Goal: Obtain resource: Download file/media

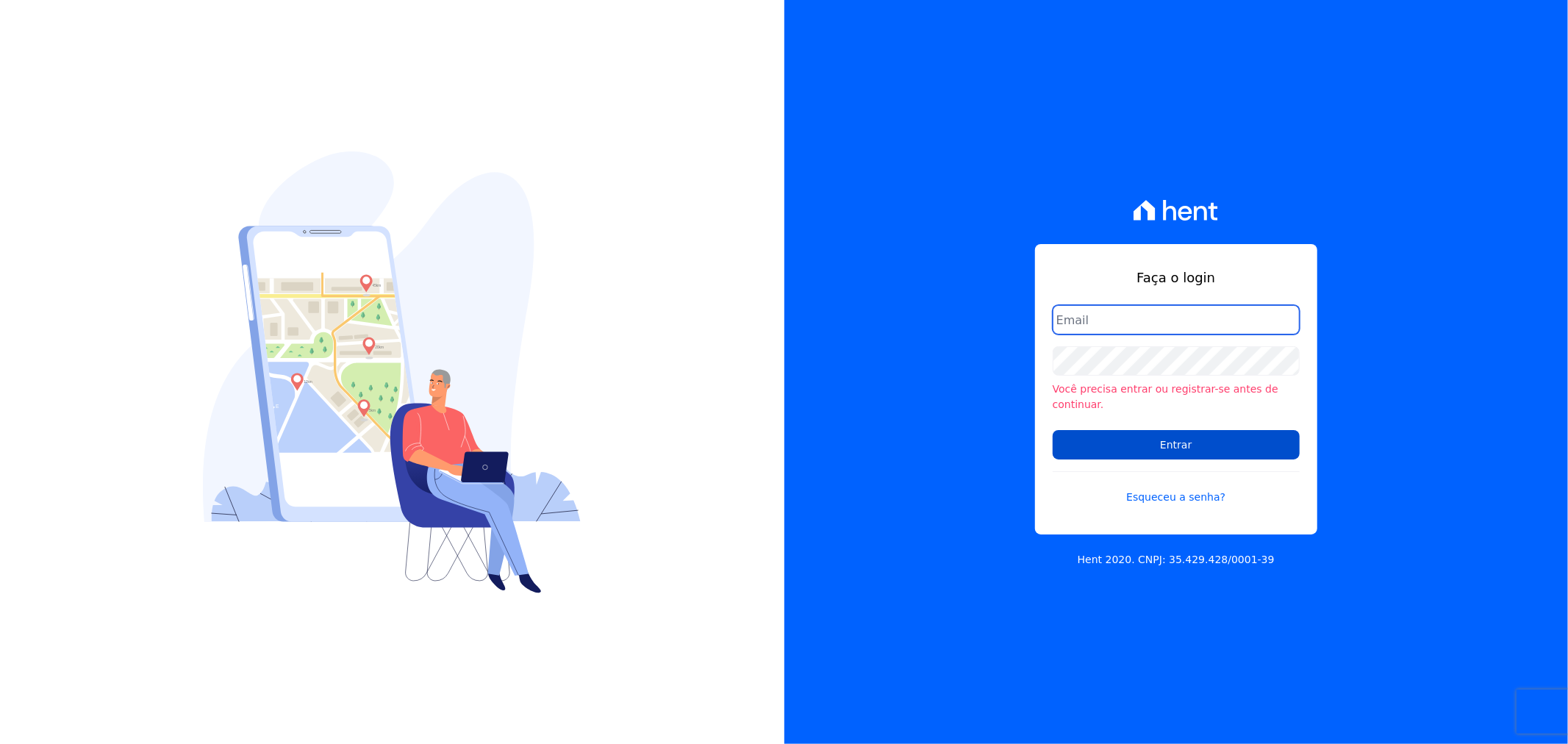
type input "gleice.santos@alcanceengenharia.com.br"
click at [1118, 437] on input "Entrar" at bounding box center [1176, 445] width 247 height 29
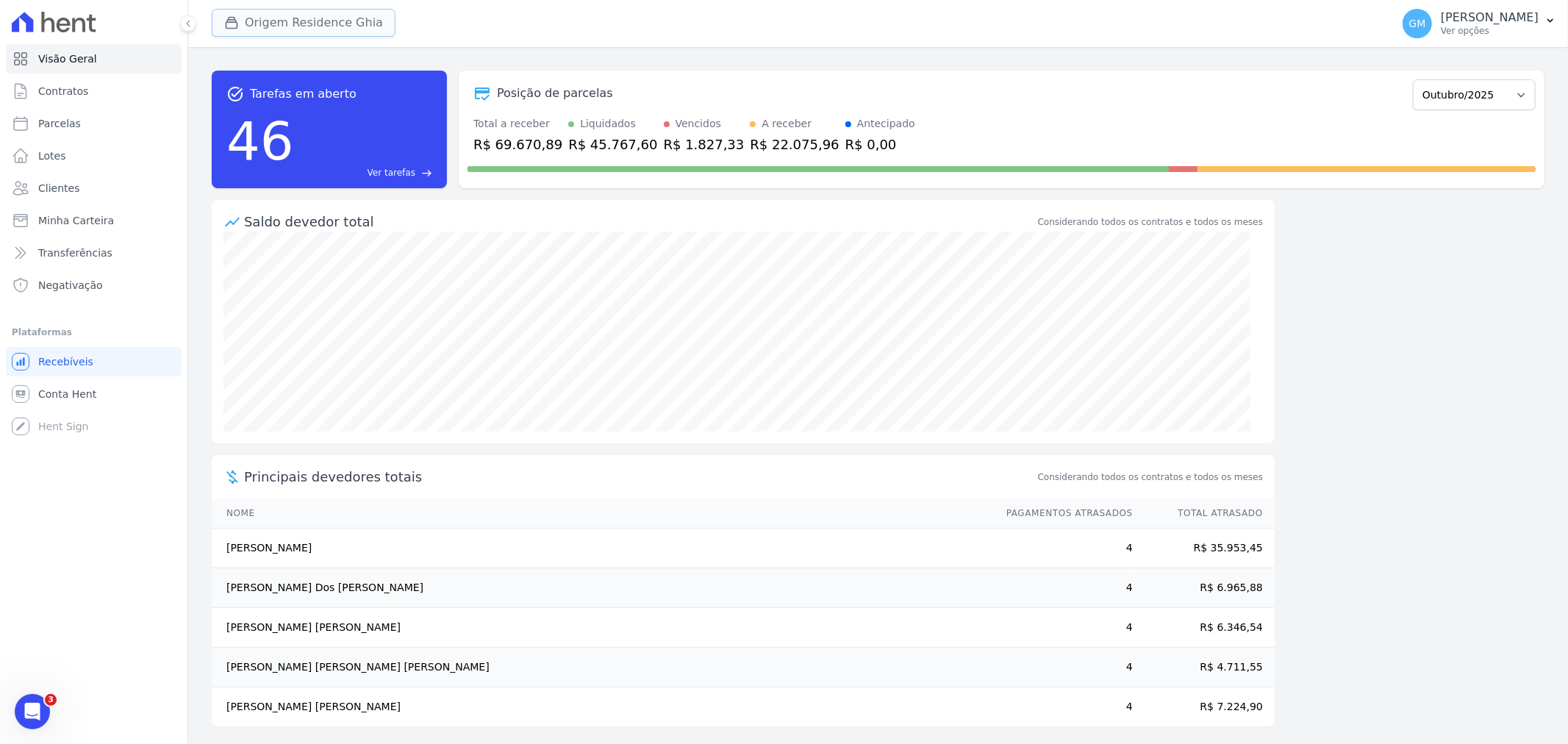
click at [291, 10] on button "Origem Residence Ghia" at bounding box center [304, 22] width 184 height 28
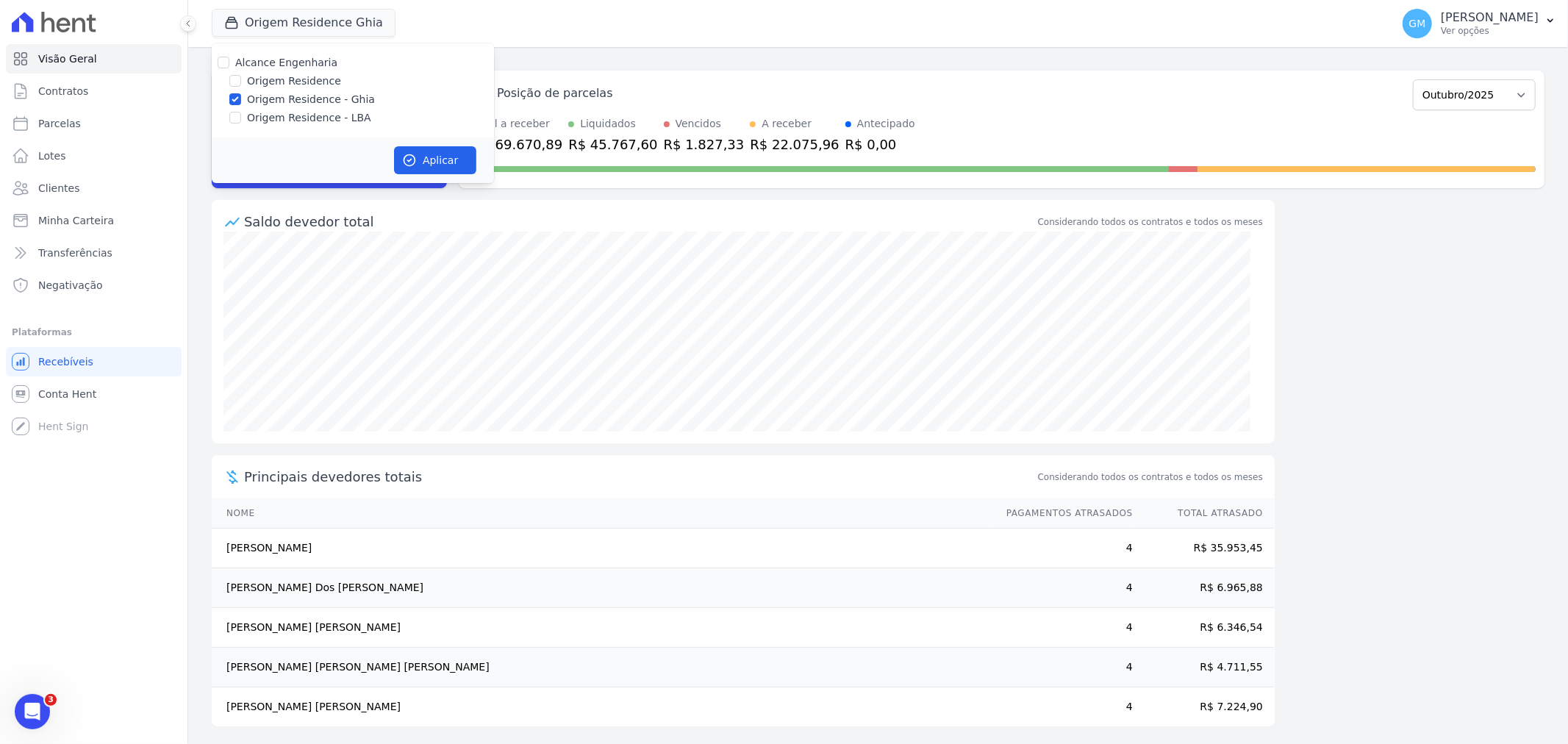
click at [290, 85] on label "Origem Residence" at bounding box center [294, 81] width 94 height 15
click at [241, 85] on input "Origem Residence" at bounding box center [235, 80] width 12 height 12
checkbox input "true"
click at [291, 120] on label "Origem Residence - LBA" at bounding box center [309, 118] width 124 height 15
click at [241, 120] on input "Origem Residence - LBA" at bounding box center [235, 117] width 12 height 12
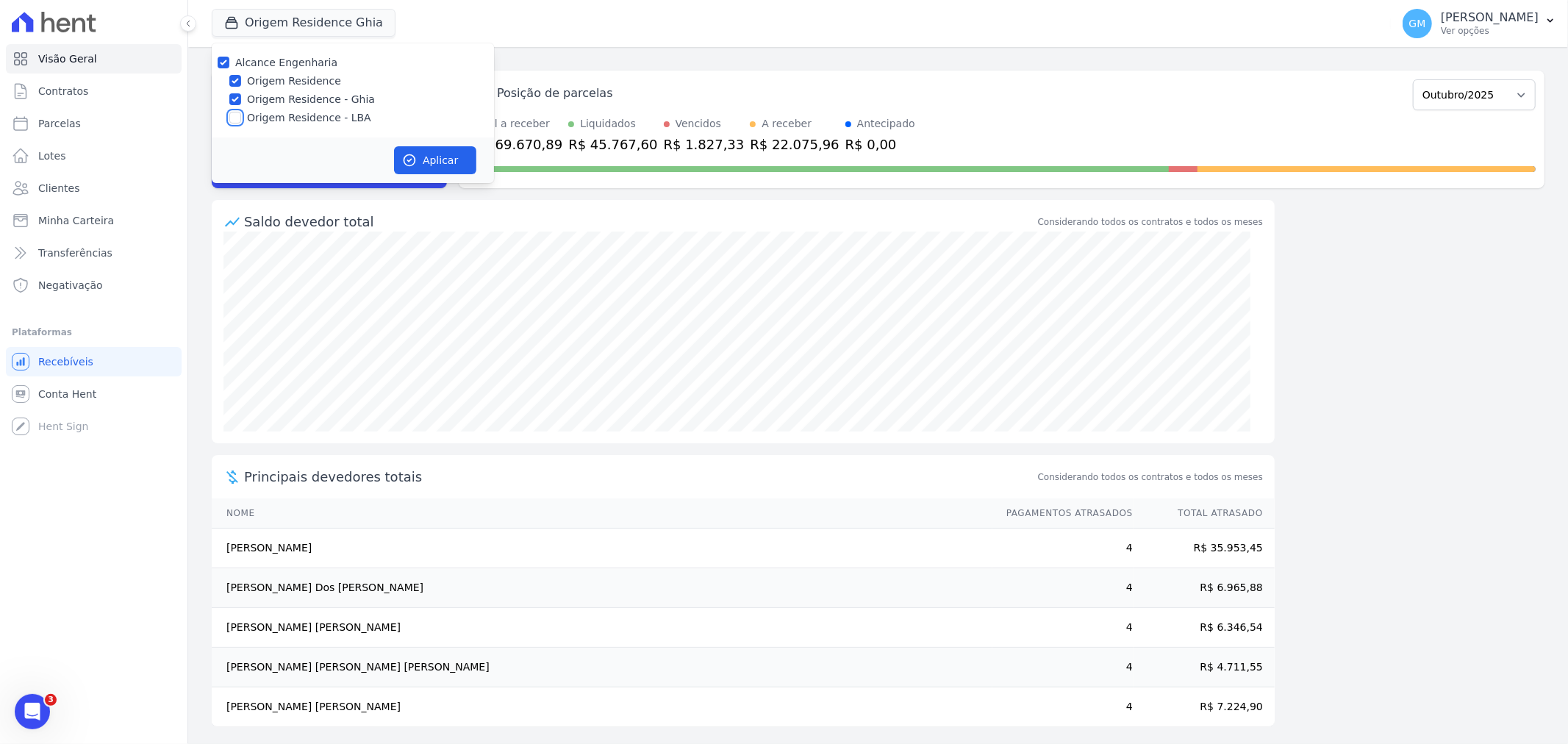
checkbox input "true"
click at [464, 162] on button "Aplicar" at bounding box center [435, 160] width 83 height 28
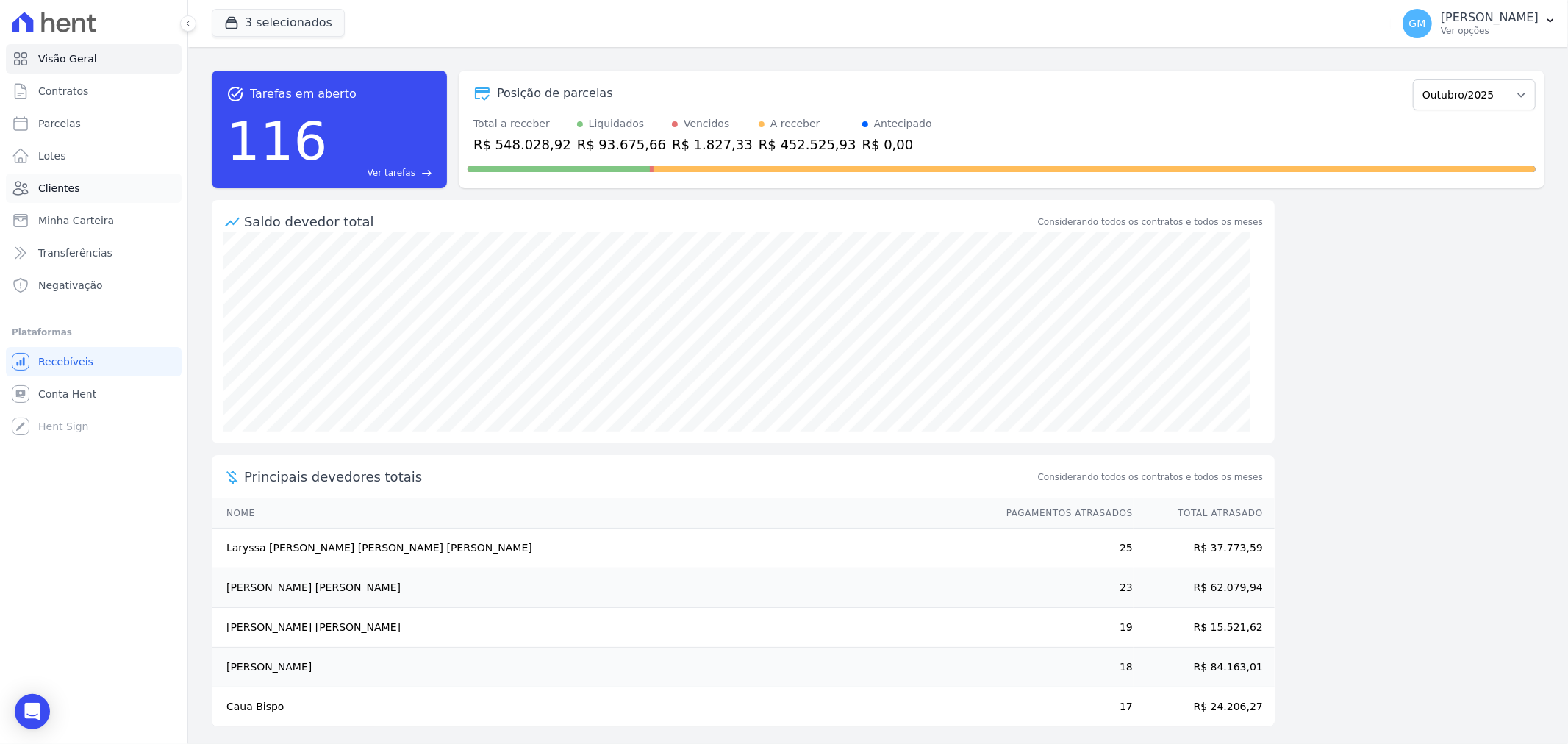
click at [92, 188] on link "Clientes" at bounding box center [93, 189] width 175 height 29
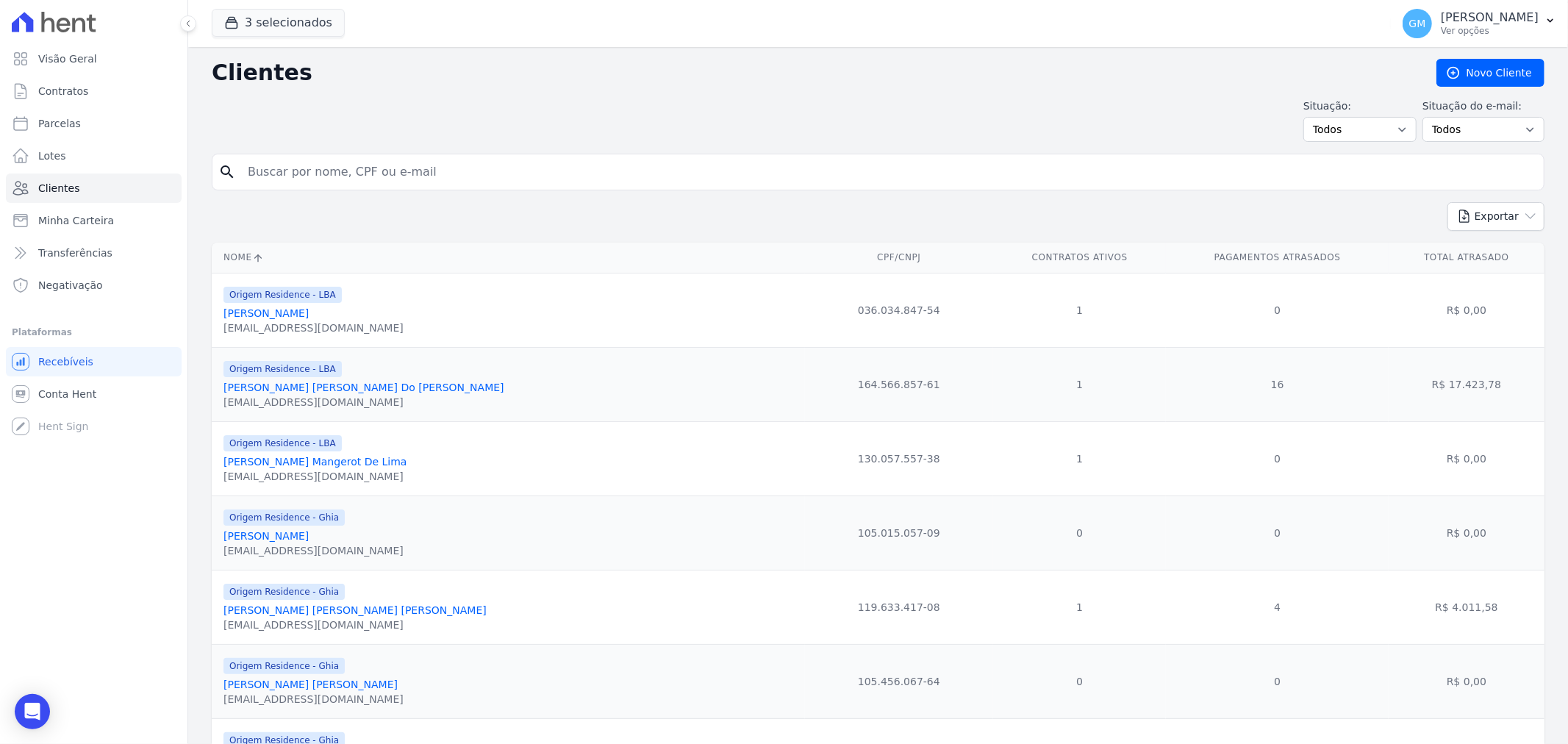
click at [283, 172] on input "search" at bounding box center [888, 172] width 1299 height 29
click at [266, 382] on link "Agatha Cristine Santos Do Nascimento" at bounding box center [364, 387] width 281 height 12
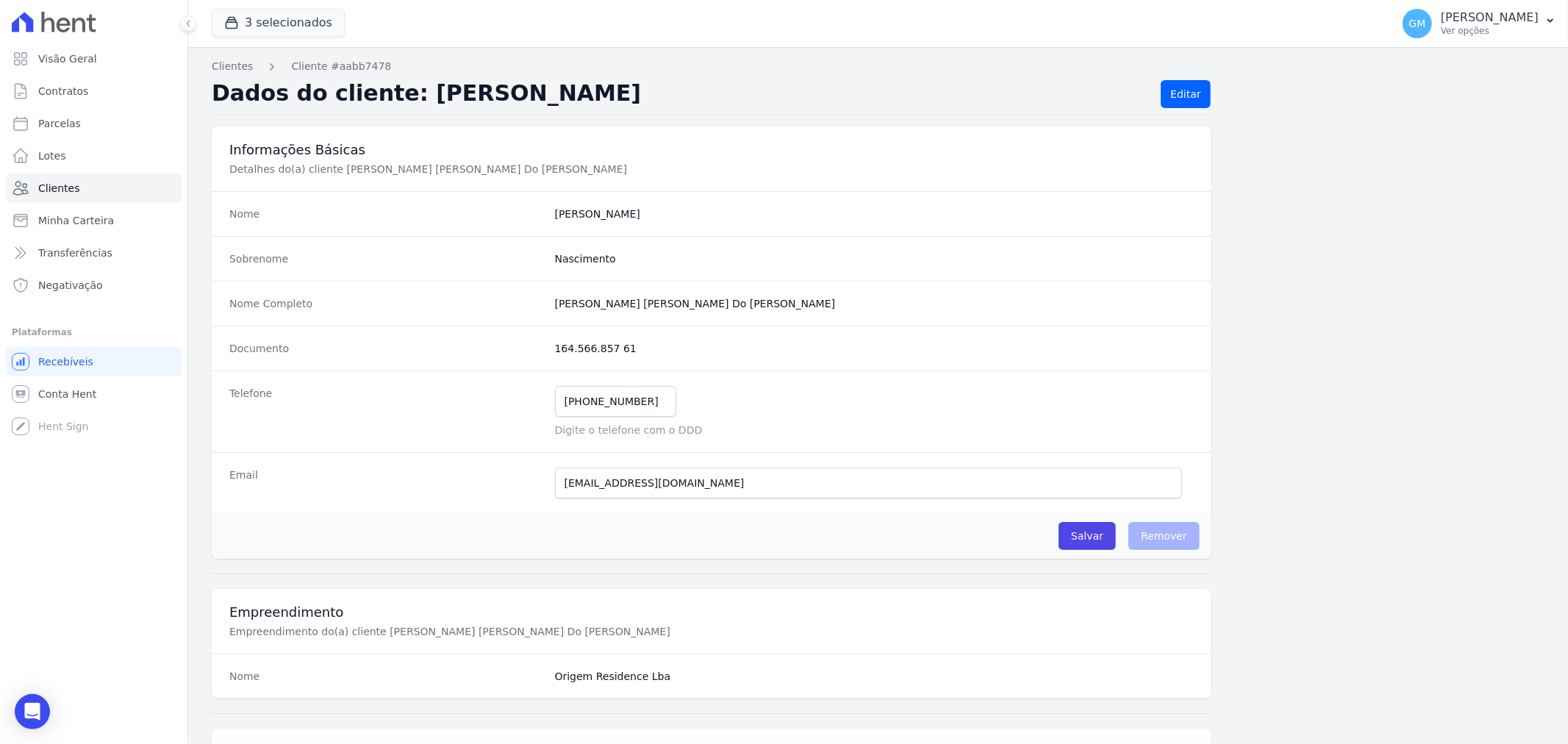
scroll to position [634, 0]
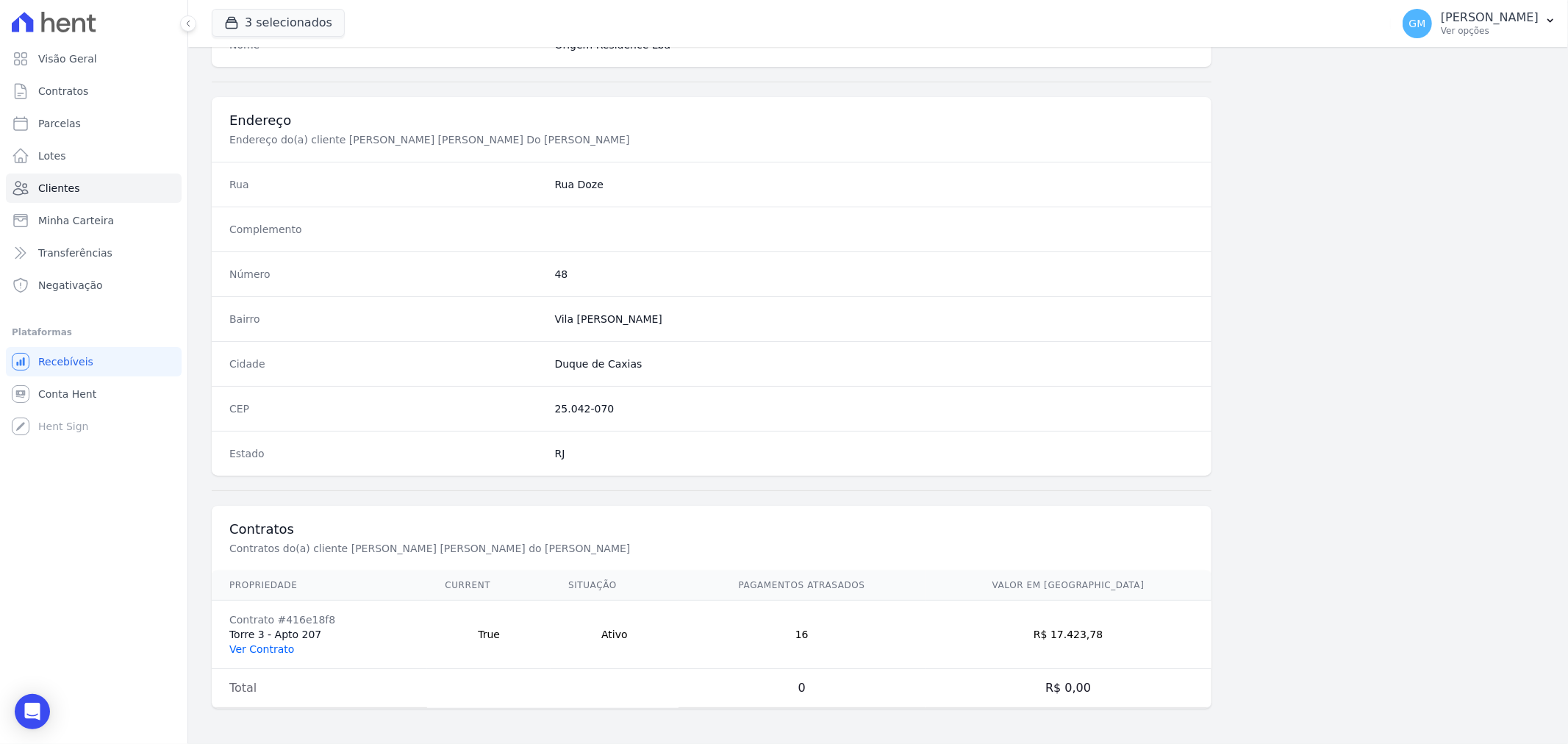
click at [257, 651] on link "Ver Contrato" at bounding box center [262, 649] width 65 height 12
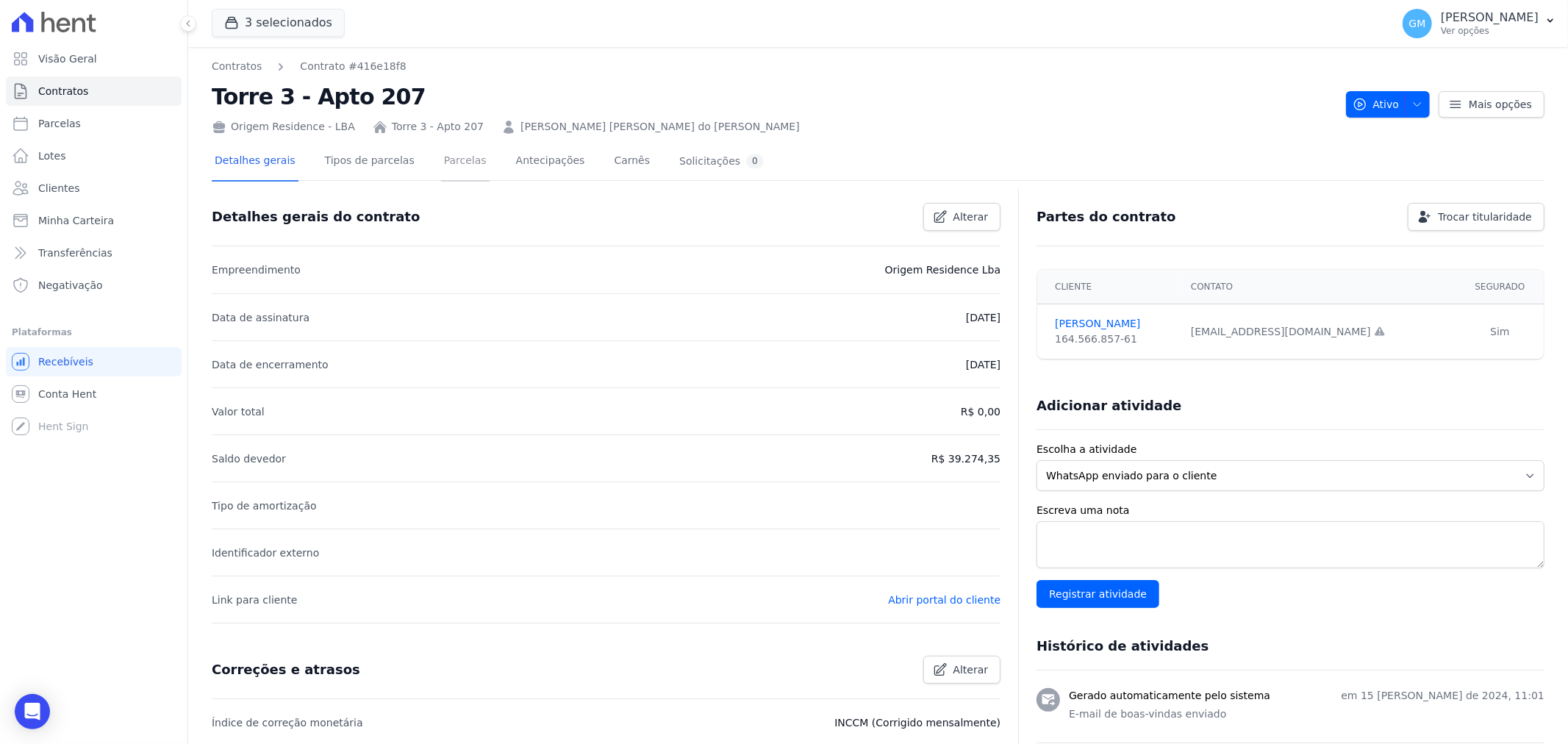
click at [442, 165] on link "Parcelas" at bounding box center [465, 162] width 49 height 39
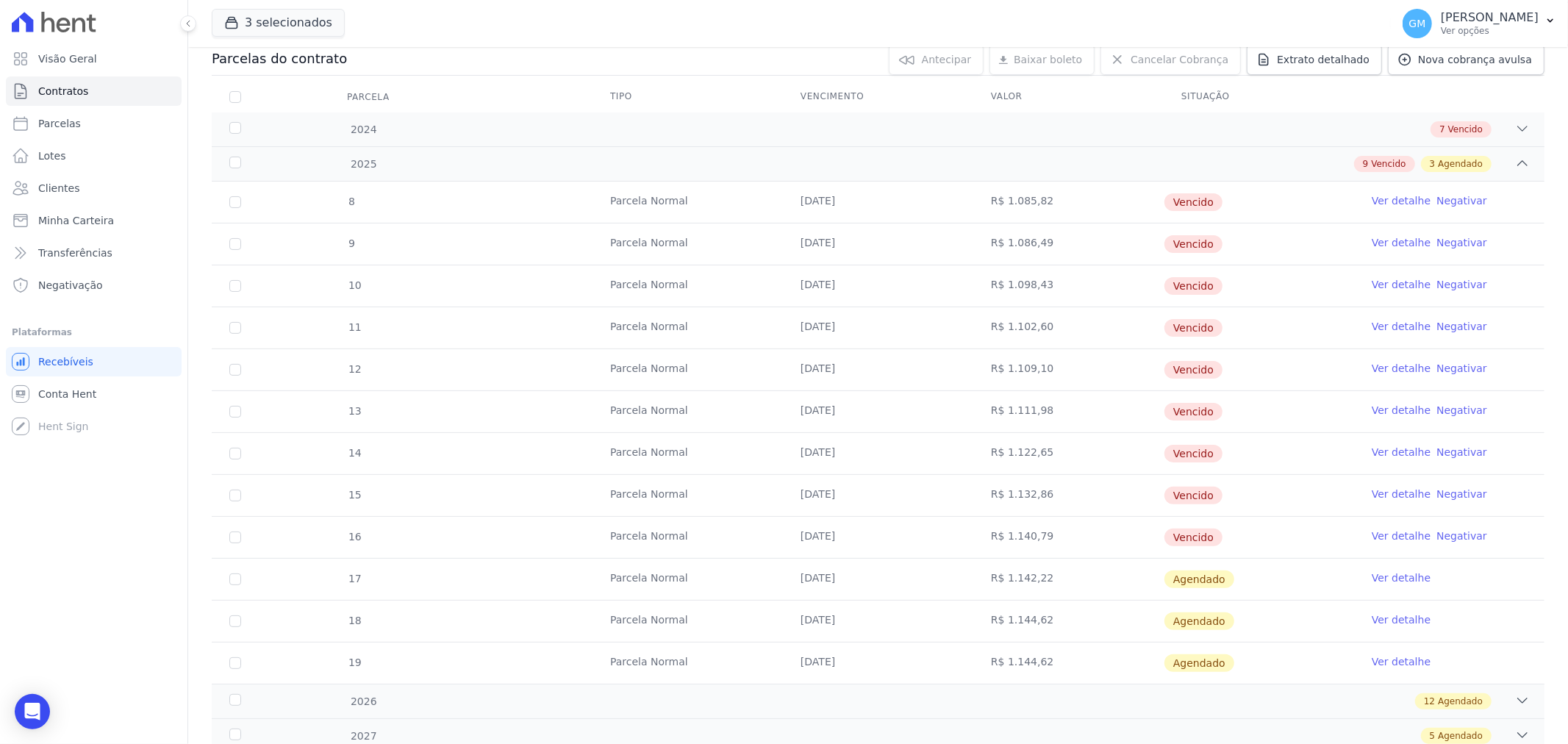
scroll to position [82, 0]
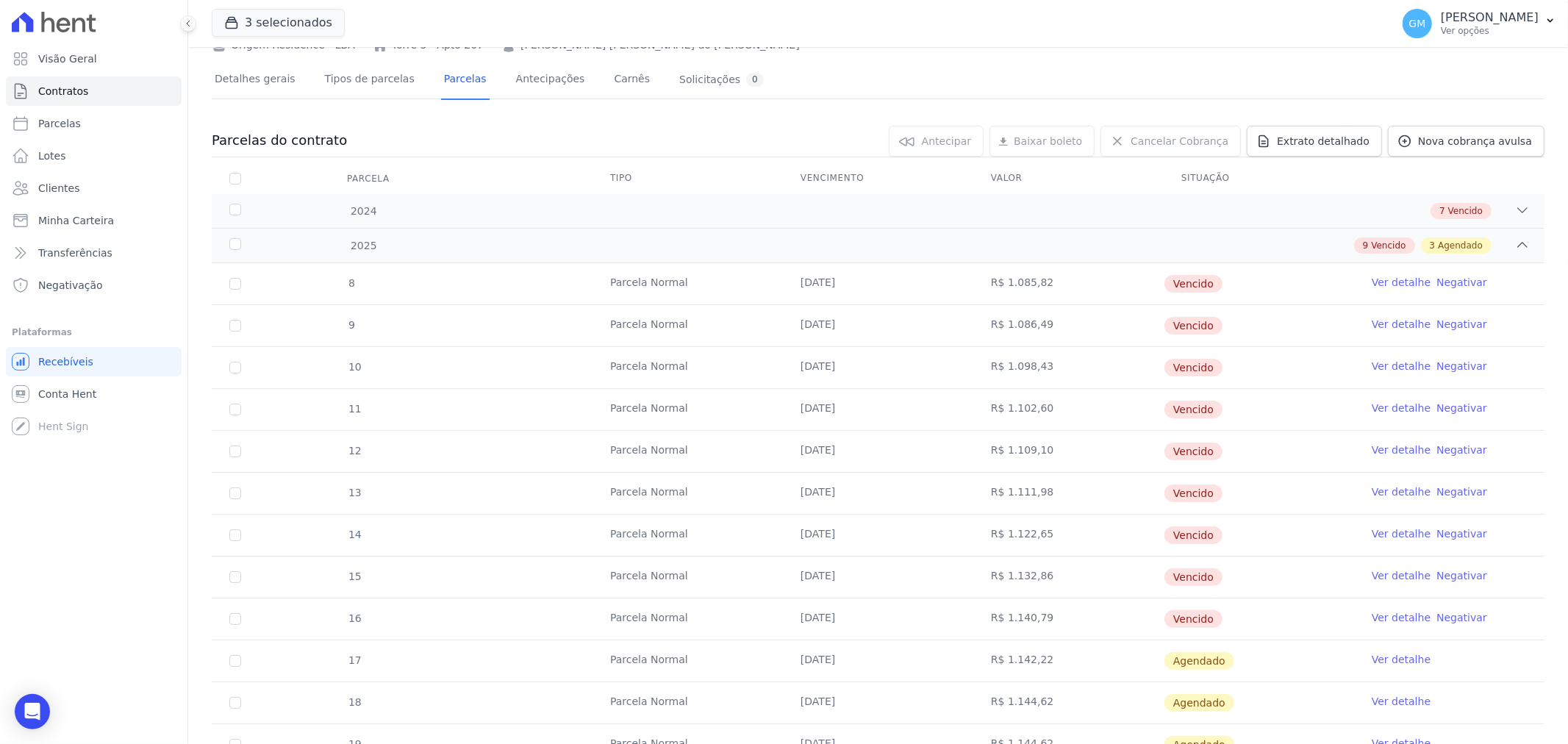
click at [1023, 280] on td "R$ 1.085,82" at bounding box center [1068, 284] width 190 height 41
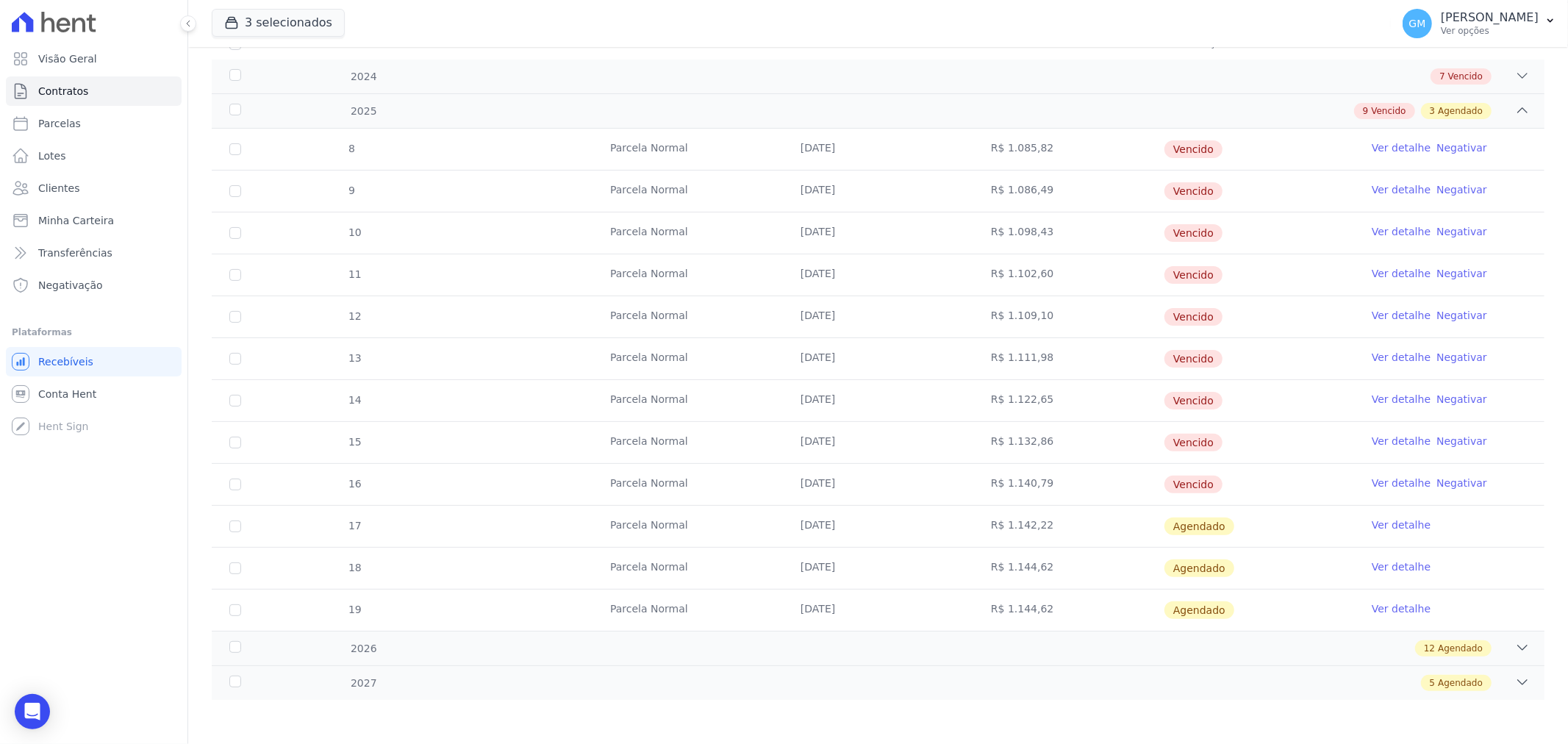
scroll to position [134, 0]
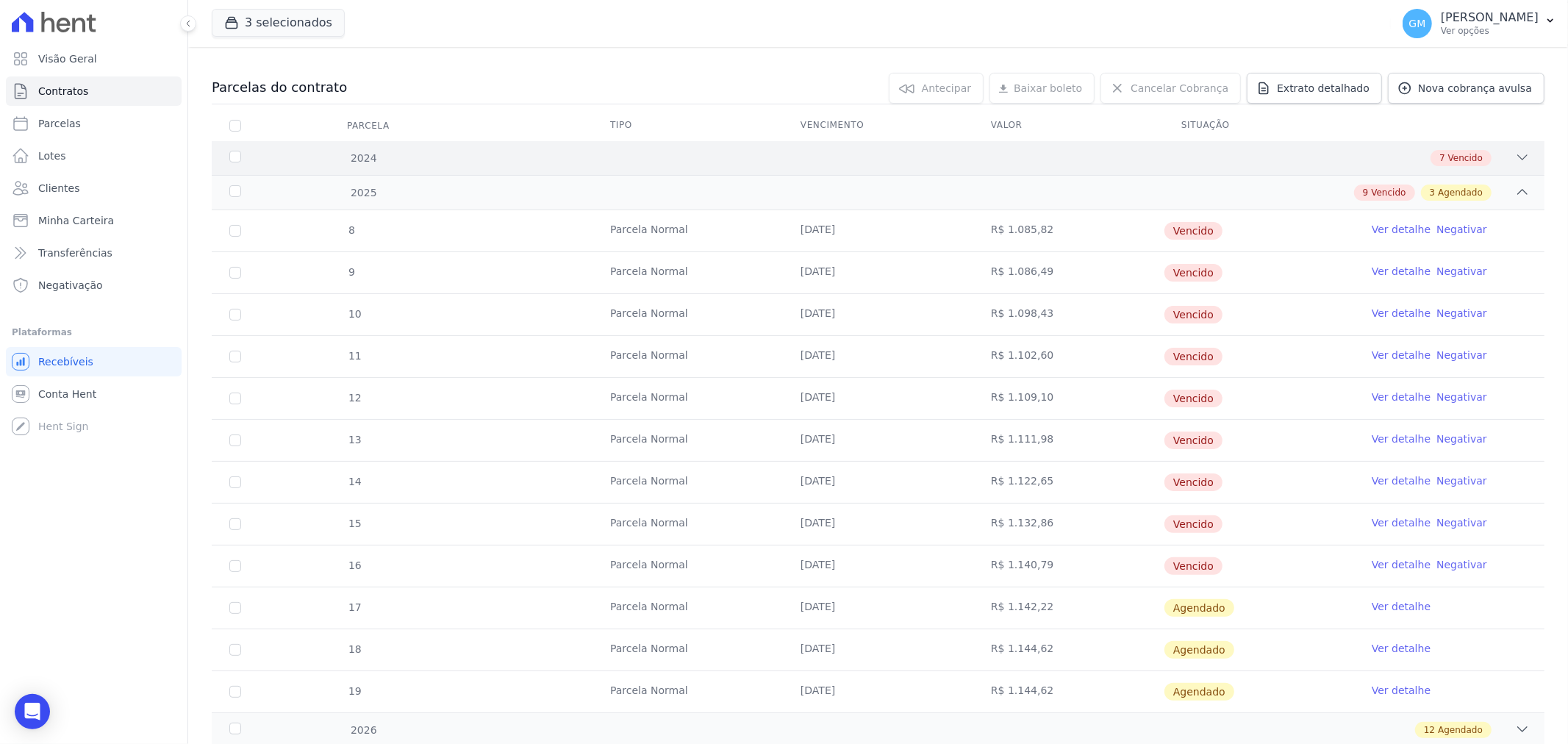
click at [355, 148] on div "2024 7 Vencido" at bounding box center [877, 158] width 1332 height 34
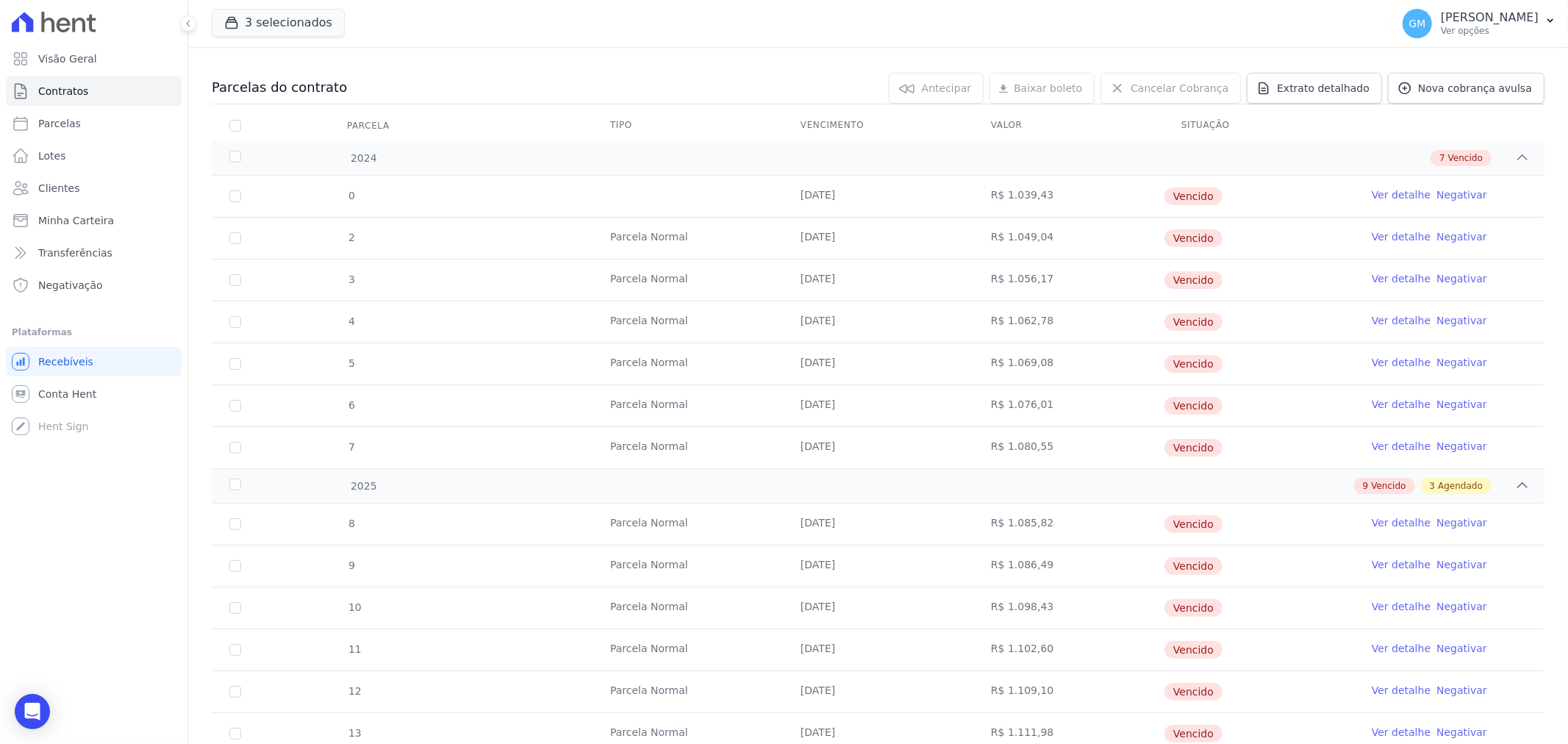
drag, startPoint x: 983, startPoint y: 240, endPoint x: 1040, endPoint y: 246, distance: 57.3
click at [1040, 246] on td "R$ 1.049,04" at bounding box center [1068, 238] width 190 height 41
copy td "R$ 1.049,04"
click at [836, 254] on td "20/07/2024" at bounding box center [878, 238] width 190 height 41
click at [1005, 284] on td "R$ 1.056,17" at bounding box center [1068, 280] width 190 height 41
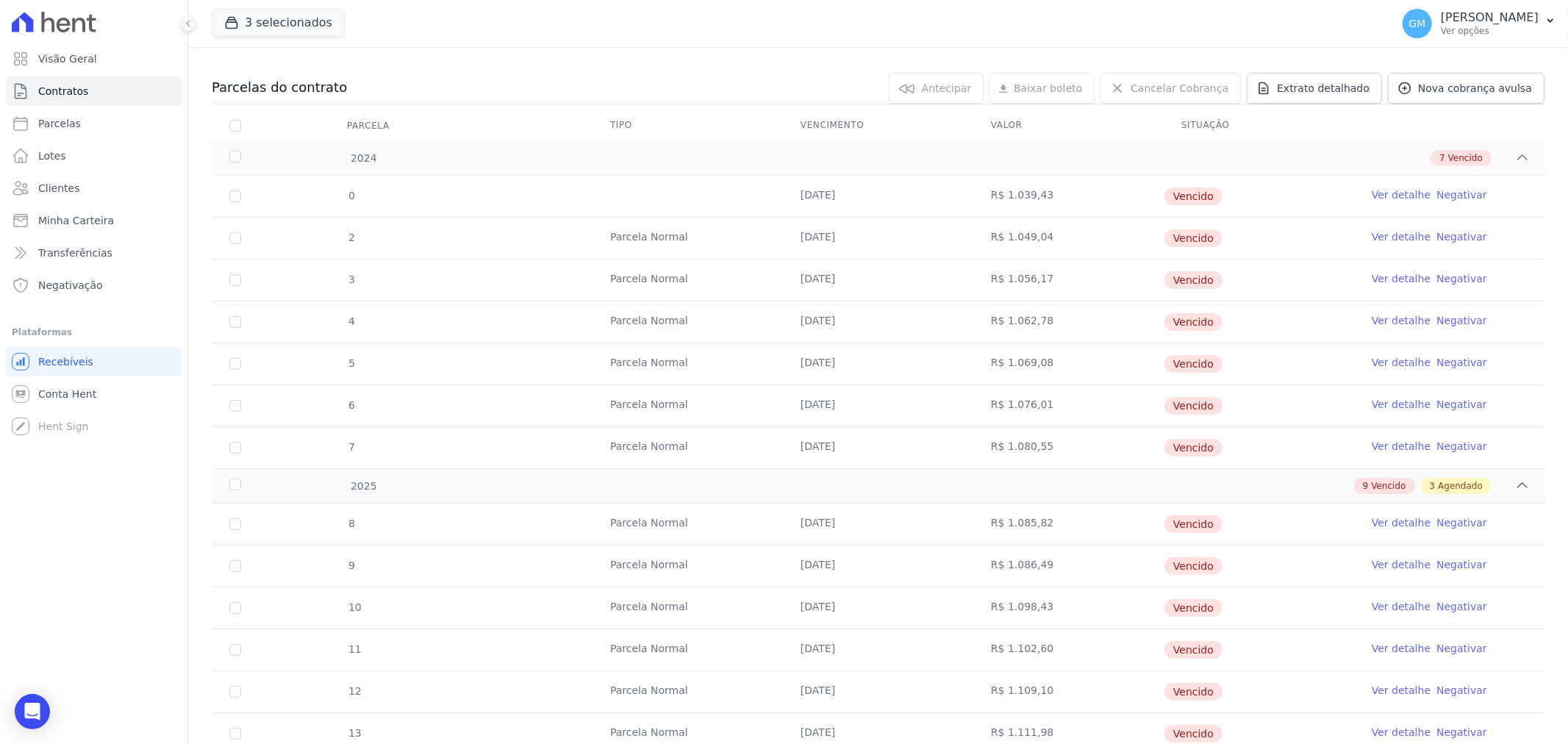
drag, startPoint x: 998, startPoint y: 277, endPoint x: 1034, endPoint y: 277, distance: 36.0
click at [1034, 277] on td "R$ 1.056,17" at bounding box center [1068, 280] width 190 height 41
copy td "1.056,17"
drag, startPoint x: 1000, startPoint y: 321, endPoint x: 1039, endPoint y: 321, distance: 39.0
click at [1039, 321] on td "R$ 1.062,78" at bounding box center [1068, 321] width 190 height 41
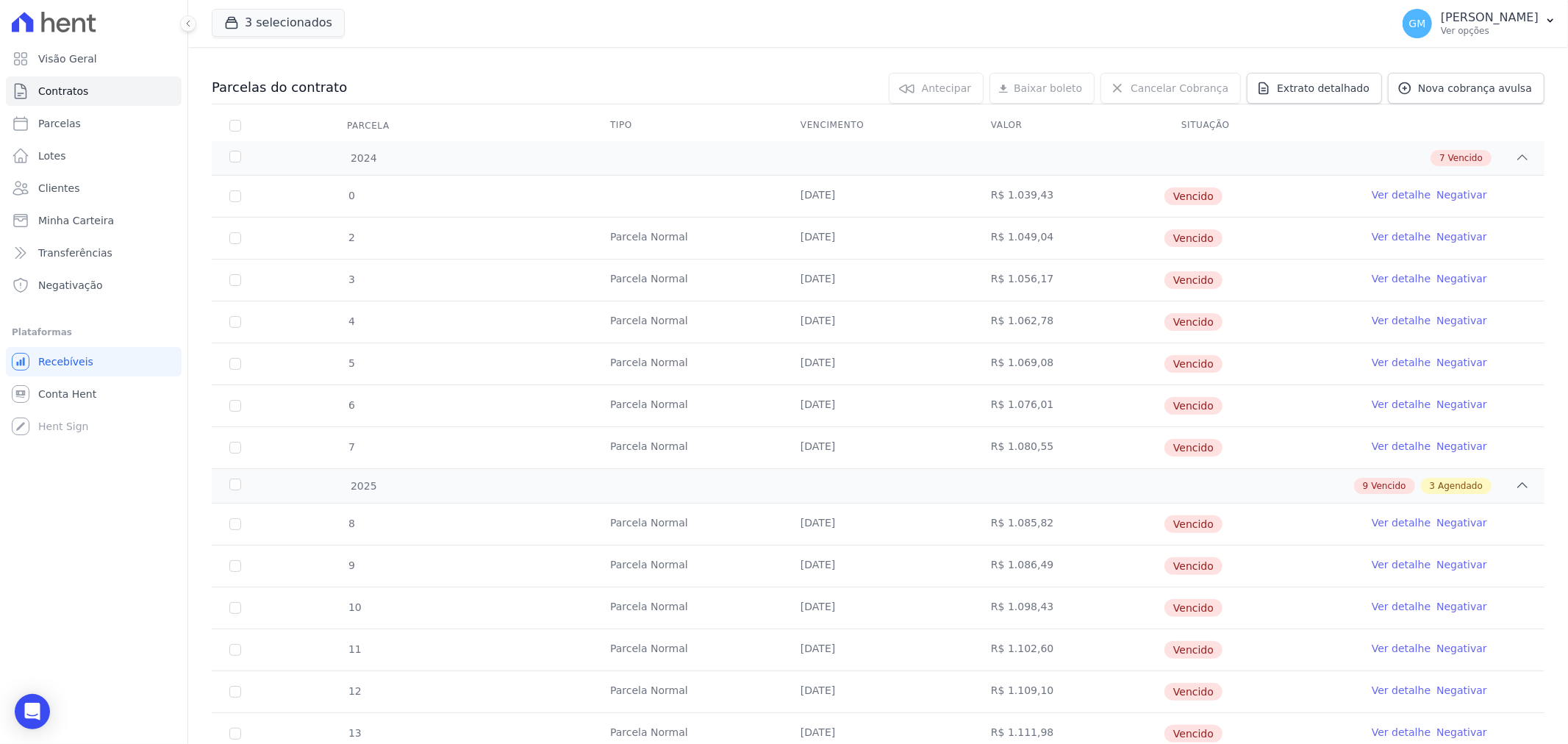
copy td "1.062,78"
drag, startPoint x: 998, startPoint y: 362, endPoint x: 1037, endPoint y: 362, distance: 39.0
click at [1037, 362] on td "R$ 1.069,08" at bounding box center [1068, 363] width 190 height 41
copy td "1.069,08"
drag, startPoint x: 998, startPoint y: 399, endPoint x: 1039, endPoint y: 399, distance: 41.0
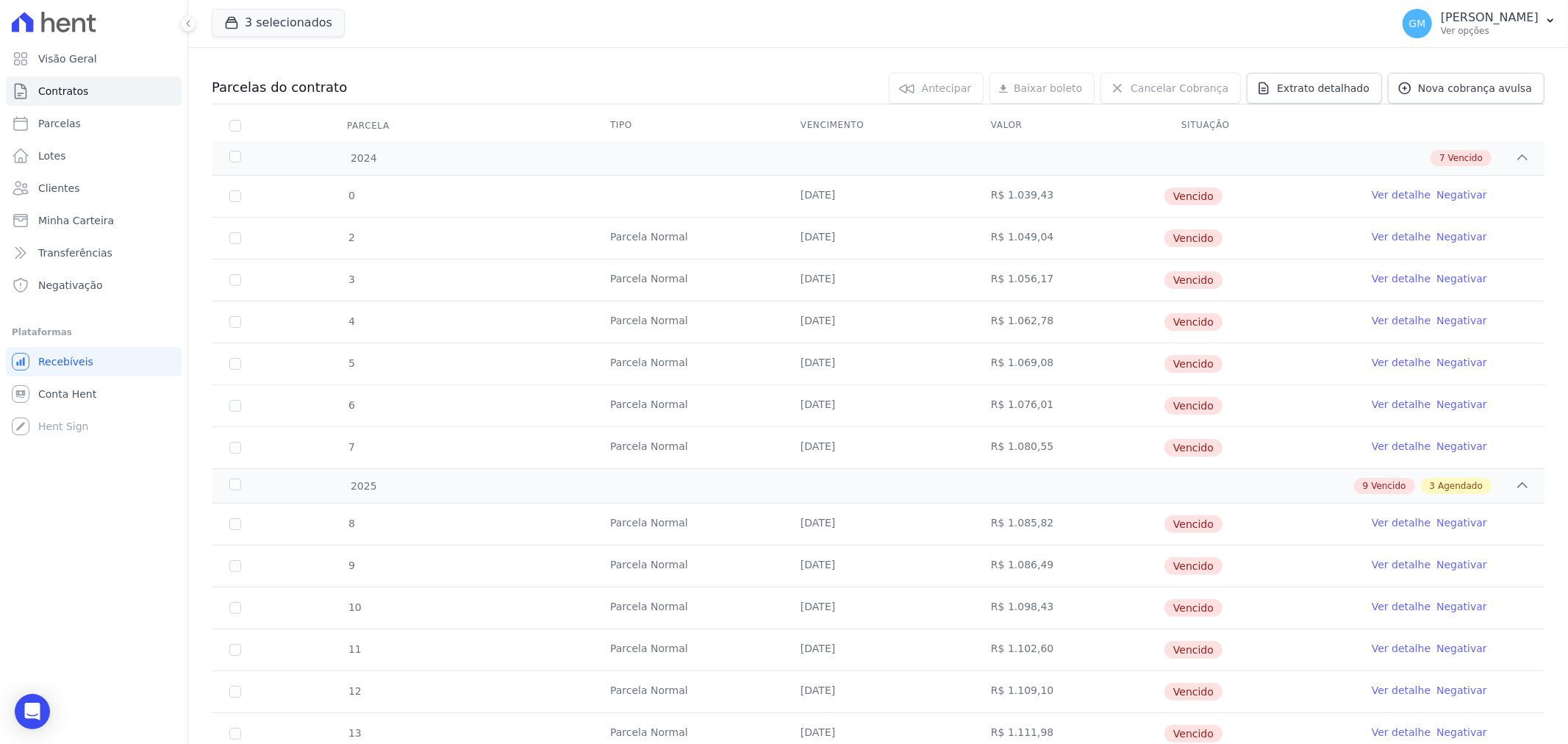
click at [1039, 399] on td "R$ 1.076,01" at bounding box center [1068, 406] width 190 height 41
copy td "1.076,01"
drag, startPoint x: 1000, startPoint y: 449, endPoint x: 1033, endPoint y: 449, distance: 33.0
click at [1033, 449] on td "R$ 1.080,55" at bounding box center [1068, 447] width 190 height 41
copy td "1.080,5"
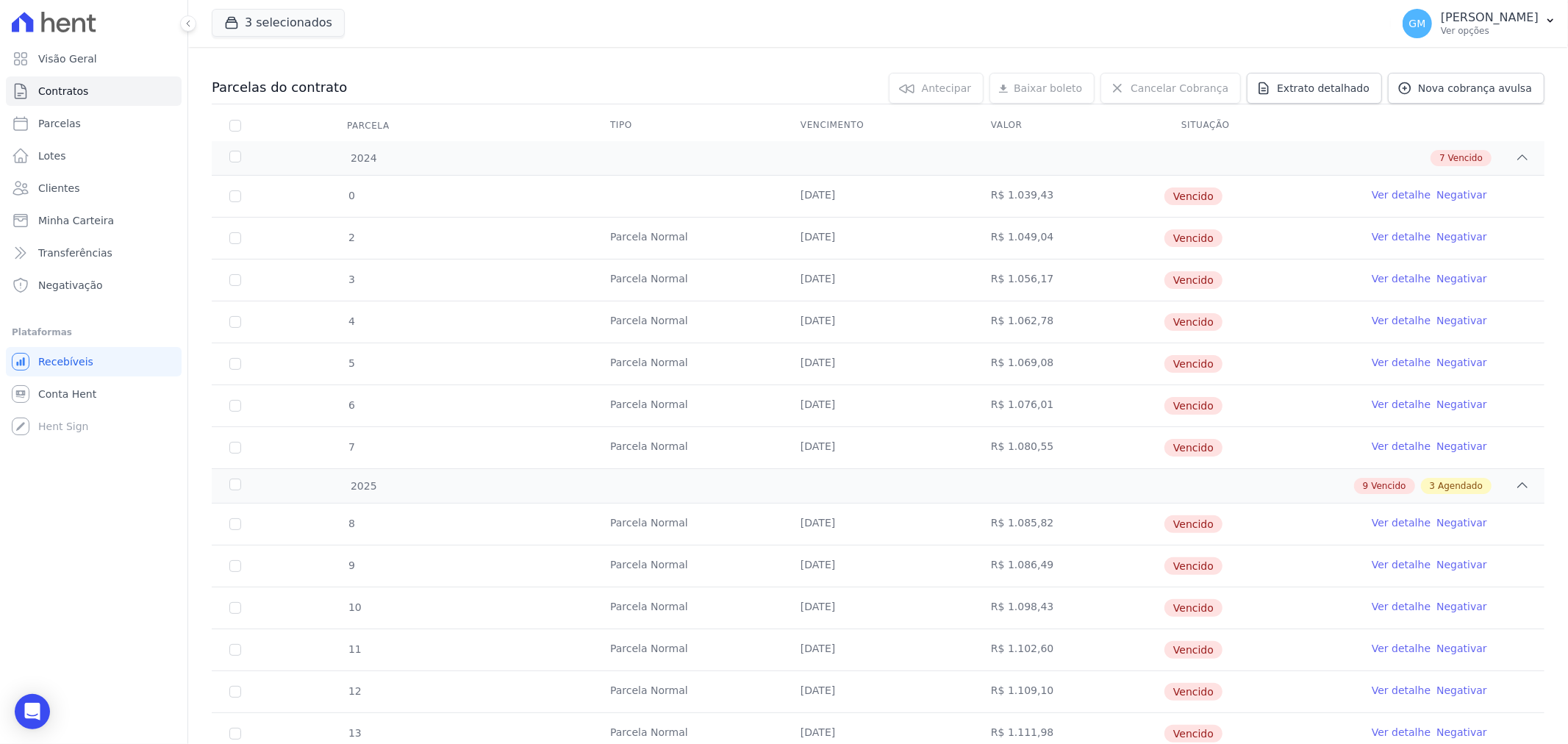
scroll to position [297, 0]
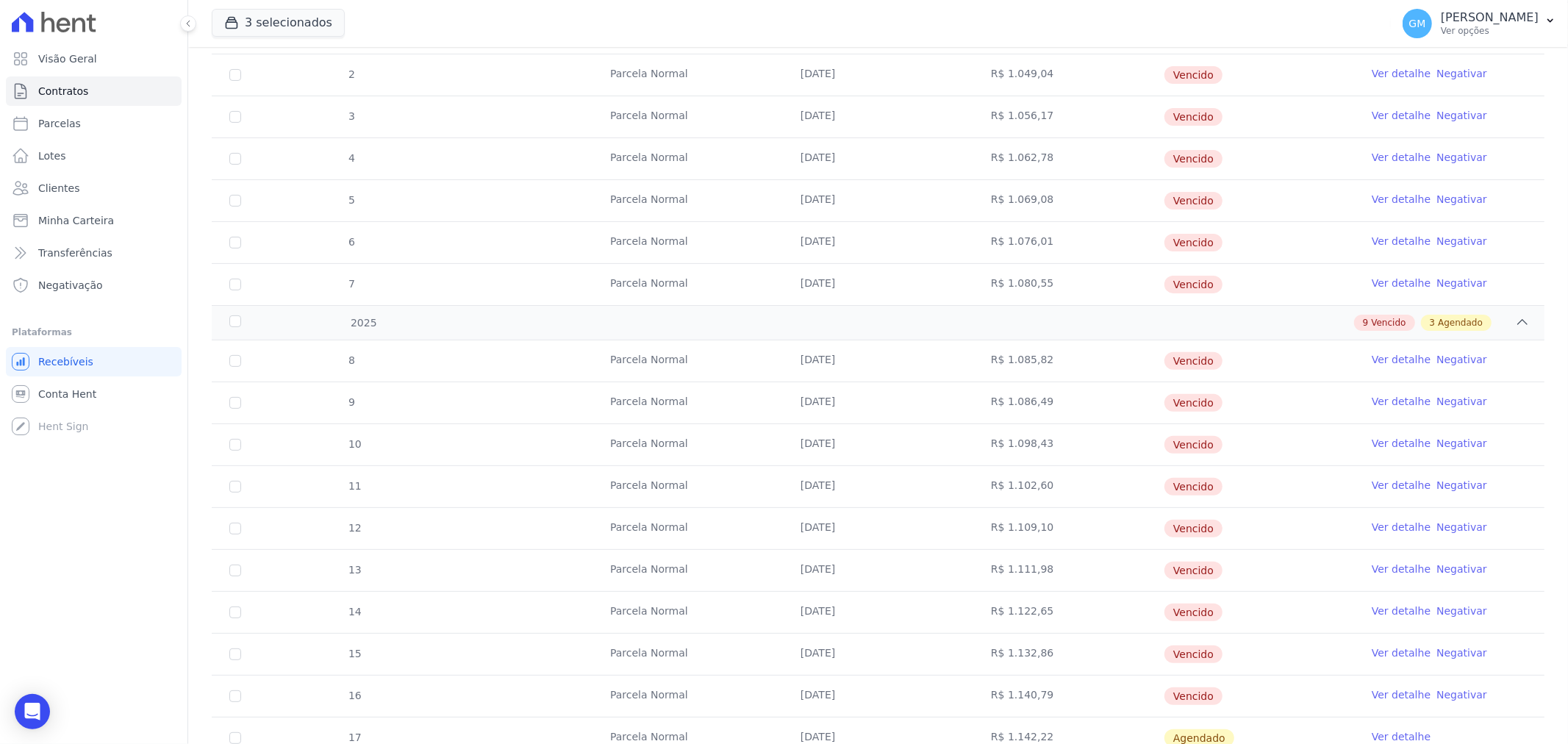
click at [1020, 346] on td "R$ 1.085,82" at bounding box center [1068, 361] width 190 height 41
drag, startPoint x: 1000, startPoint y: 361, endPoint x: 1041, endPoint y: 360, distance: 41.0
click at [1041, 360] on td "R$ 1.085,82" at bounding box center [1068, 361] width 190 height 41
copy td "1.085,82"
drag, startPoint x: 1000, startPoint y: 403, endPoint x: 1033, endPoint y: 403, distance: 33.0
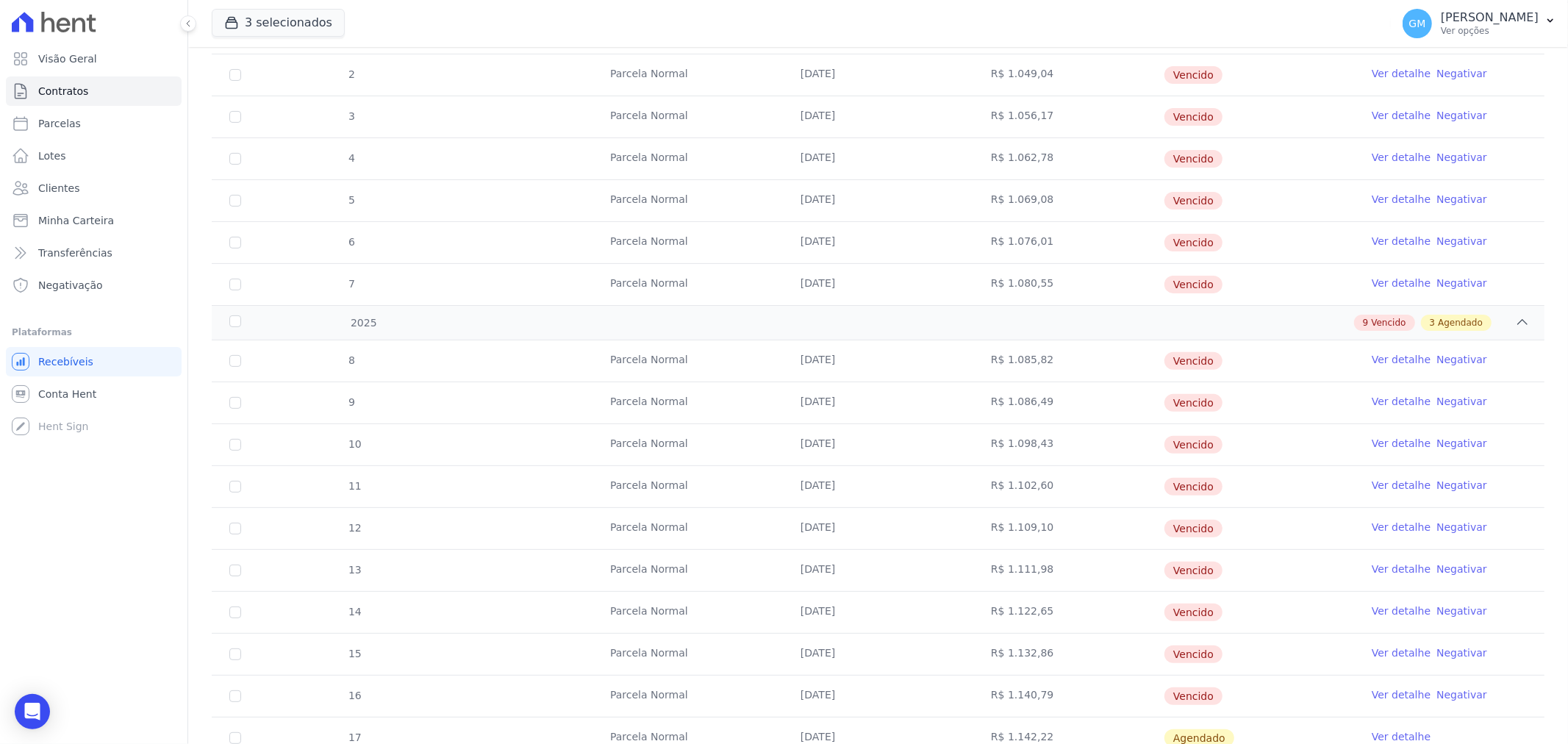
click at [1033, 403] on td "R$ 1.086,49" at bounding box center [1068, 403] width 190 height 41
copy td "1.086,49"
click at [975, 434] on td "R$ 1.098,43" at bounding box center [1068, 444] width 190 height 41
drag, startPoint x: 1000, startPoint y: 443, endPoint x: 856, endPoint y: 467, distance: 146.0
click at [1039, 443] on td "R$ 1.098,43" at bounding box center [1068, 444] width 190 height 41
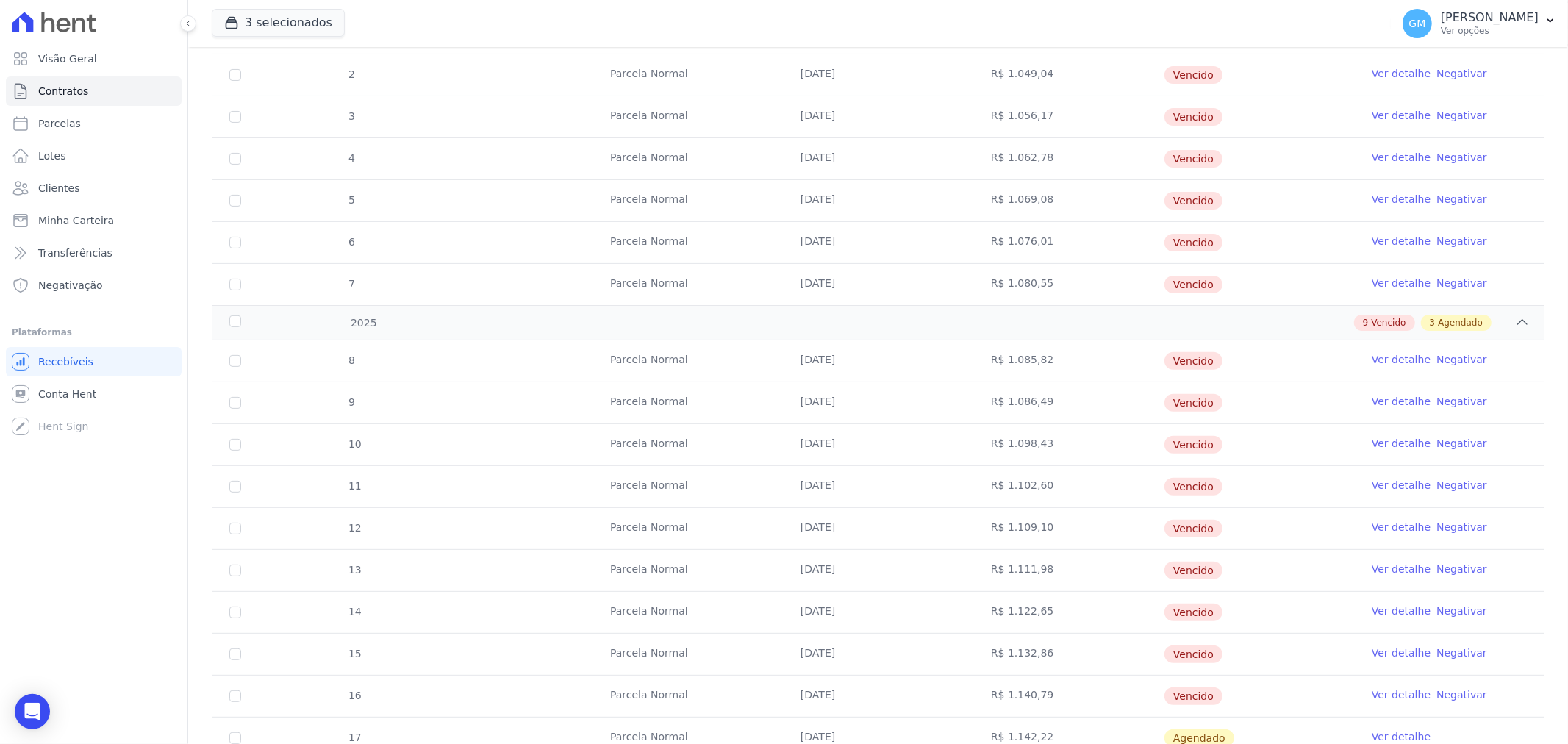
copy td "1.098,43"
drag, startPoint x: 1038, startPoint y: 402, endPoint x: 1000, endPoint y: 406, distance: 38.2
click at [1000, 406] on td "R$ 1.086,49" at bounding box center [1068, 403] width 190 height 41
copy td "1.086,49"
drag, startPoint x: 1038, startPoint y: 444, endPoint x: 997, endPoint y: 445, distance: 41.0
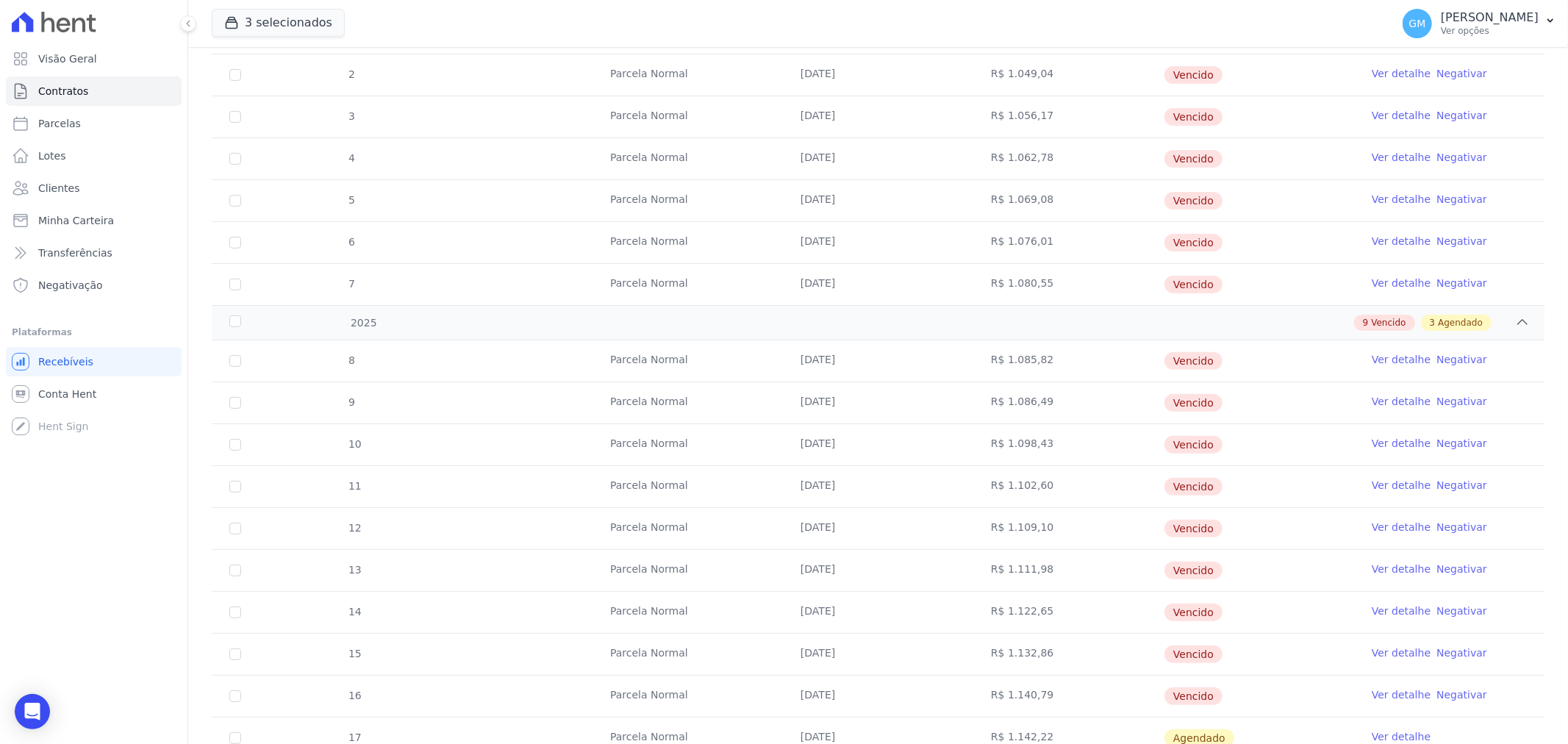
click at [997, 445] on td "R$ 1.098,43" at bounding box center [1068, 444] width 190 height 41
drag, startPoint x: 1000, startPoint y: 489, endPoint x: 989, endPoint y: 491, distance: 11.2
click at [1037, 488] on td "R$ 1.102,60" at bounding box center [1068, 486] width 190 height 41
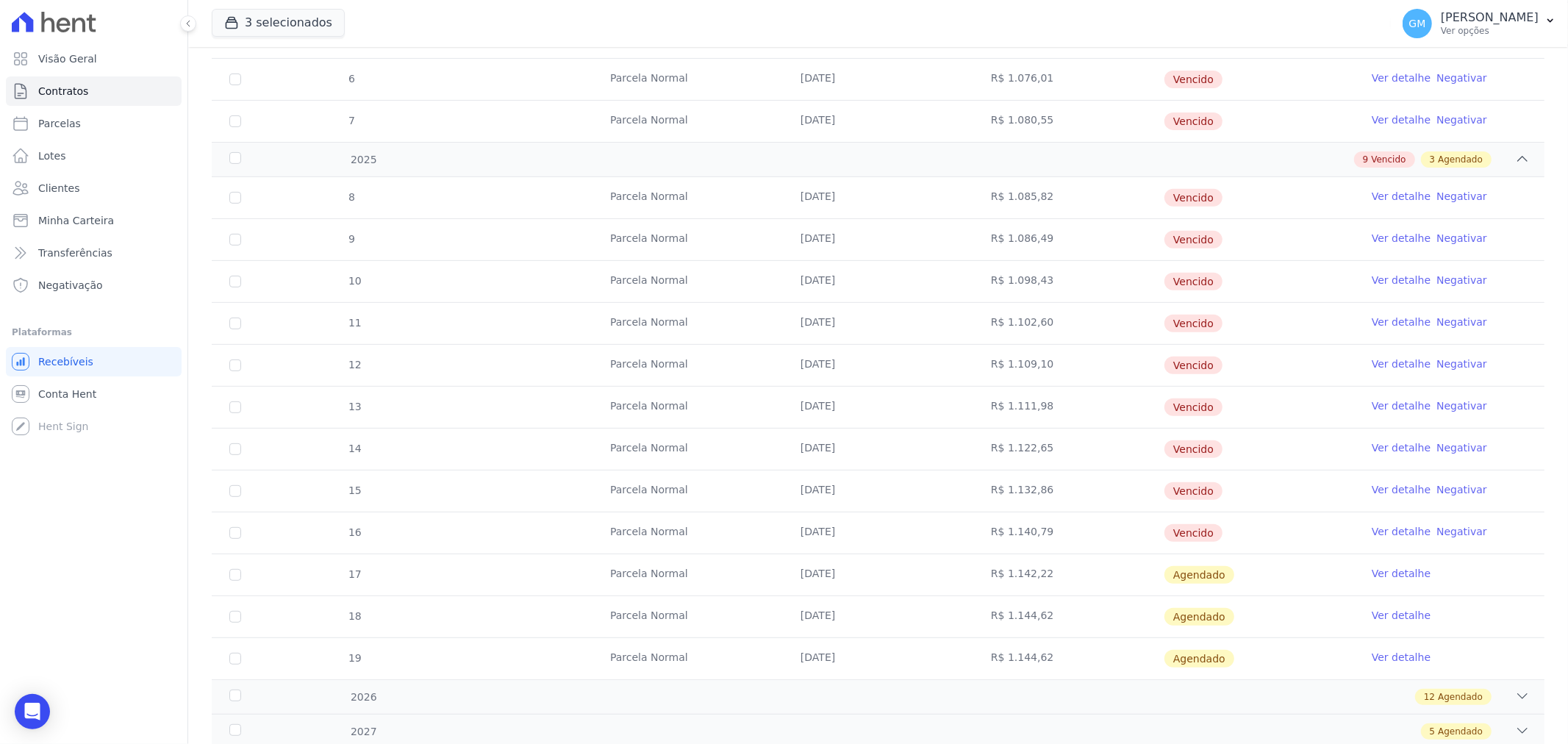
drag, startPoint x: 1040, startPoint y: 366, endPoint x: 1000, endPoint y: 366, distance: 40.0
click at [1000, 366] on td "R$ 1.109,10" at bounding box center [1068, 365] width 190 height 41
drag, startPoint x: 1033, startPoint y: 403, endPoint x: 1002, endPoint y: 412, distance: 32.3
click at [1002, 412] on td "R$ 1.111,98" at bounding box center [1068, 407] width 190 height 41
click at [1054, 412] on td "R$ 1.111,98" at bounding box center [1068, 407] width 190 height 41
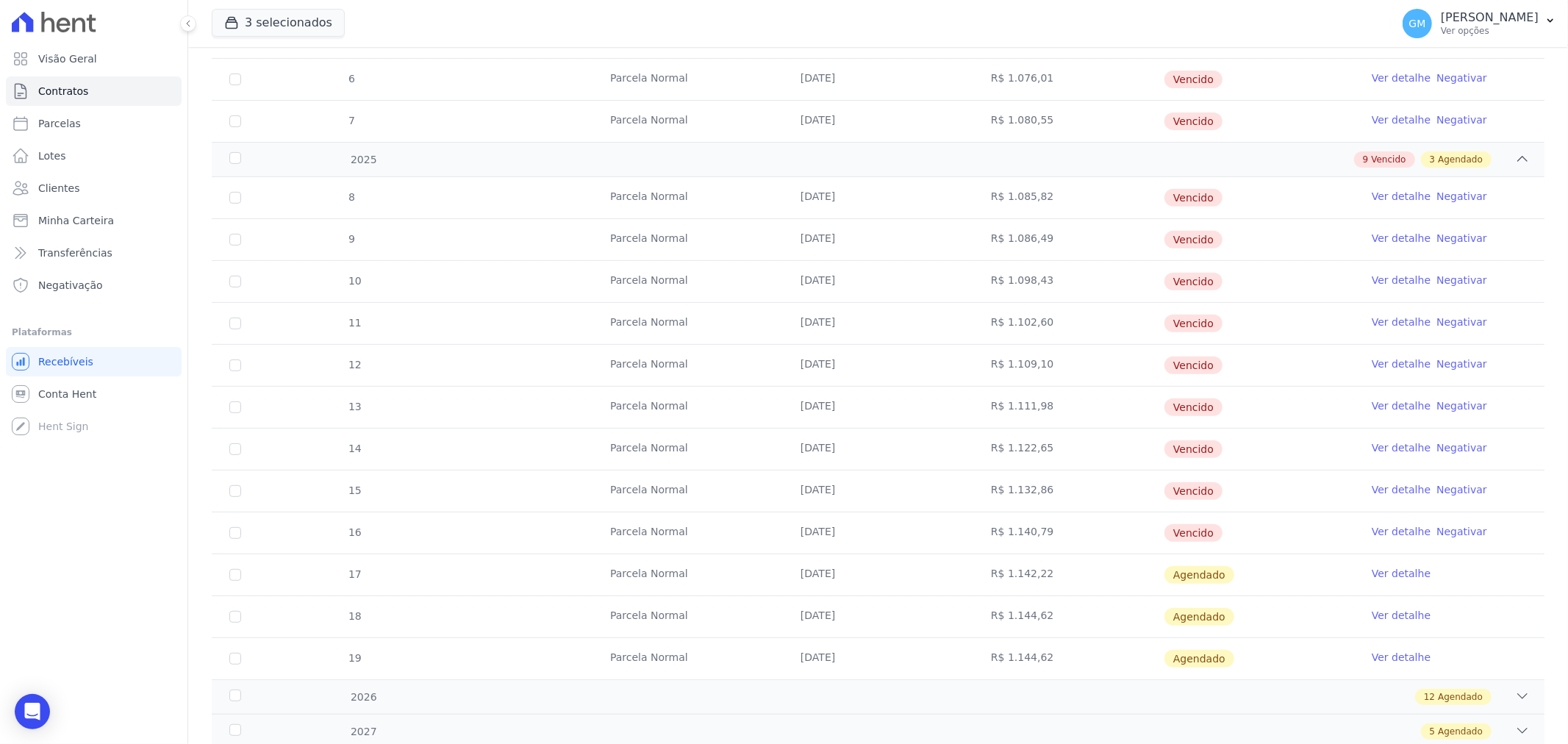
drag, startPoint x: 1034, startPoint y: 405, endPoint x: 997, endPoint y: 405, distance: 37.0
click at [997, 405] on td "R$ 1.111,98" at bounding box center [1068, 407] width 190 height 41
drag, startPoint x: 998, startPoint y: 450, endPoint x: 1047, endPoint y: 450, distance: 49.0
click at [1047, 450] on td "R$ 1.122,65" at bounding box center [1068, 449] width 190 height 41
drag, startPoint x: 997, startPoint y: 484, endPoint x: 1040, endPoint y: 482, distance: 43.0
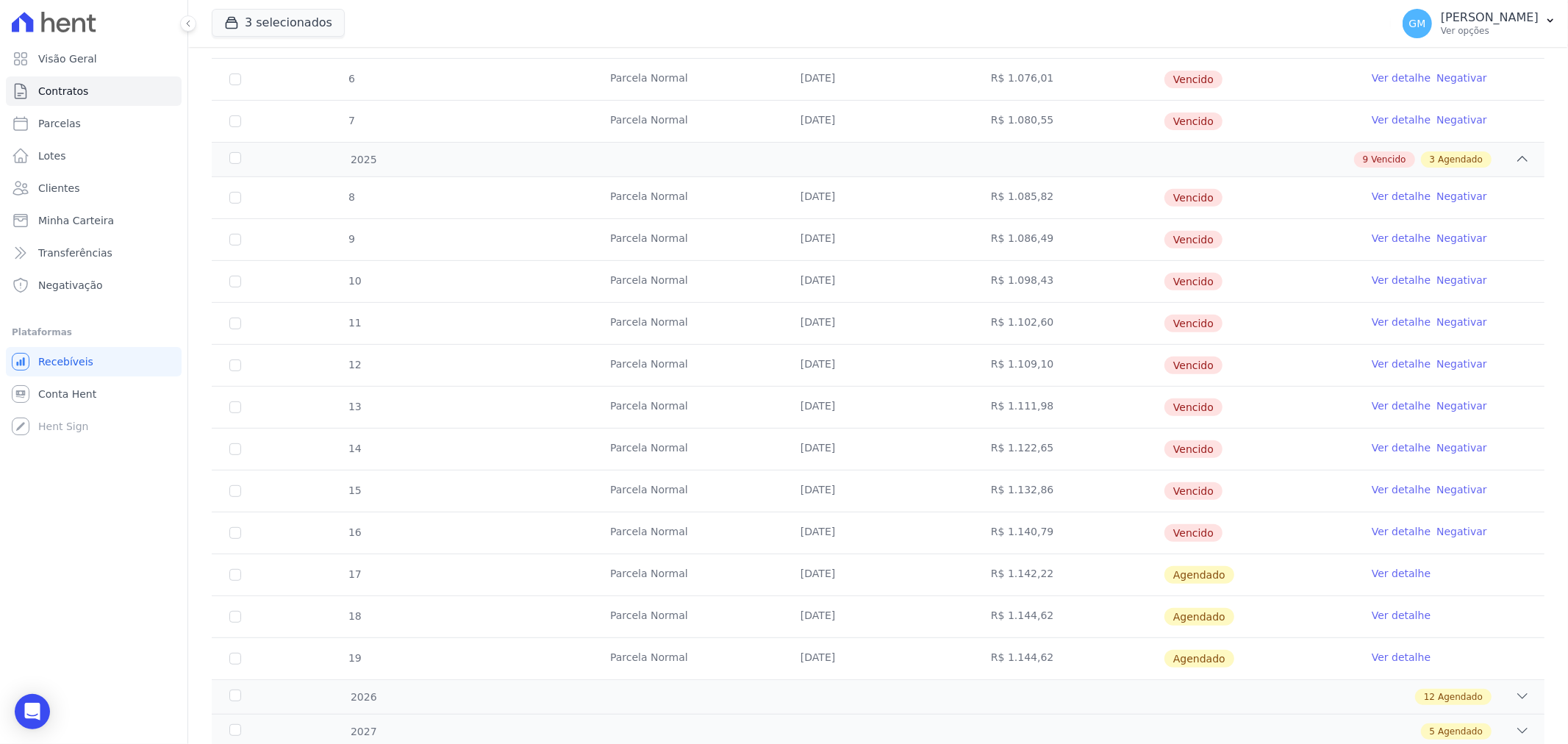
click at [1040, 482] on td "R$ 1.132,86" at bounding box center [1068, 491] width 190 height 41
drag, startPoint x: 1000, startPoint y: 535, endPoint x: 1040, endPoint y: 532, distance: 40.1
click at [1040, 532] on td "R$ 1.140,79" at bounding box center [1068, 532] width 190 height 41
drag, startPoint x: 997, startPoint y: 569, endPoint x: 1041, endPoint y: 573, distance: 44.2
click at [1041, 573] on td "R$ 1.142,22" at bounding box center [1068, 575] width 190 height 41
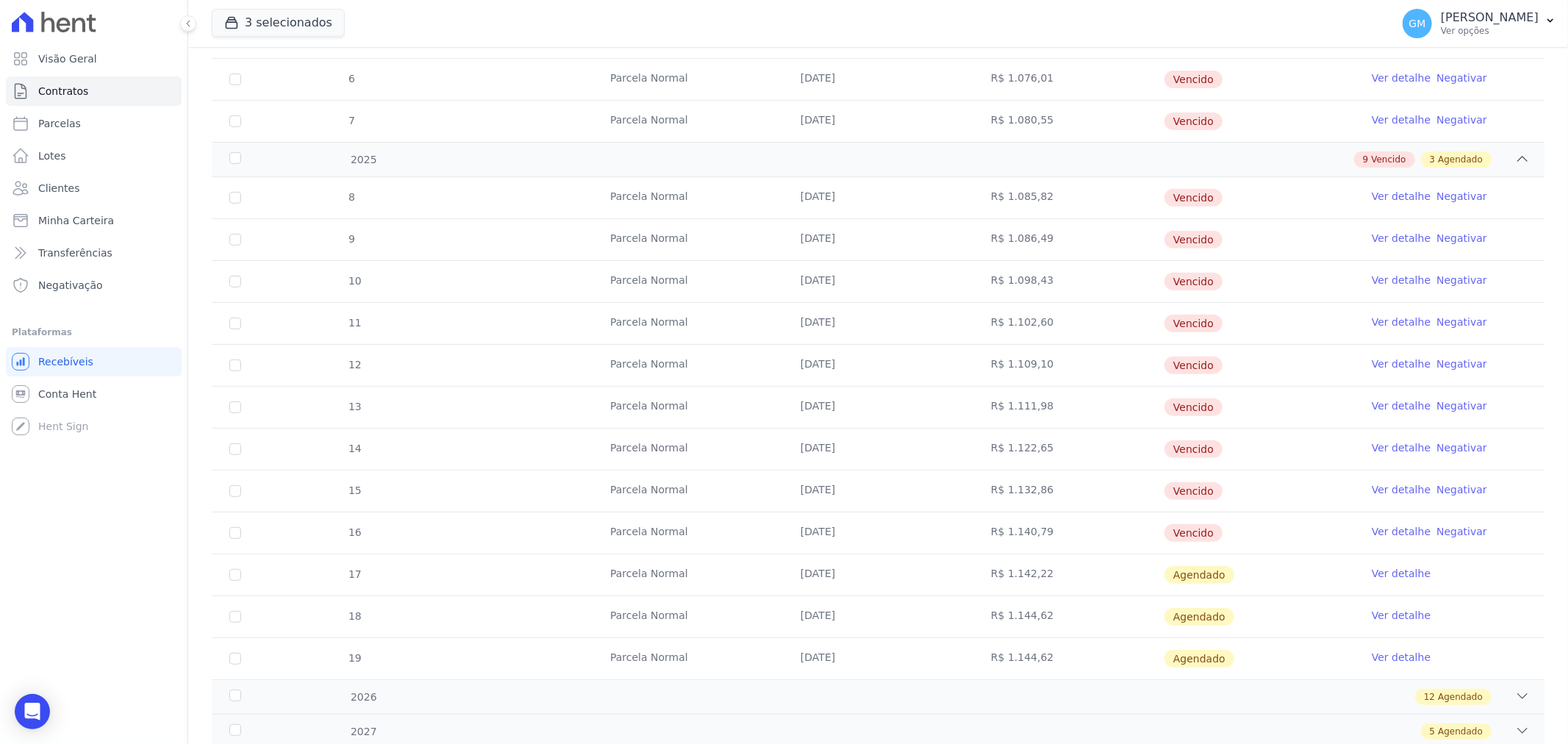
drag, startPoint x: 1037, startPoint y: 618, endPoint x: 998, endPoint y: 620, distance: 39.1
click at [998, 620] on td "R$ 1.144,62" at bounding box center [1068, 617] width 190 height 41
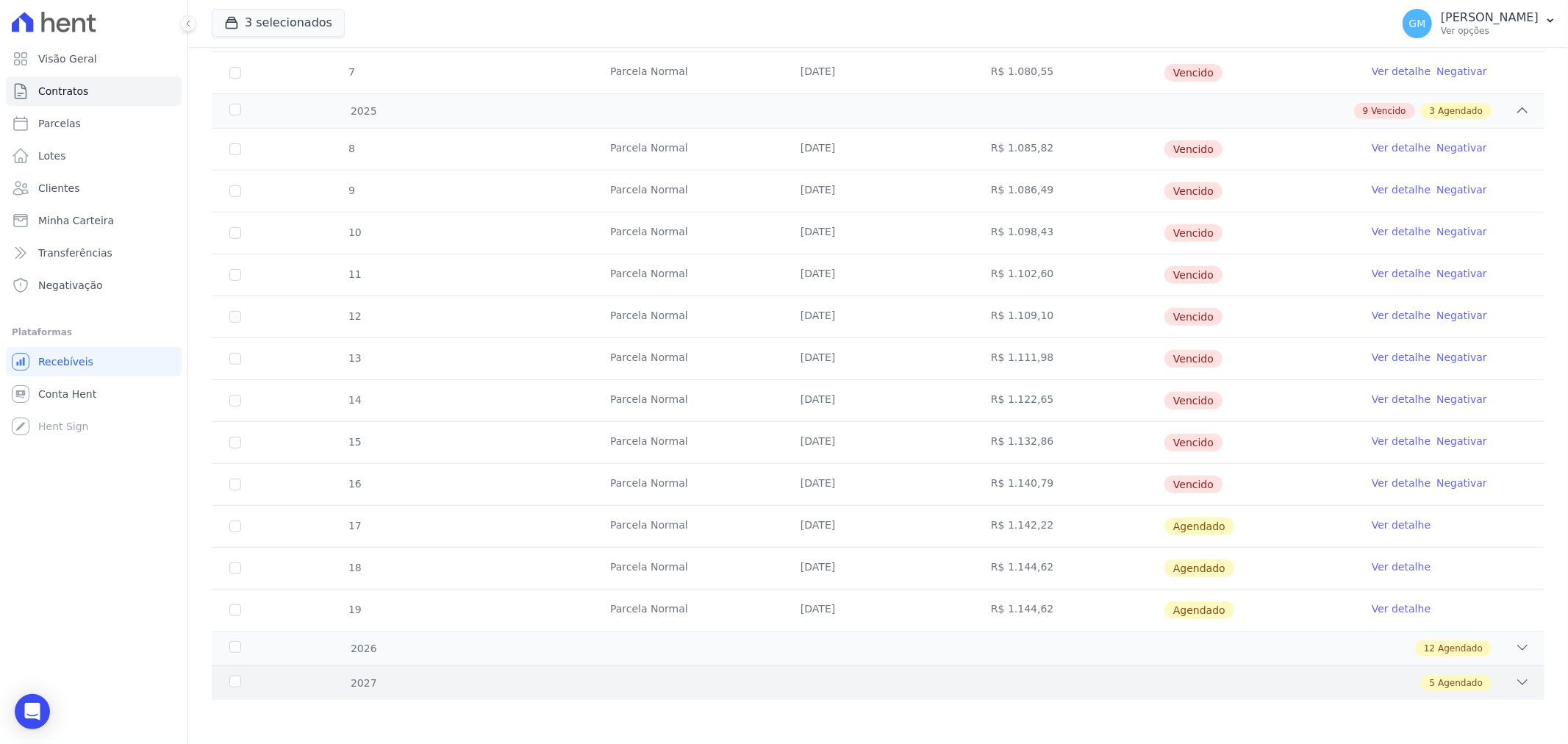
click at [350, 686] on span "2027" at bounding box center [363, 684] width 27 height 15
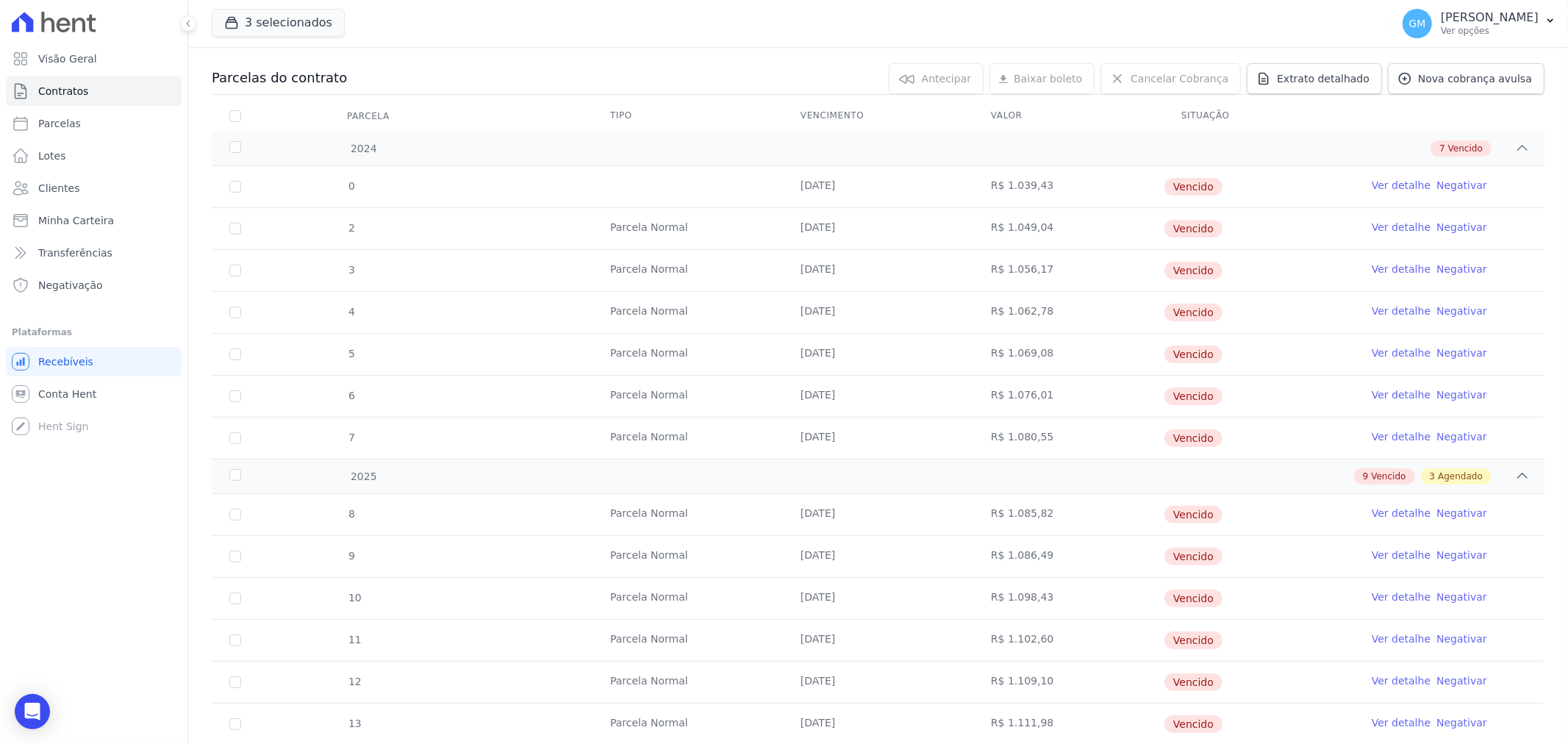
scroll to position [0, 0]
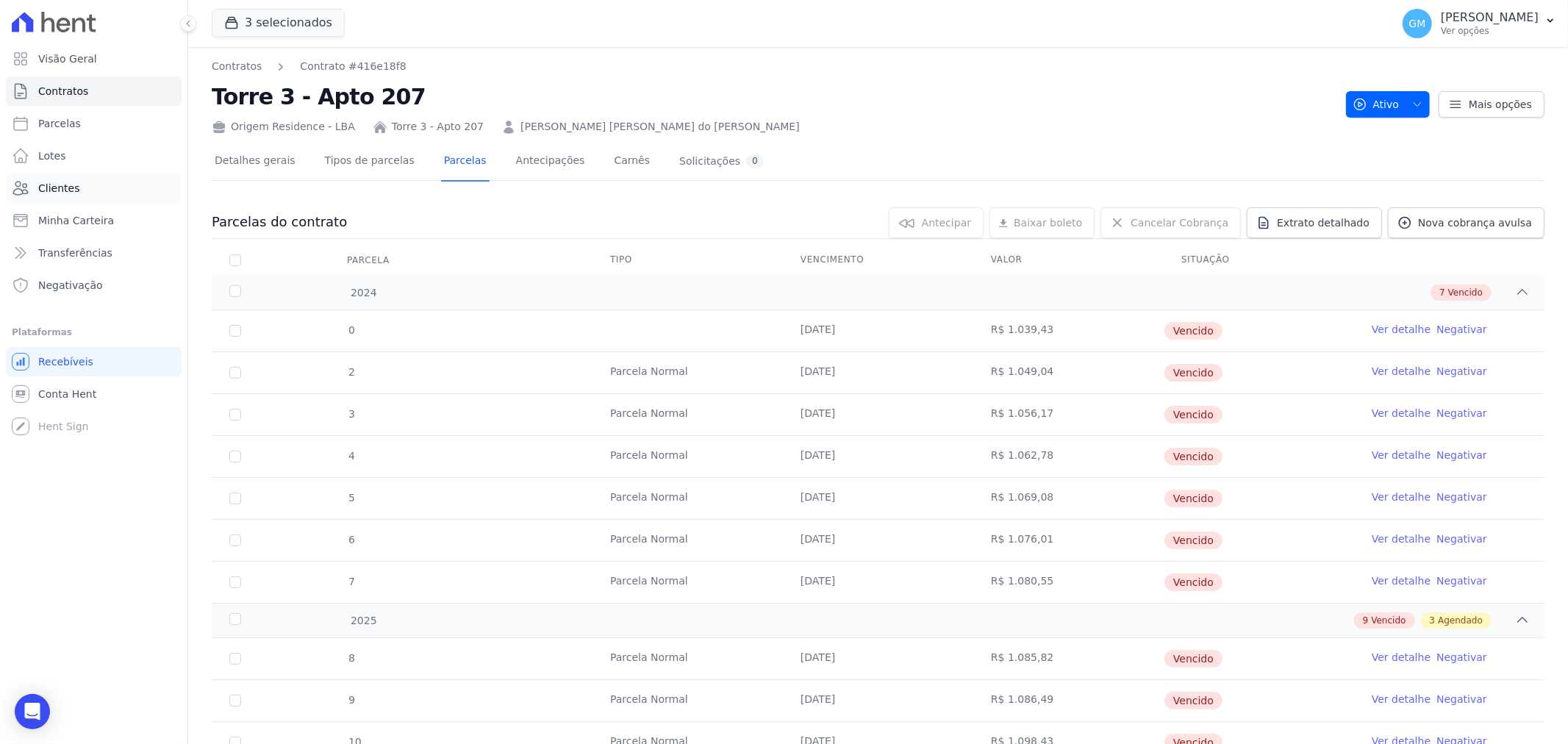
click at [70, 192] on span "Clientes" at bounding box center [58, 188] width 41 height 15
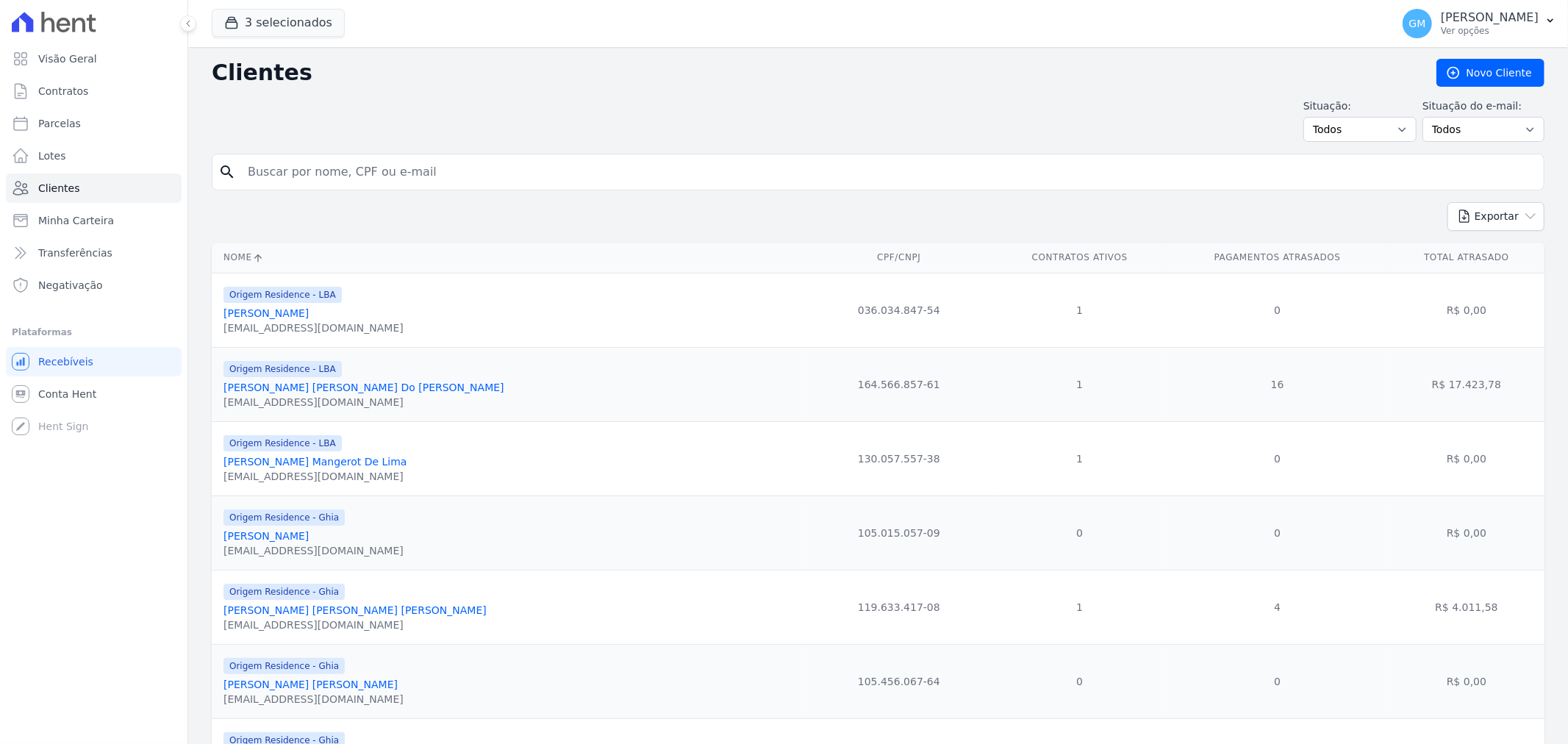
click at [267, 174] on input "search" at bounding box center [888, 172] width 1299 height 29
type input "Bruno de Freitas"
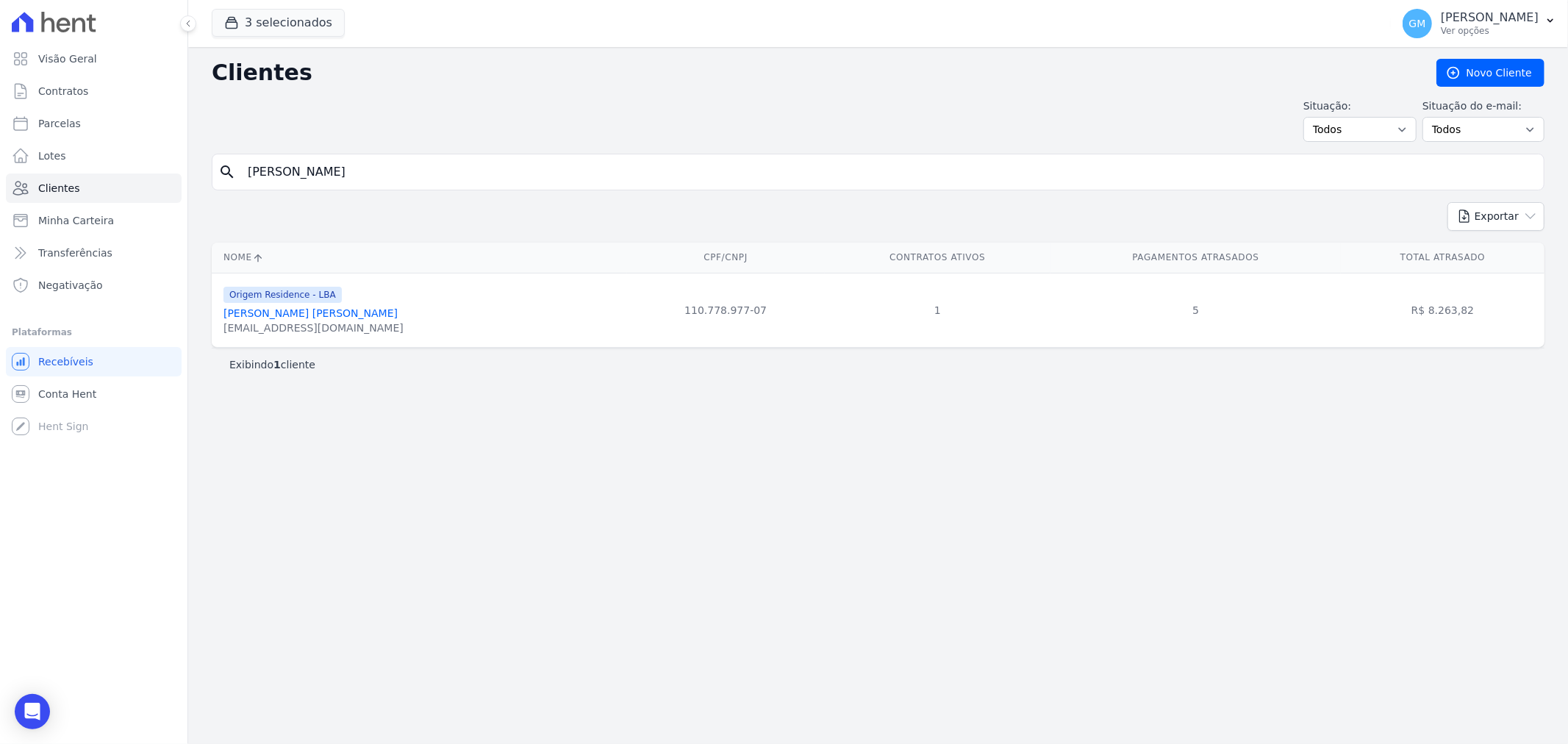
click at [232, 319] on link "Bruno De Freitas Dias" at bounding box center [311, 313] width 175 height 12
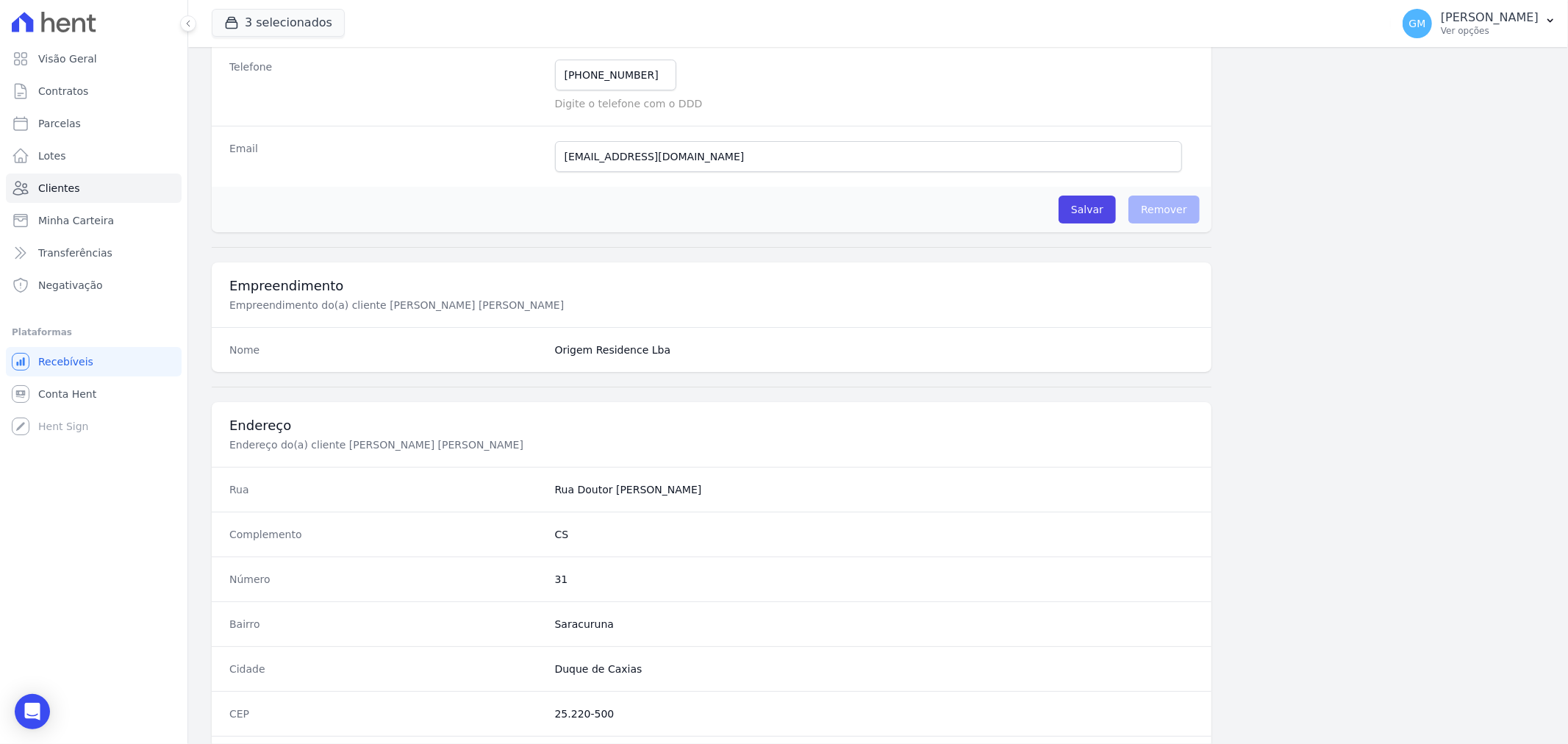
scroll to position [634, 0]
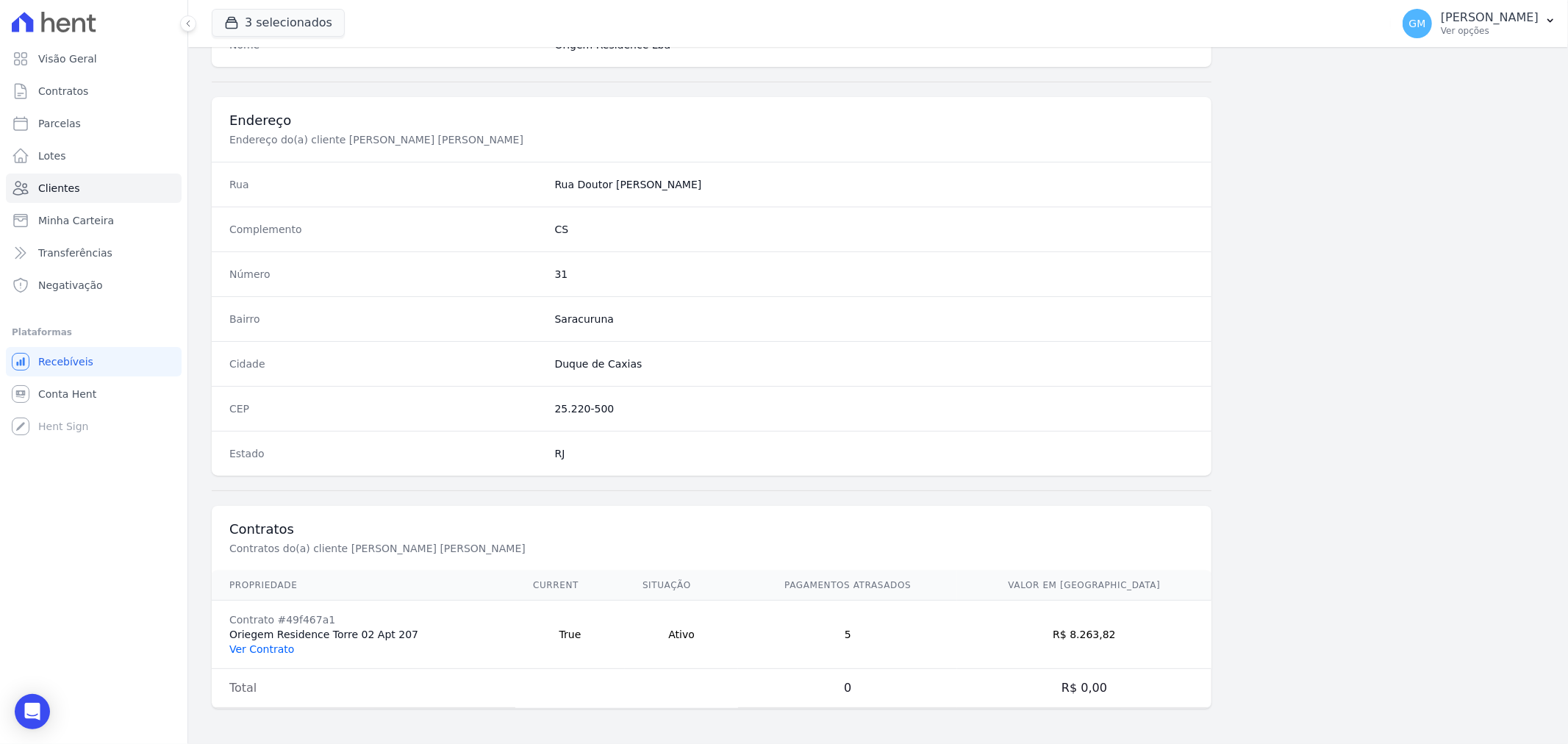
click at [263, 647] on link "Ver Contrato" at bounding box center [262, 649] width 65 height 12
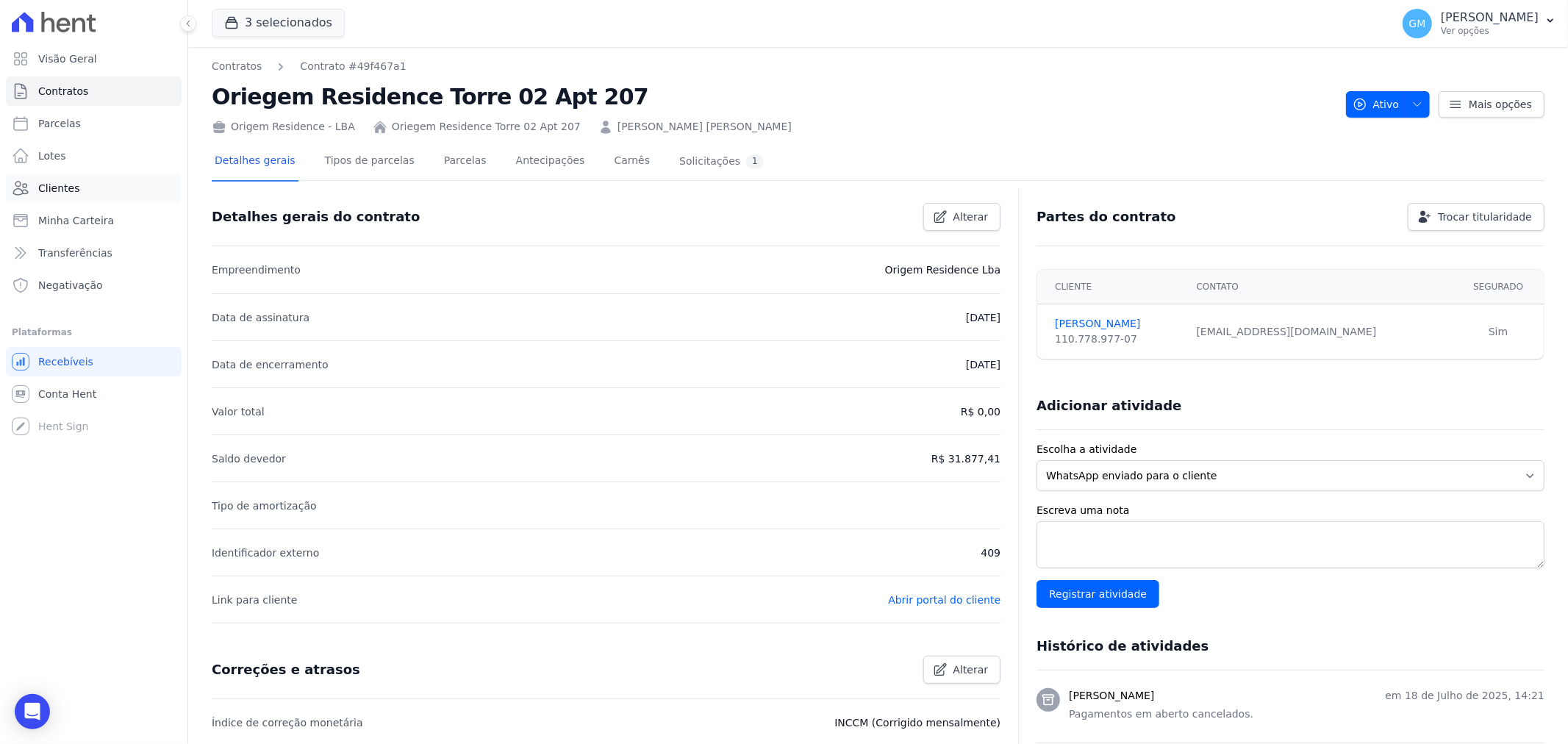
click at [105, 195] on link "Clientes" at bounding box center [93, 189] width 175 height 29
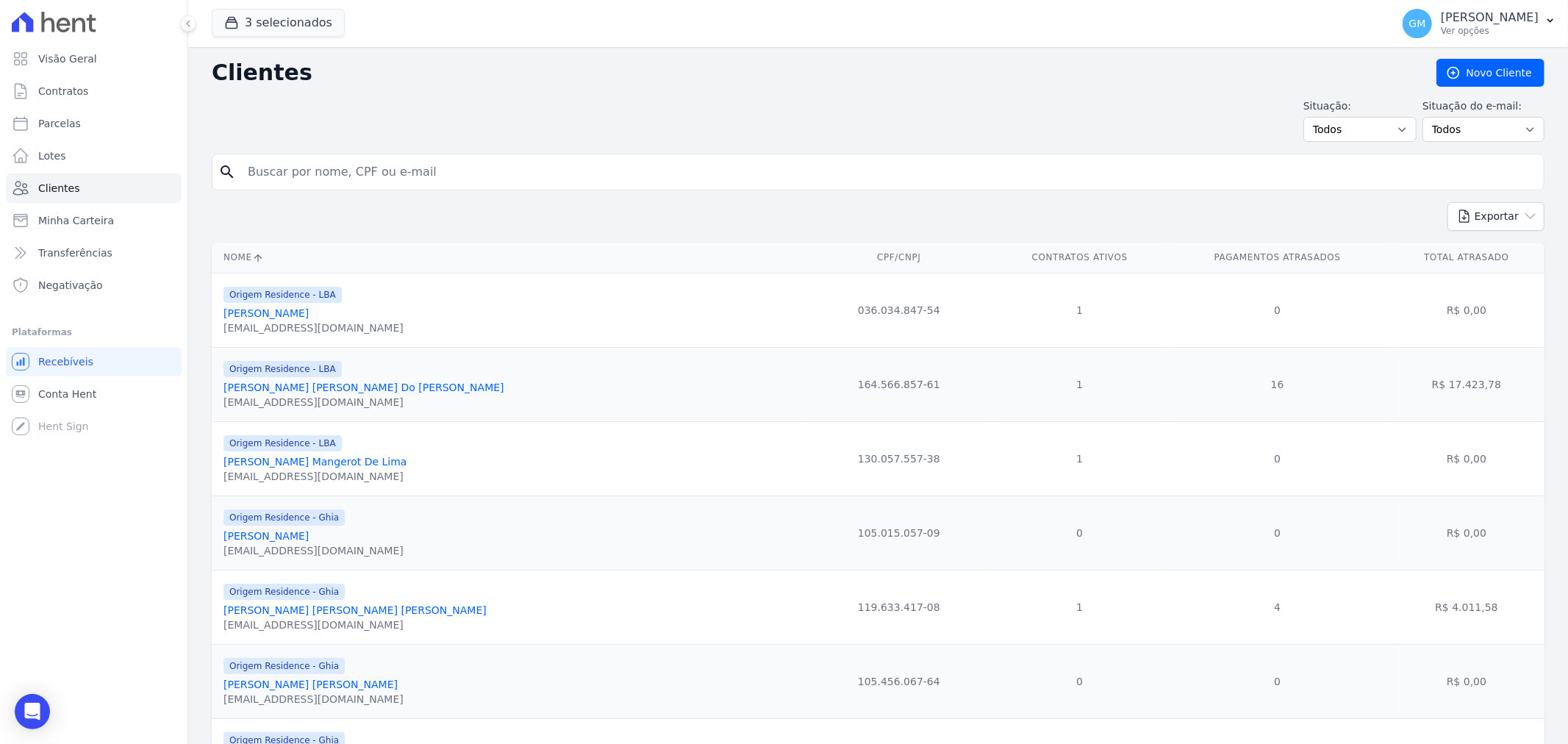
click at [341, 172] on input "search" at bounding box center [888, 172] width 1299 height 29
paste input "810,31"
drag, startPoint x: 339, startPoint y: 172, endPoint x: 175, endPoint y: 175, distance: 164.0
click at [175, 175] on div "Visão Geral Contratos Parcelas Lotes Clientes Minha Carteira Transferências Neg…" at bounding box center [784, 372] width 1568 height 744
type input "bruno"
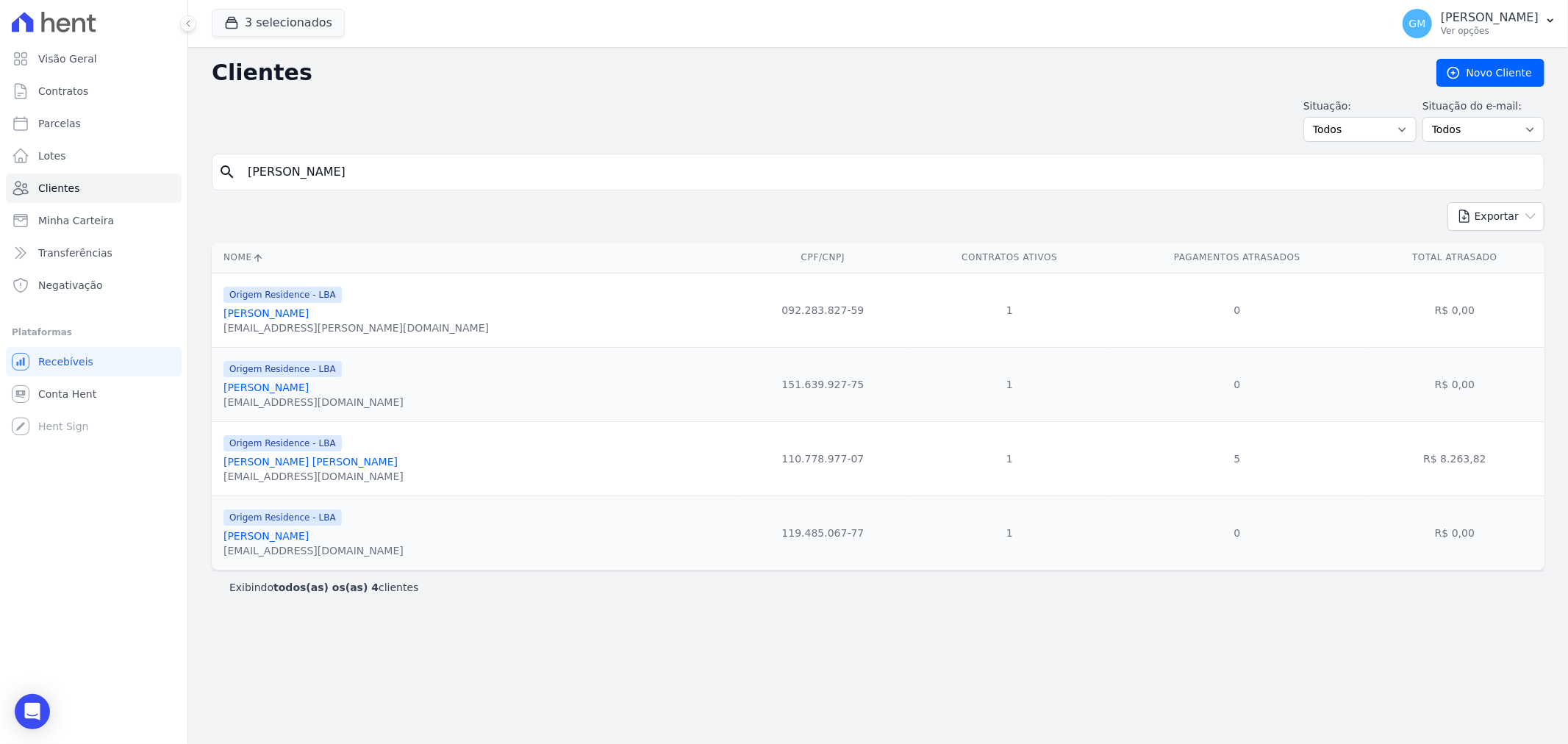
click at [260, 462] on link "Bruno De Freitas Dias" at bounding box center [311, 461] width 175 height 12
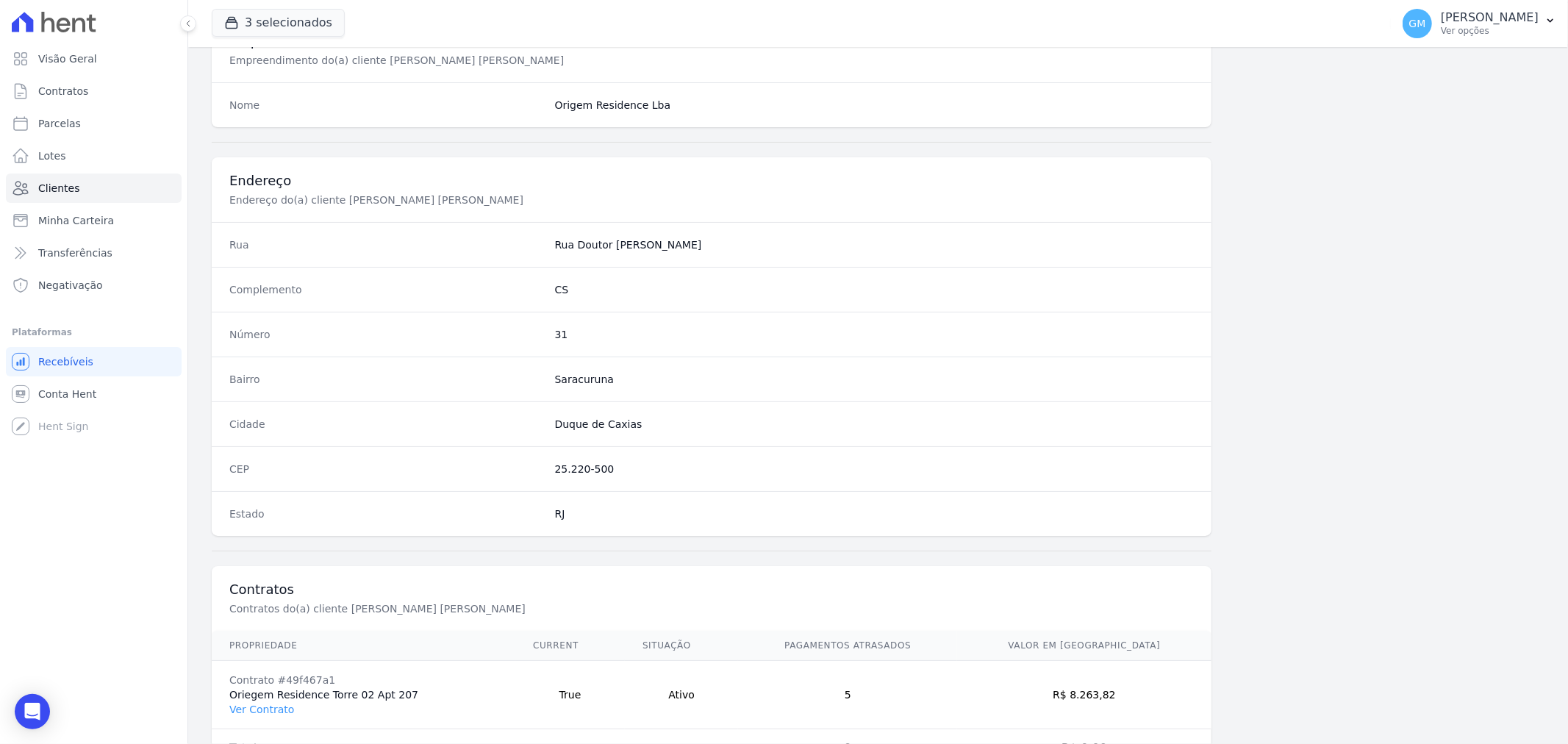
scroll to position [634, 0]
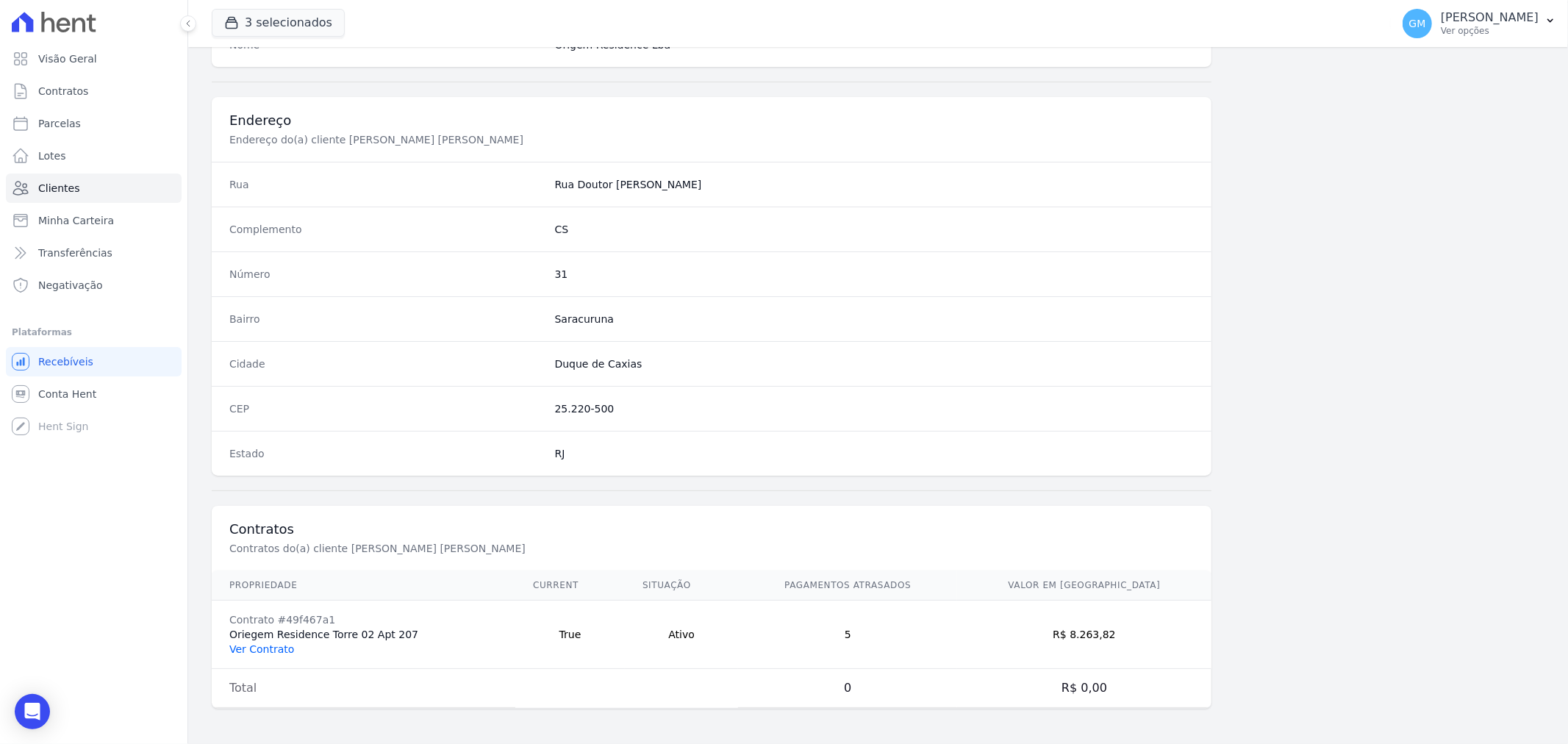
click at [262, 649] on link "Ver Contrato" at bounding box center [262, 649] width 65 height 12
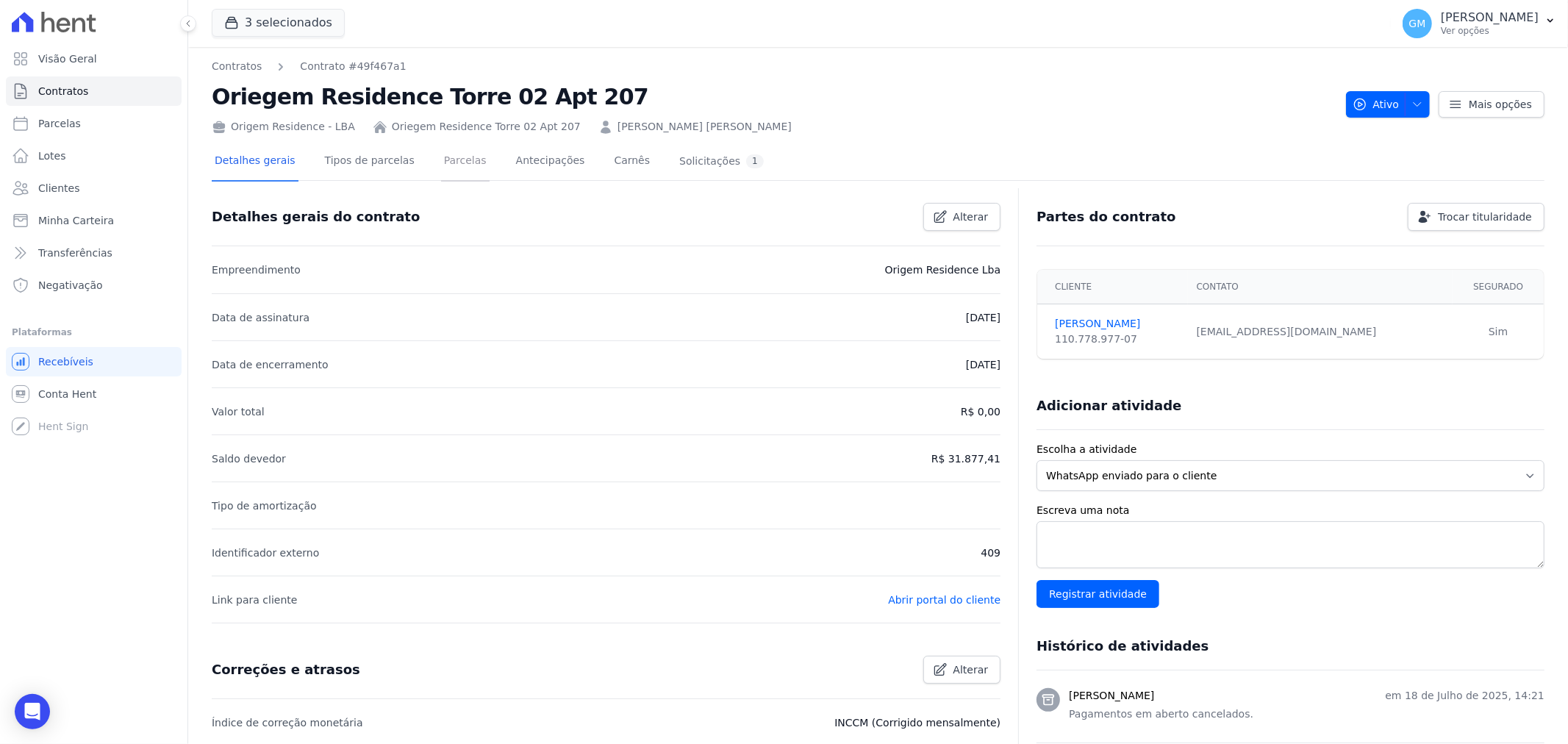
click at [459, 163] on link "Parcelas" at bounding box center [465, 162] width 49 height 39
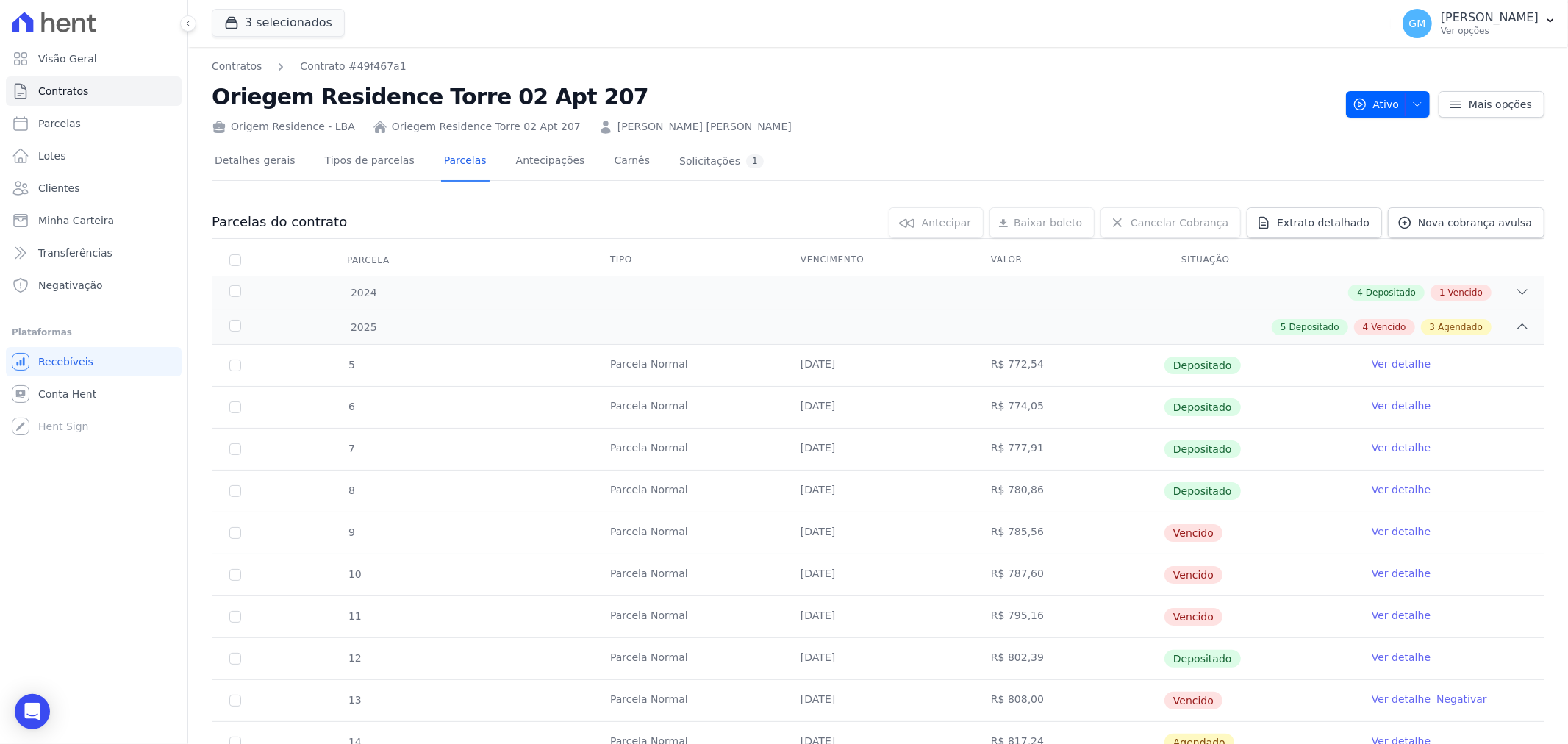
scroll to position [251, 0]
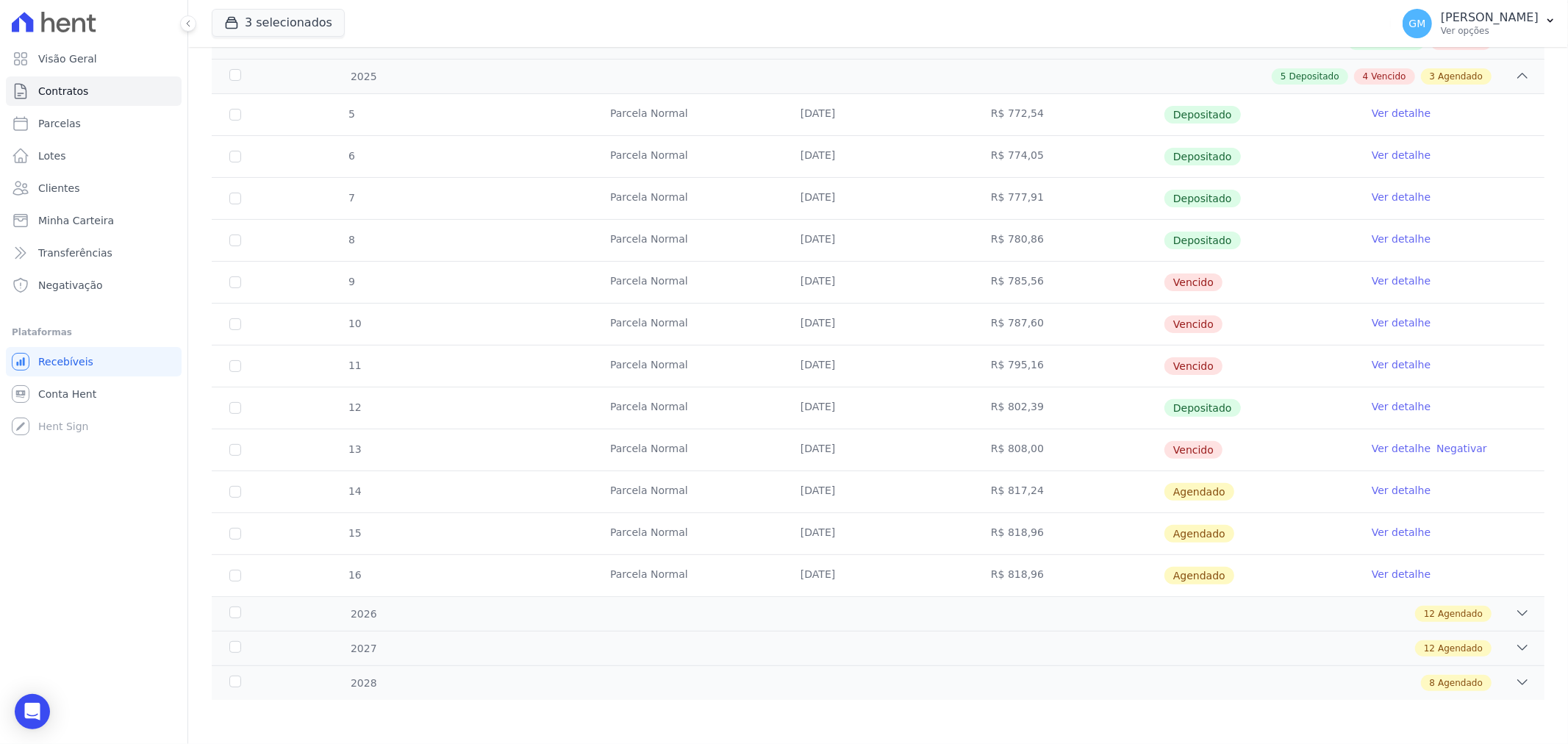
drag, startPoint x: 1038, startPoint y: 494, endPoint x: 997, endPoint y: 490, distance: 41.2
click at [997, 490] on td "R$ 817,24" at bounding box center [1068, 491] width 190 height 41
drag, startPoint x: 1035, startPoint y: 535, endPoint x: 979, endPoint y: 533, distance: 56.0
click at [979, 533] on td "R$ 818,96" at bounding box center [1068, 533] width 190 height 41
drag, startPoint x: 1032, startPoint y: 578, endPoint x: 1000, endPoint y: 576, distance: 32.1
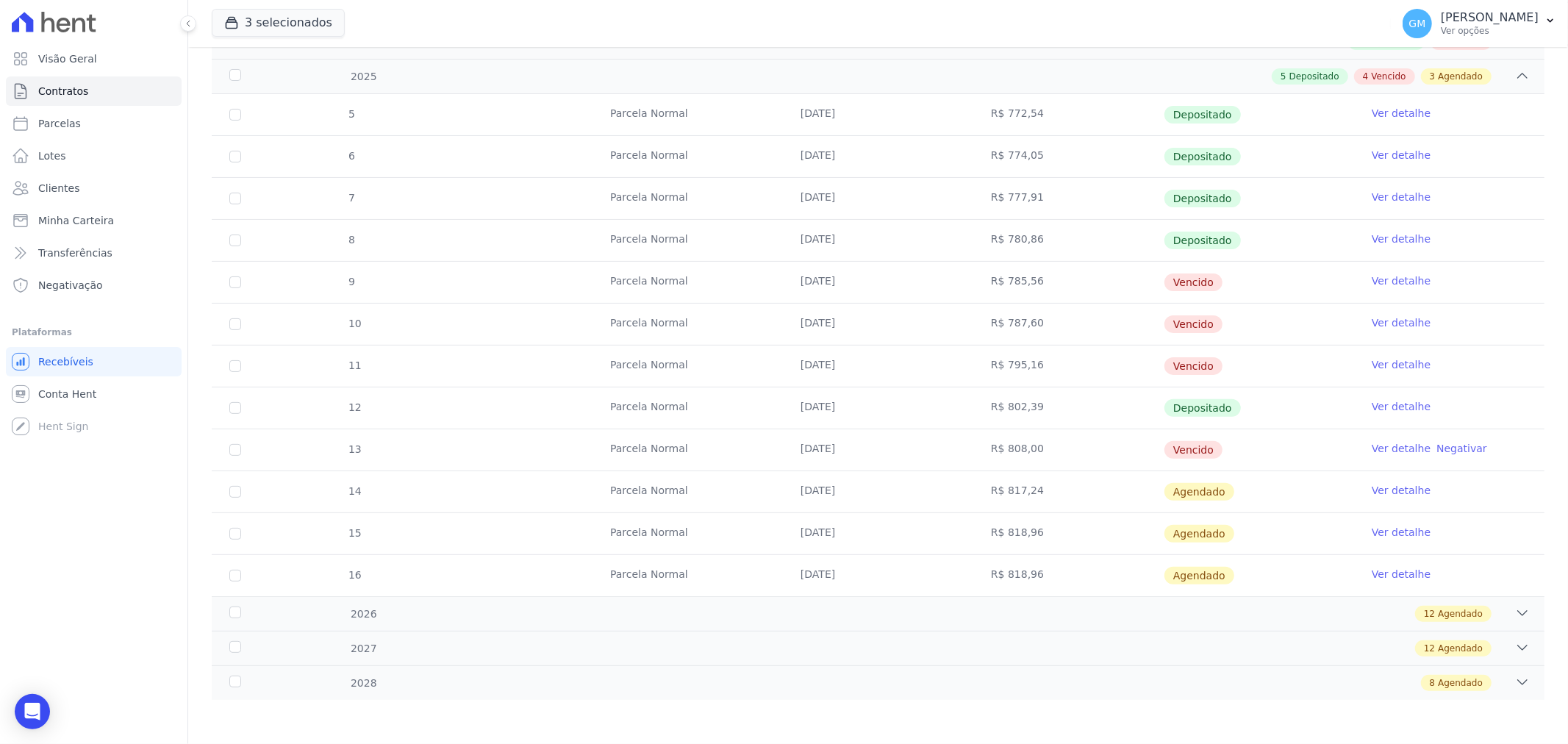
click at [1000, 576] on td "R$ 818,96" at bounding box center [1068, 576] width 190 height 41
click at [355, 613] on span "2026" at bounding box center [363, 614] width 27 height 15
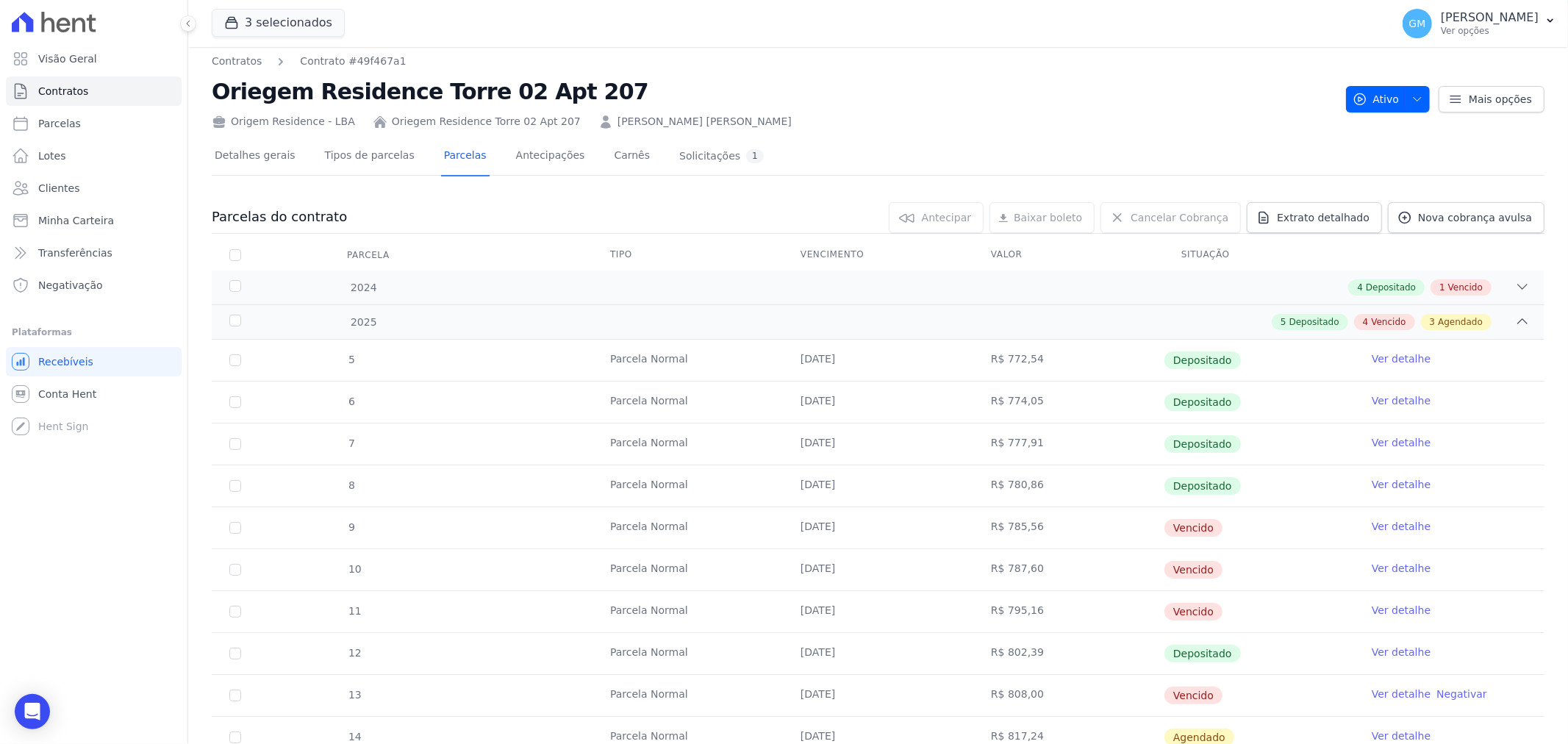
scroll to position [0, 0]
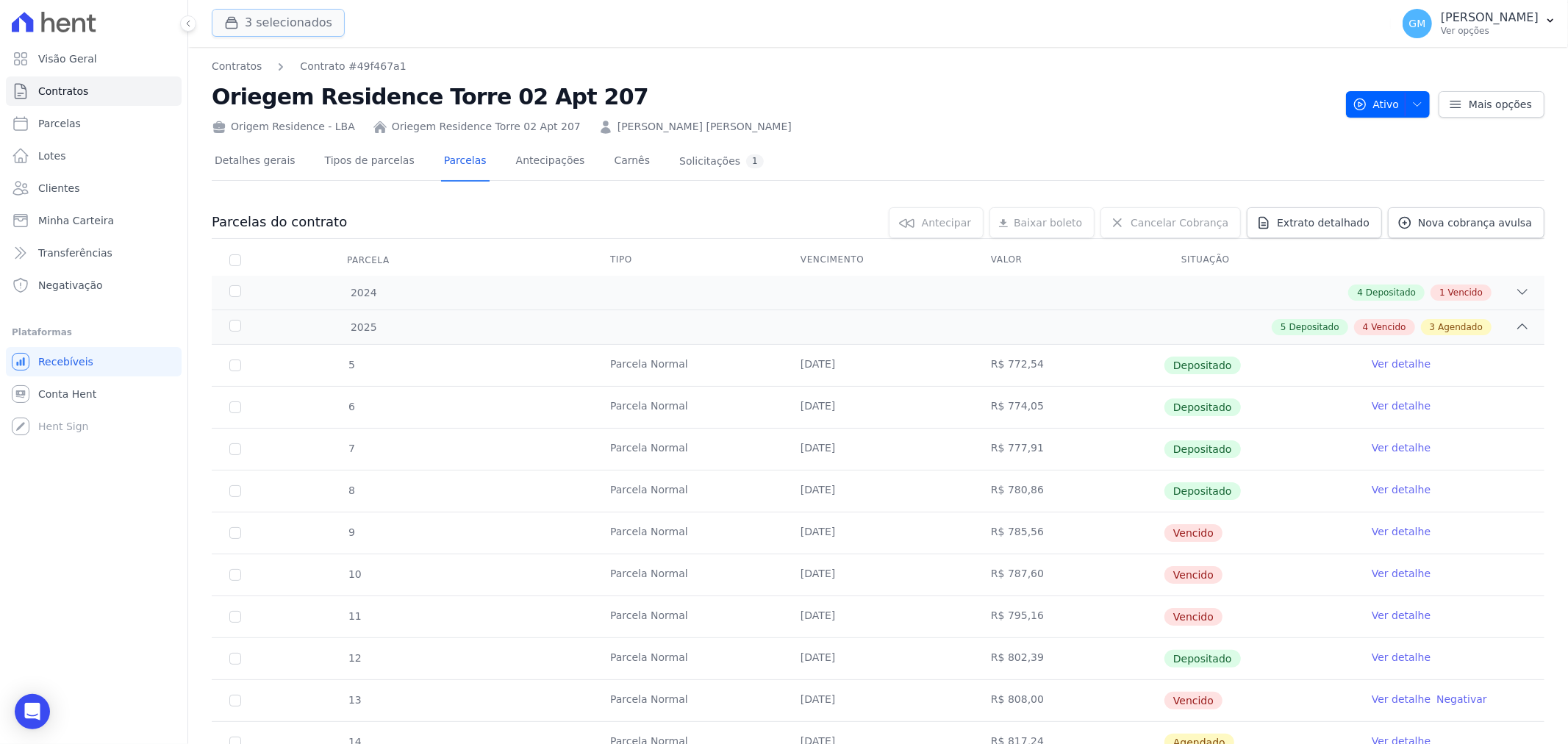
click at [324, 31] on button "3 selecionados" at bounding box center [278, 22] width 133 height 28
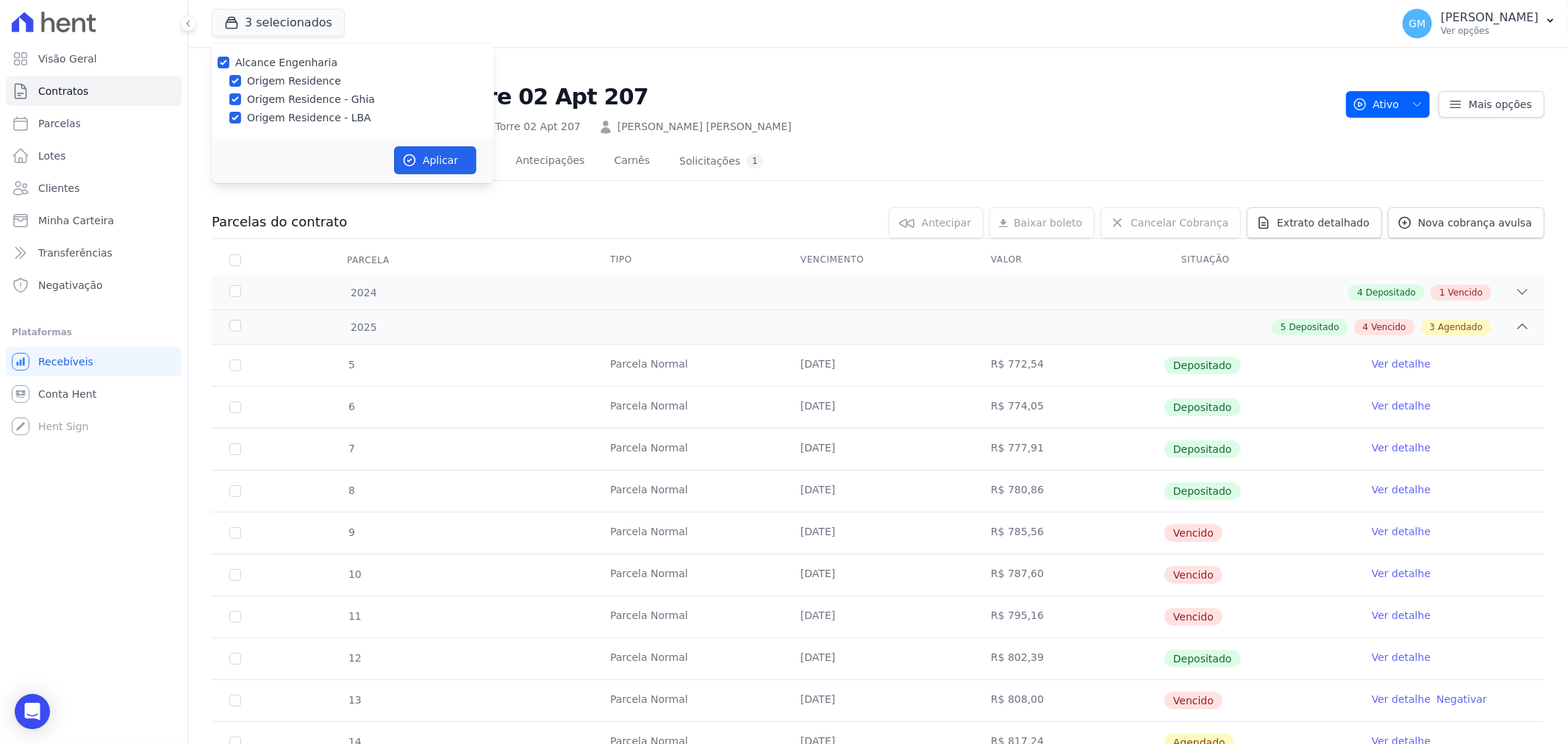
click at [289, 65] on label "Alcance Engenharia" at bounding box center [287, 62] width 102 height 12
click at [229, 65] on input "Alcance Engenharia" at bounding box center [223, 62] width 12 height 12
checkbox input "false"
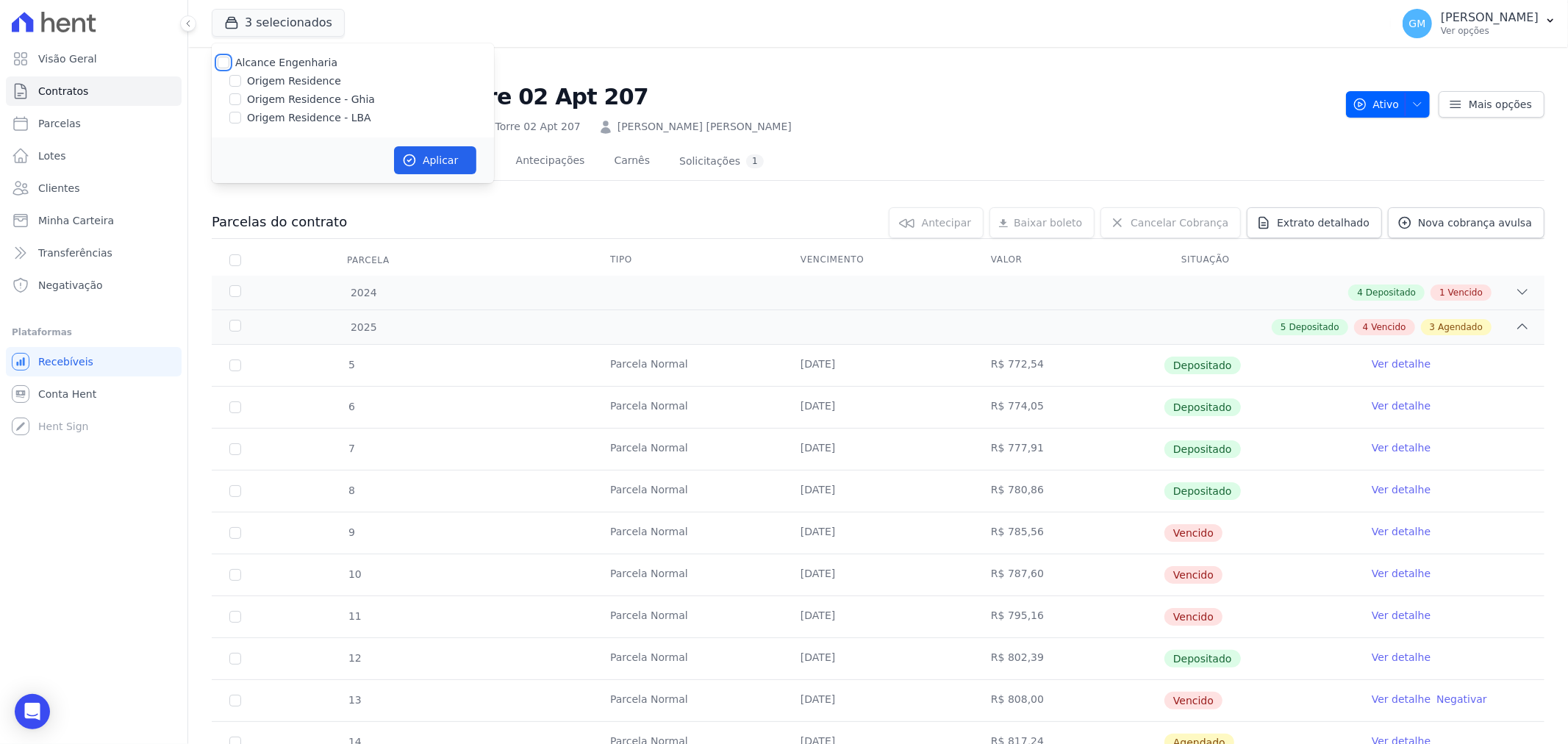
checkbox input "false"
click at [285, 94] on label "Origem Residence - Ghia" at bounding box center [311, 100] width 128 height 15
click at [241, 94] on input "Origem Residence - Ghia" at bounding box center [235, 99] width 12 height 12
checkbox input "true"
click at [423, 155] on button "Aplicar" at bounding box center [435, 160] width 83 height 28
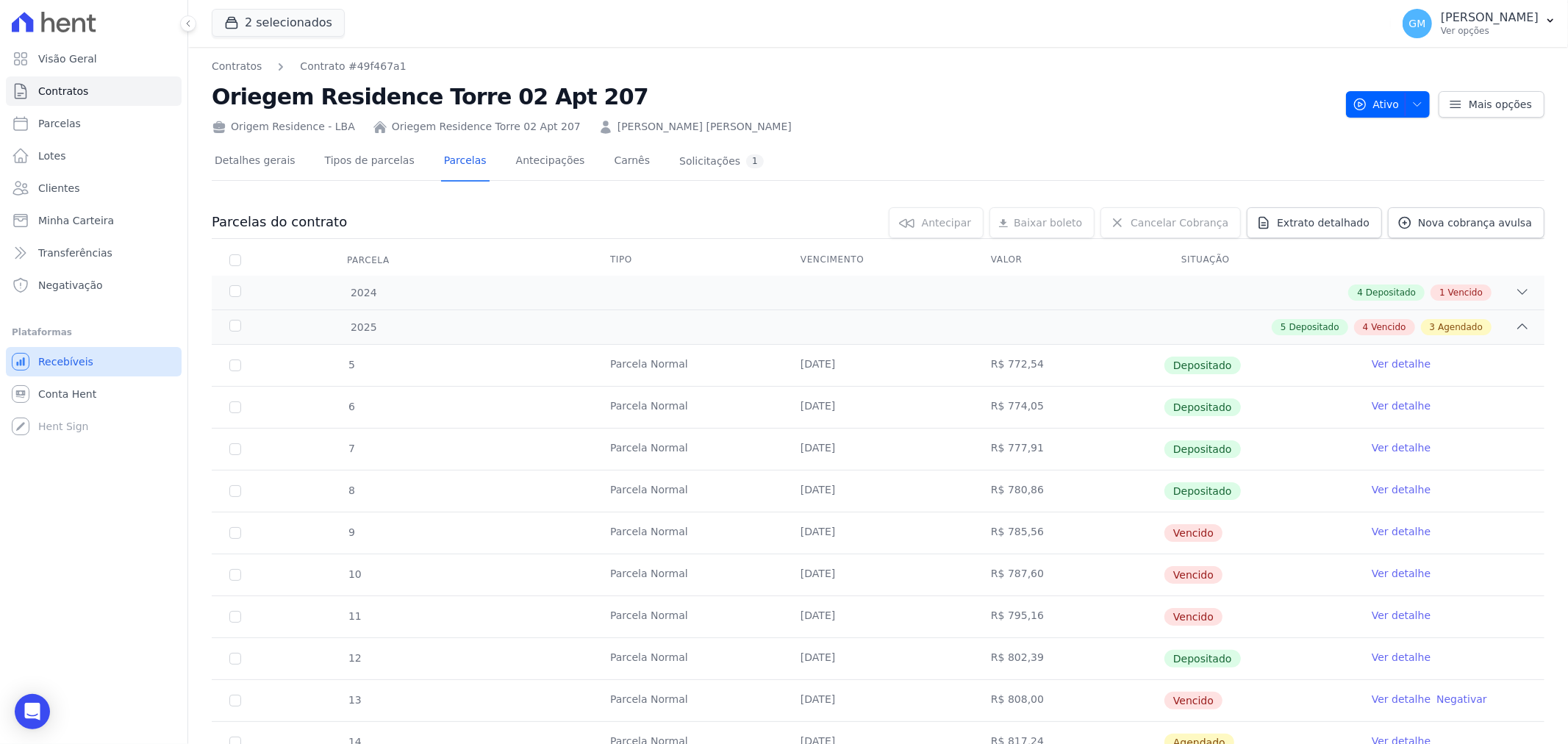
click at [114, 375] on link "Recebíveis" at bounding box center [93, 362] width 175 height 29
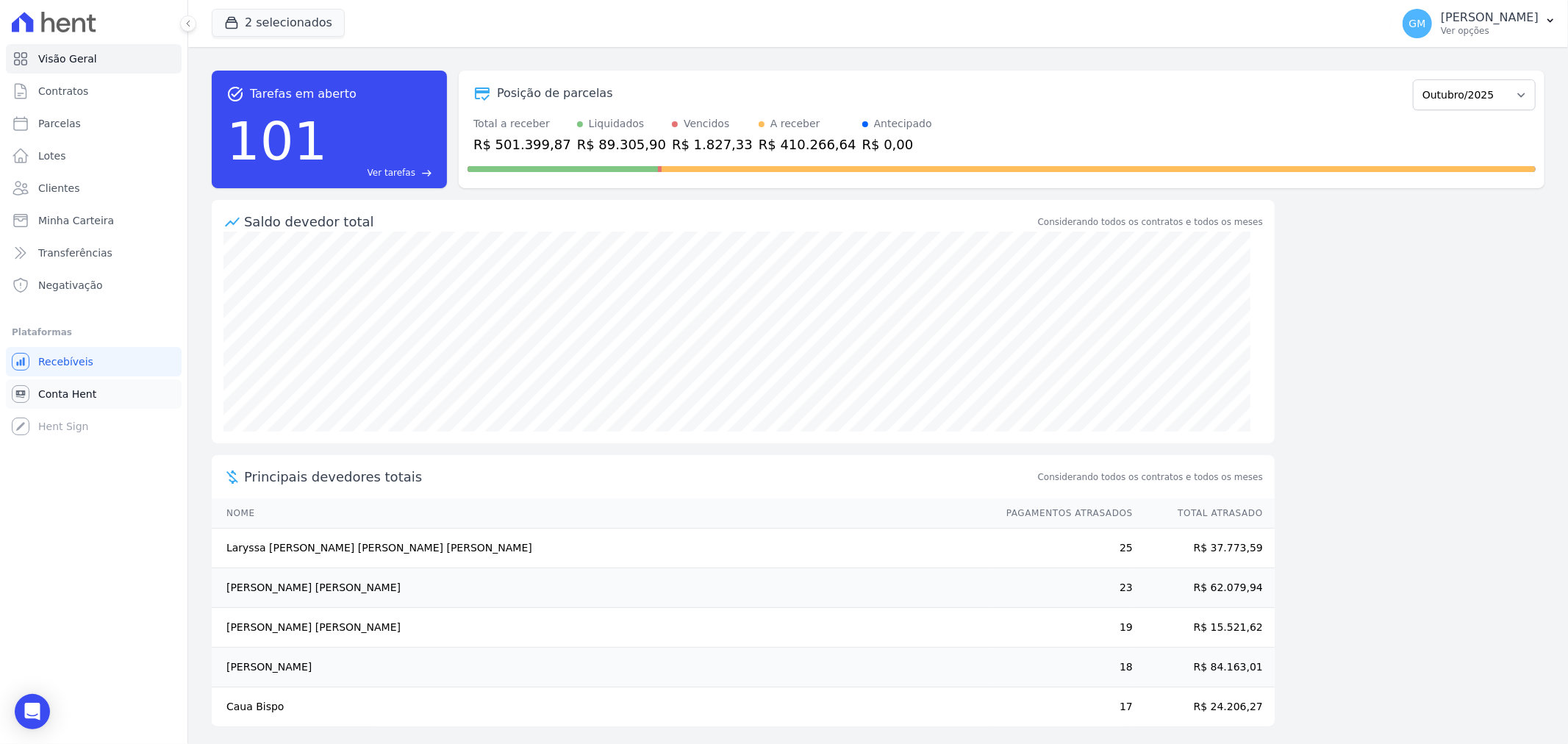
click at [97, 392] on link "Conta Hent" at bounding box center [93, 394] width 175 height 29
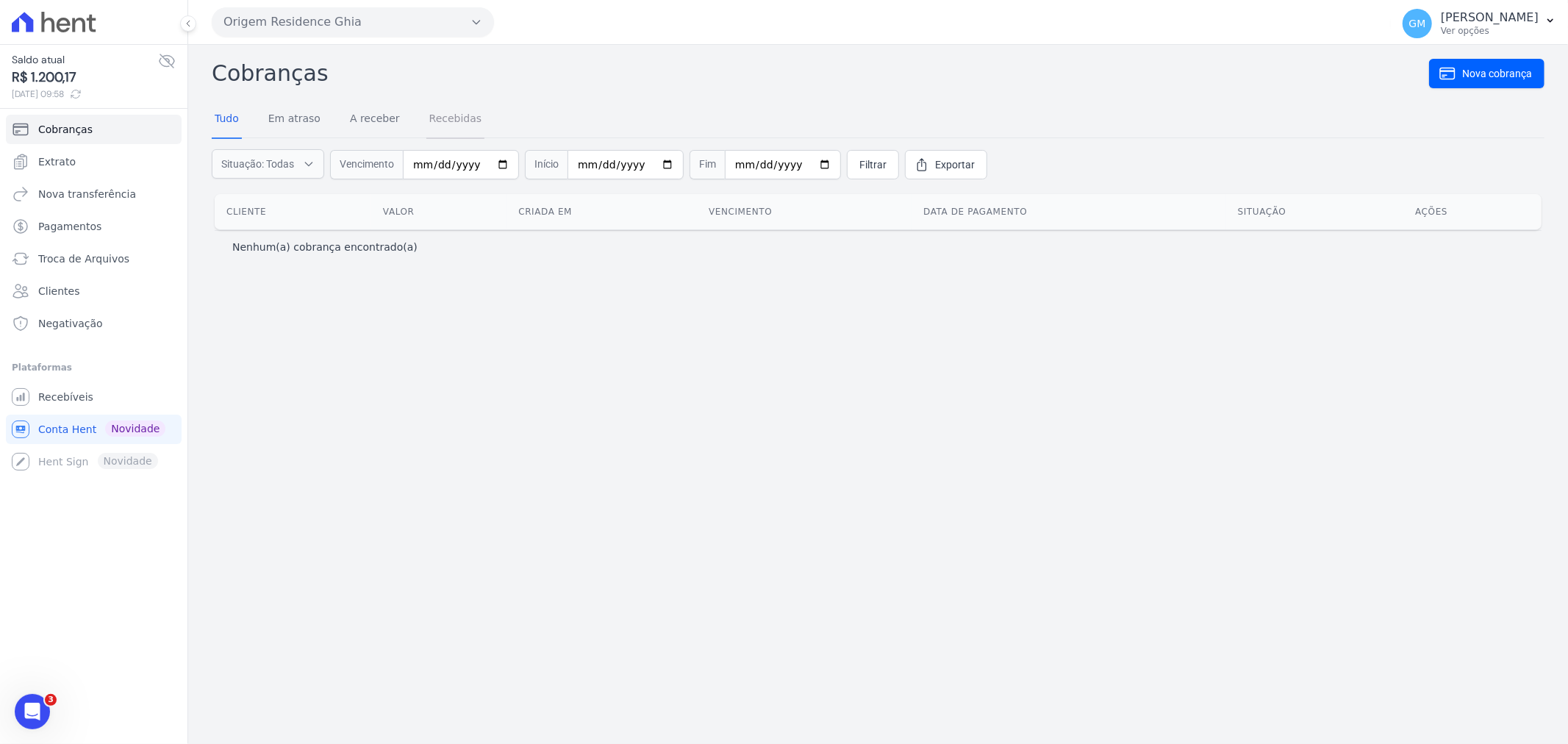
click at [426, 115] on link "Recebidas" at bounding box center [456, 119] width 59 height 38
click at [375, 159] on input "date" at bounding box center [342, 165] width 116 height 29
type input "2021-01-01"
click at [541, 167] on input "date" at bounding box center [507, 165] width 116 height 29
click at [538, 165] on input "date" at bounding box center [507, 165] width 116 height 29
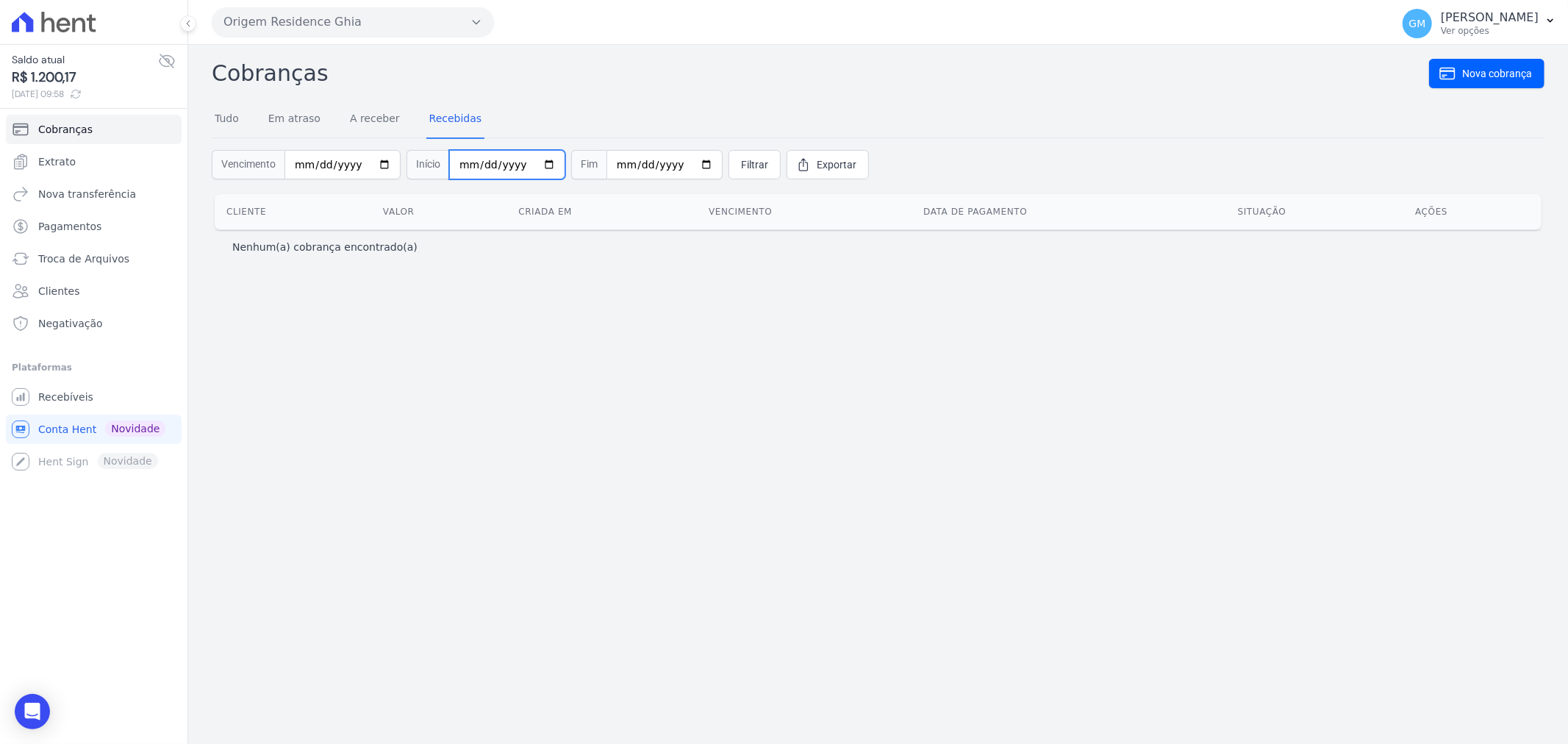
type input "[DATE]"
click at [681, 165] on input "date" at bounding box center [664, 165] width 116 height 29
type input "2025-10-01"
click at [796, 171] on icon at bounding box center [803, 165] width 15 height 15
click at [533, 158] on input "[DATE]" at bounding box center [507, 165] width 116 height 29
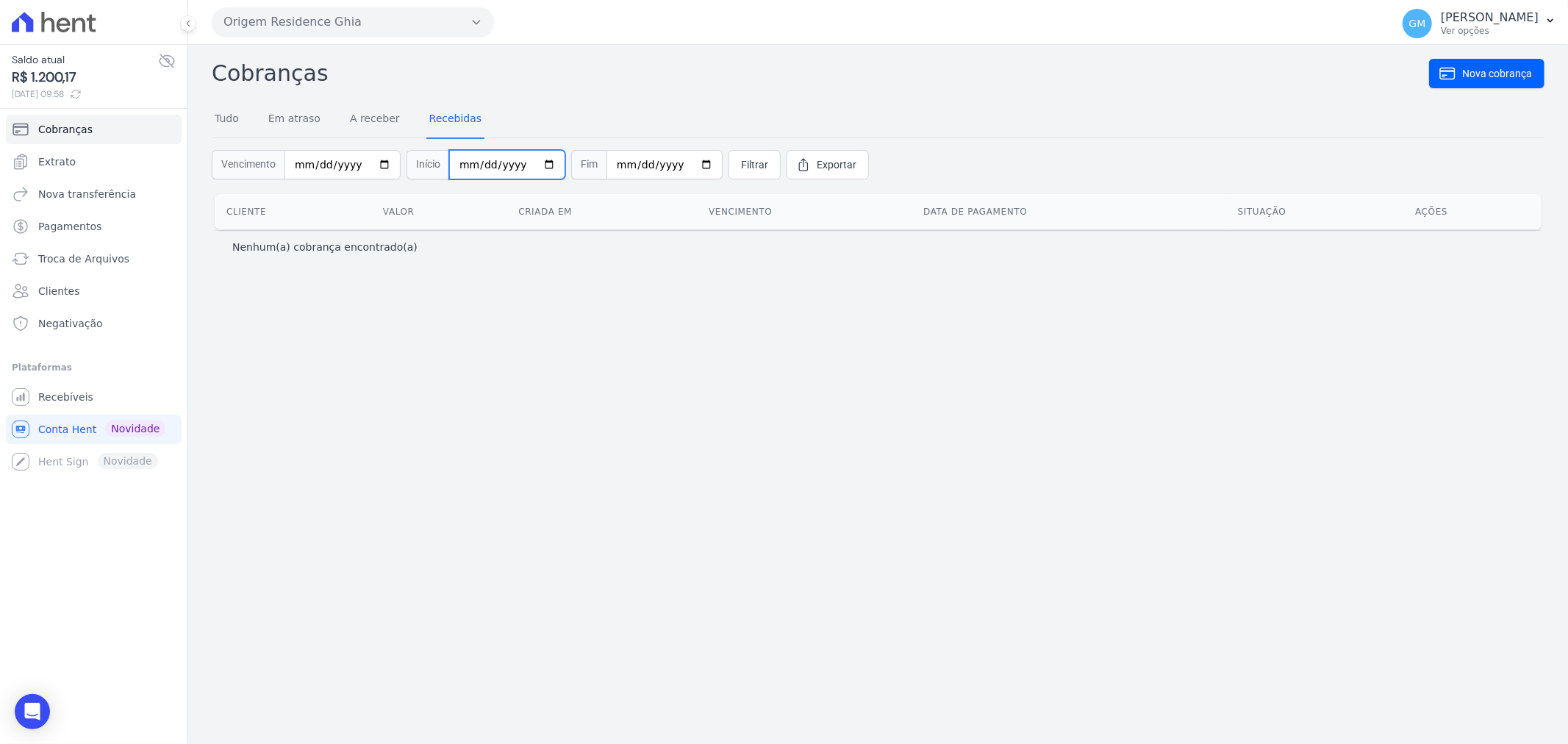
click at [529, 159] on input "[DATE]" at bounding box center [507, 165] width 116 height 29
click at [501, 169] on input "[DATE]" at bounding box center [507, 165] width 116 height 29
click at [460, 166] on input "[DATE]" at bounding box center [507, 165] width 116 height 29
type input "2025-10-01"
type input "2021-01-01"
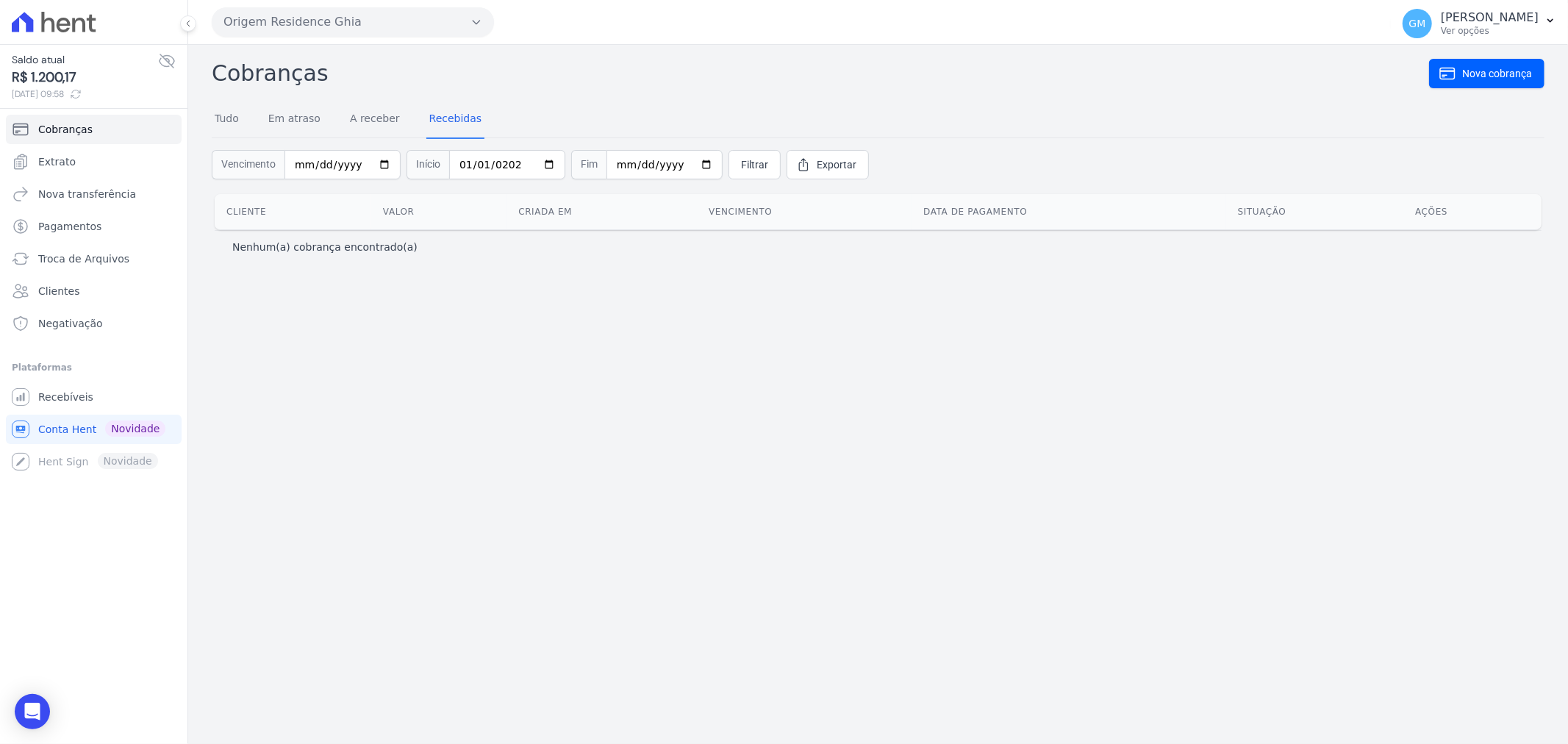
click at [1315, 468] on div "Cobranças Nova cobrança Tudo Em atraso A receber Recebidas Vencimento 2021-01-0…" at bounding box center [878, 394] width 1380 height 699
click at [1487, 81] on link "Nova cobrança" at bounding box center [1486, 73] width 115 height 29
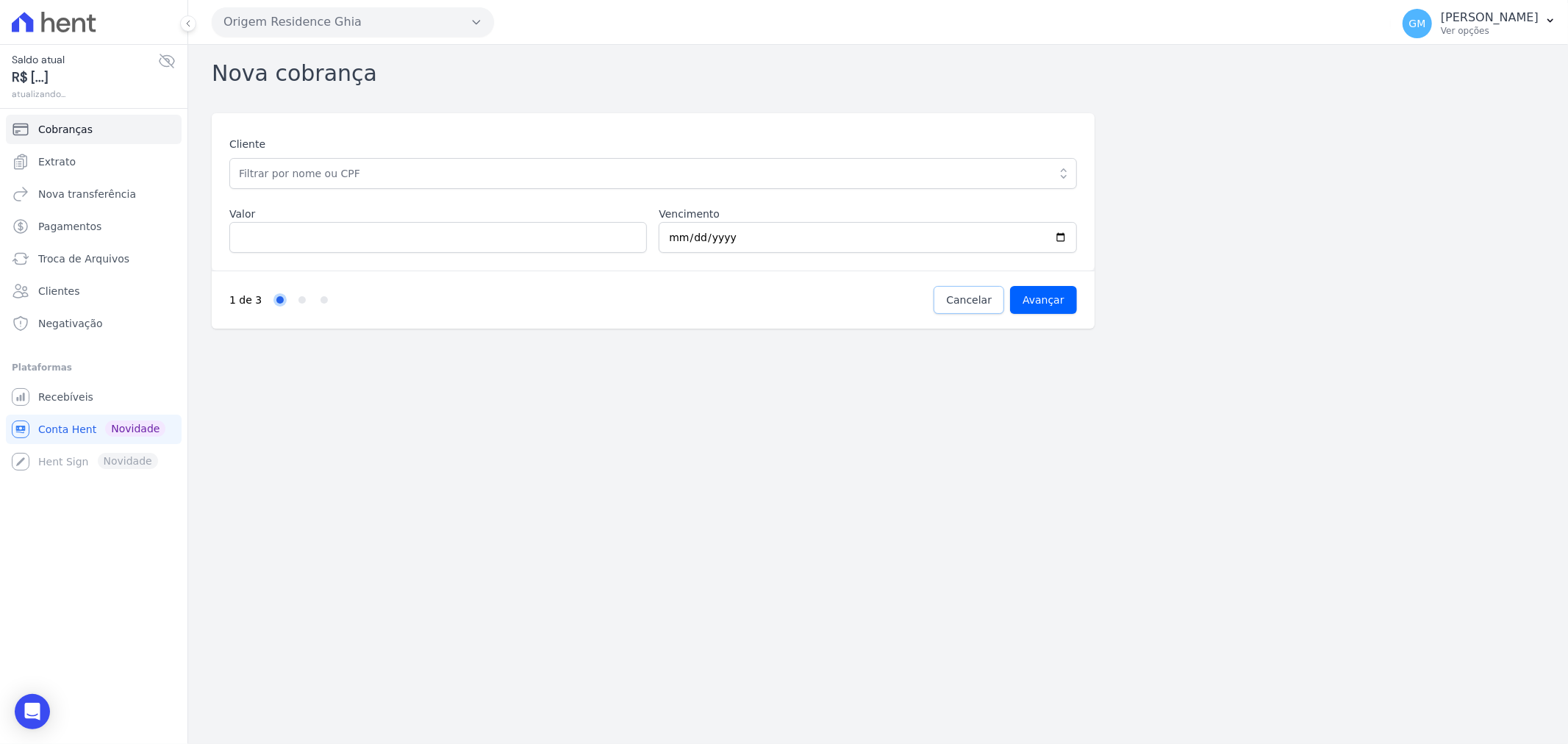
click at [976, 297] on span "Cancelar" at bounding box center [969, 300] width 46 height 15
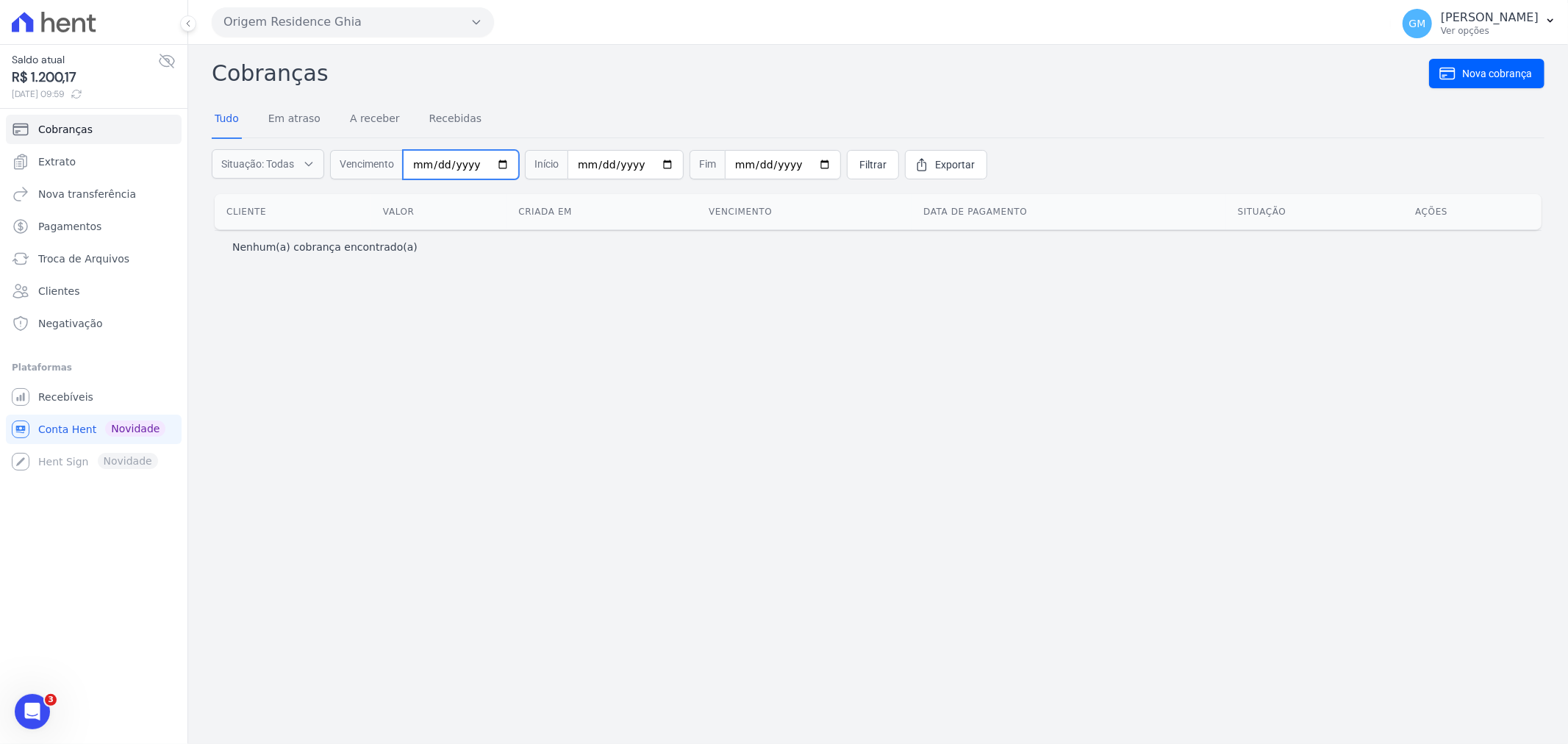
click at [412, 165] on input "date" at bounding box center [461, 165] width 116 height 29
click at [310, 165] on icon "button" at bounding box center [308, 164] width 7 height 4
click at [281, 199] on label "Em atraso" at bounding box center [259, 200] width 47 height 12
click at [229, 199] on input "Em atraso" at bounding box center [223, 200] width 12 height 12
checkbox input "false"
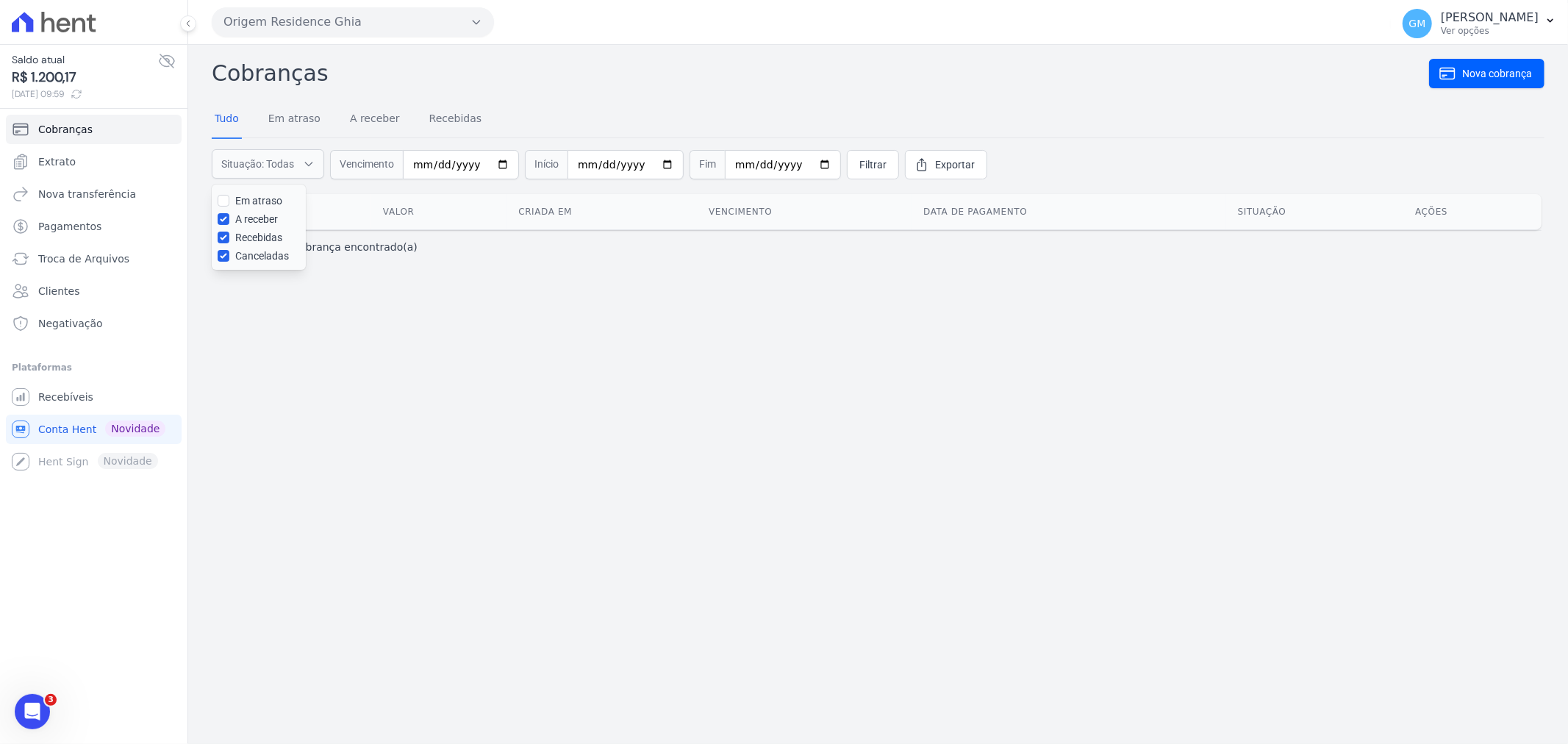
click at [273, 219] on label "A receber" at bounding box center [256, 219] width 42 height 12
click at [229, 219] on input "A receber" at bounding box center [223, 219] width 12 height 12
checkbox input "false"
click at [266, 260] on label "Canceladas" at bounding box center [262, 256] width 53 height 12
click at [229, 260] on input "Canceladas" at bounding box center [223, 256] width 12 height 12
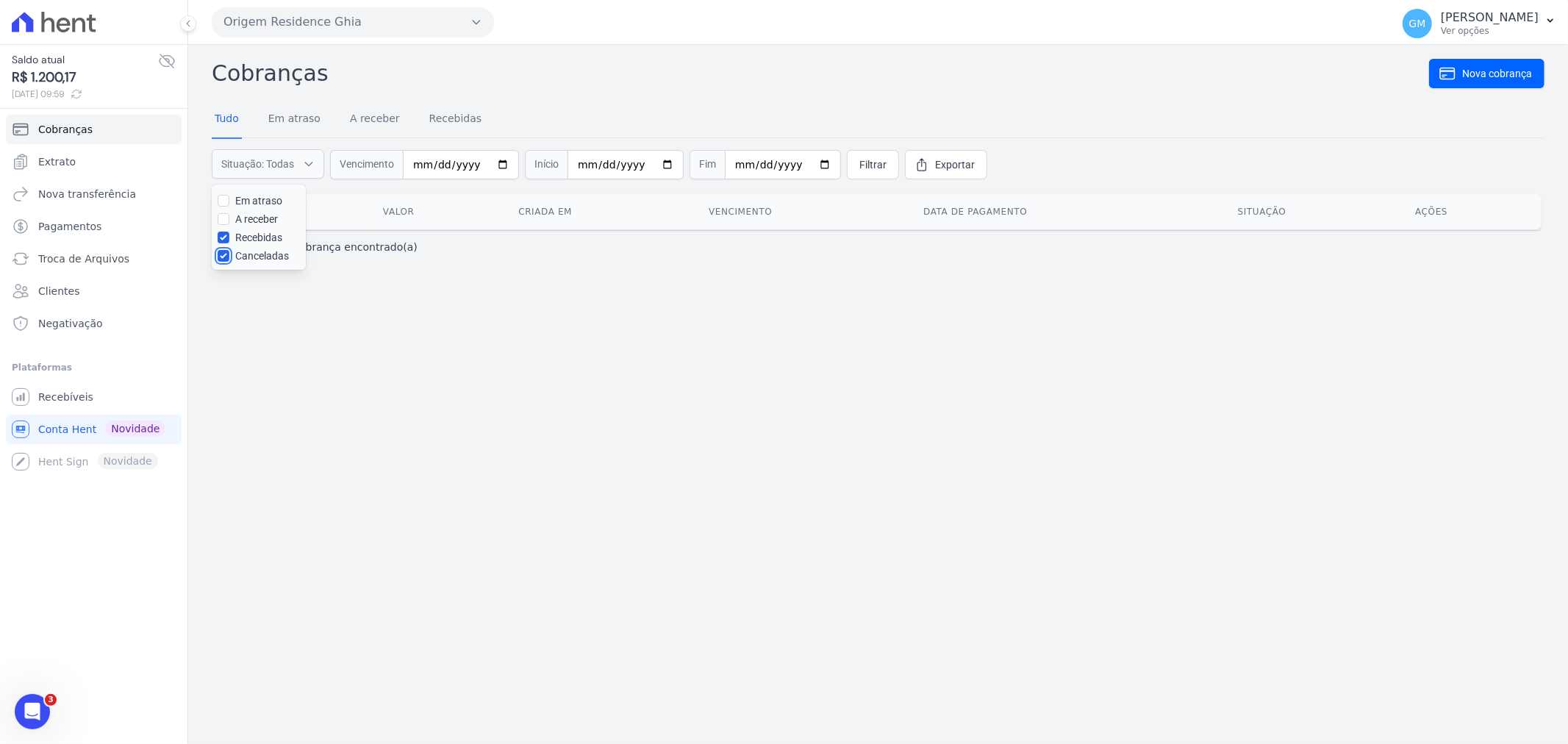
checkbox input "false"
click at [434, 161] on input "date" at bounding box center [461, 165] width 116 height 29
click at [425, 161] on input "date" at bounding box center [461, 165] width 116 height 29
type input "2021-01-01"
click at [568, 165] on input "date" at bounding box center [626, 165] width 116 height 29
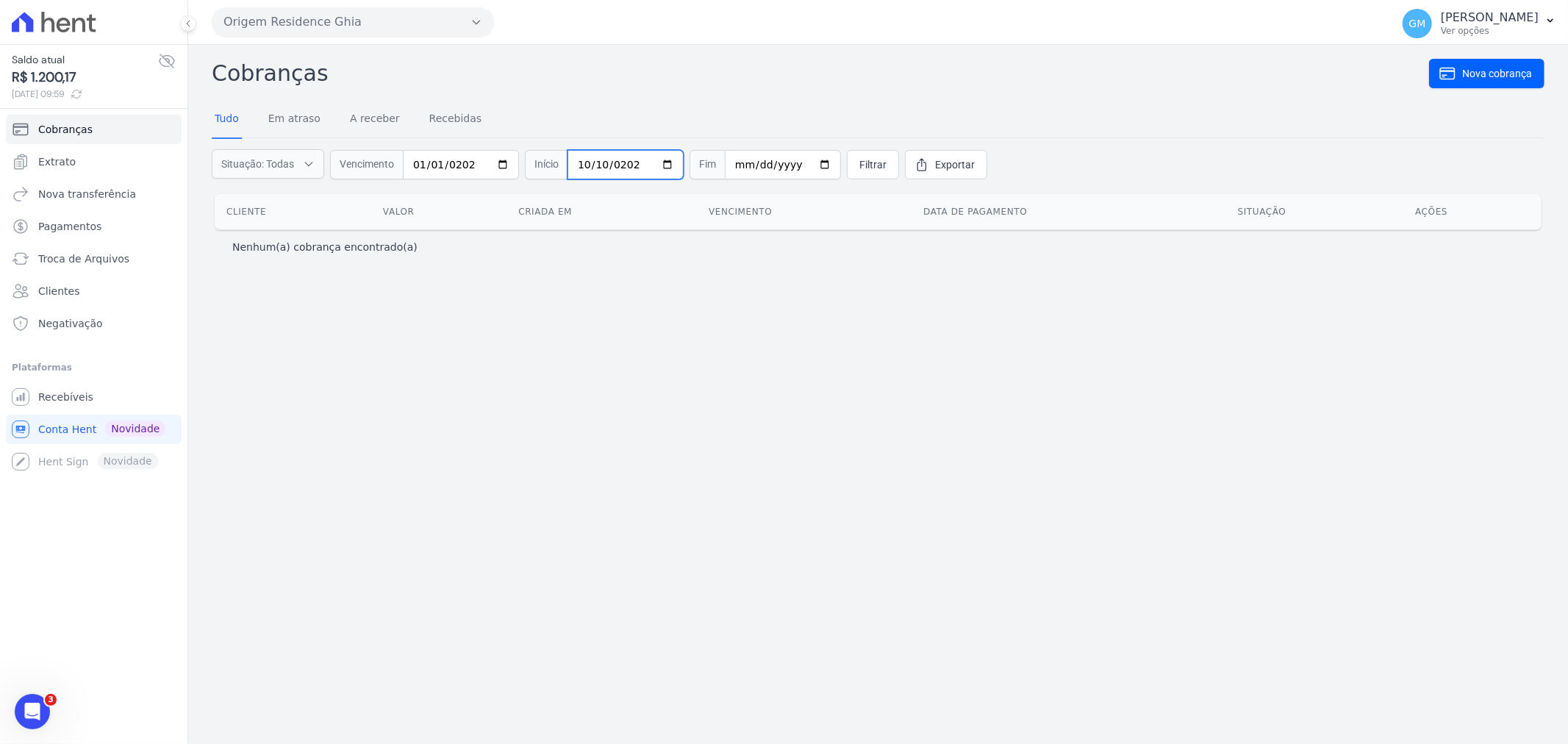
type input "[DATE]"
click at [952, 163] on link "Exportar" at bounding box center [946, 165] width 83 height 29
click at [443, 114] on link "Recebidas" at bounding box center [456, 119] width 59 height 38
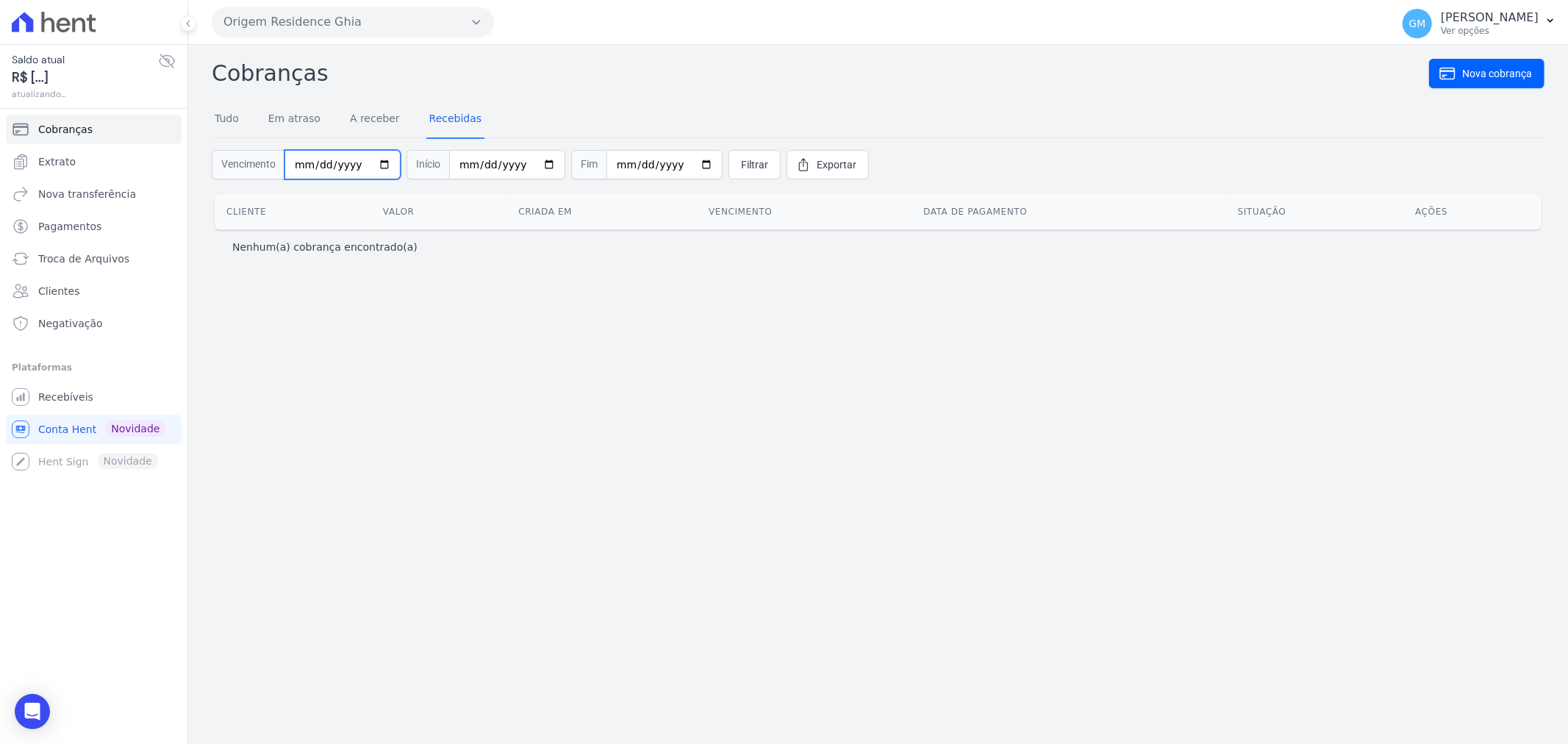
click at [357, 163] on input "date" at bounding box center [342, 165] width 116 height 29
click at [304, 165] on input "date" at bounding box center [342, 165] width 116 height 29
type input "2021-01-01"
click at [456, 168] on input "date" at bounding box center [507, 165] width 116 height 29
type input "[DATE]"
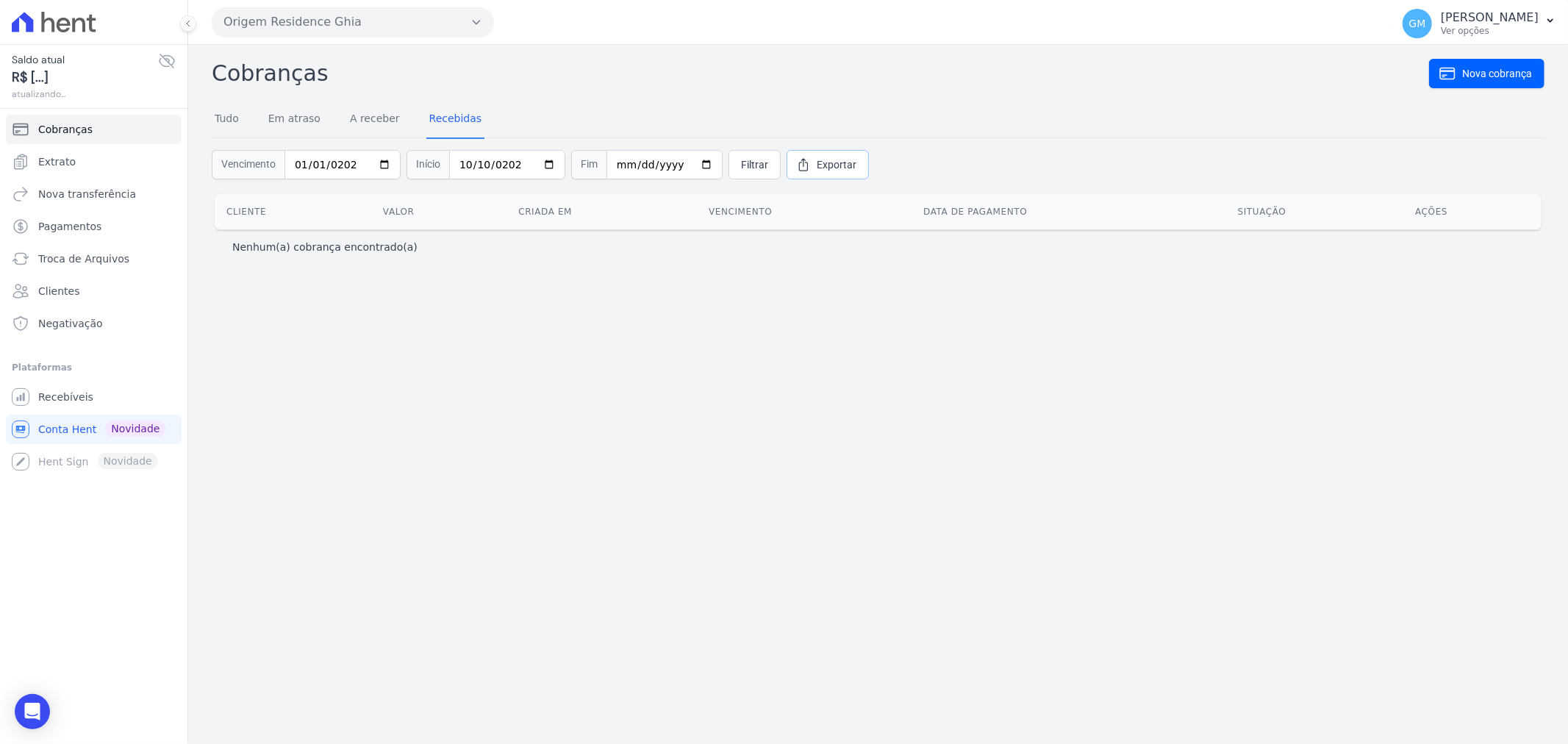
click at [796, 158] on icon at bounding box center [803, 165] width 15 height 15
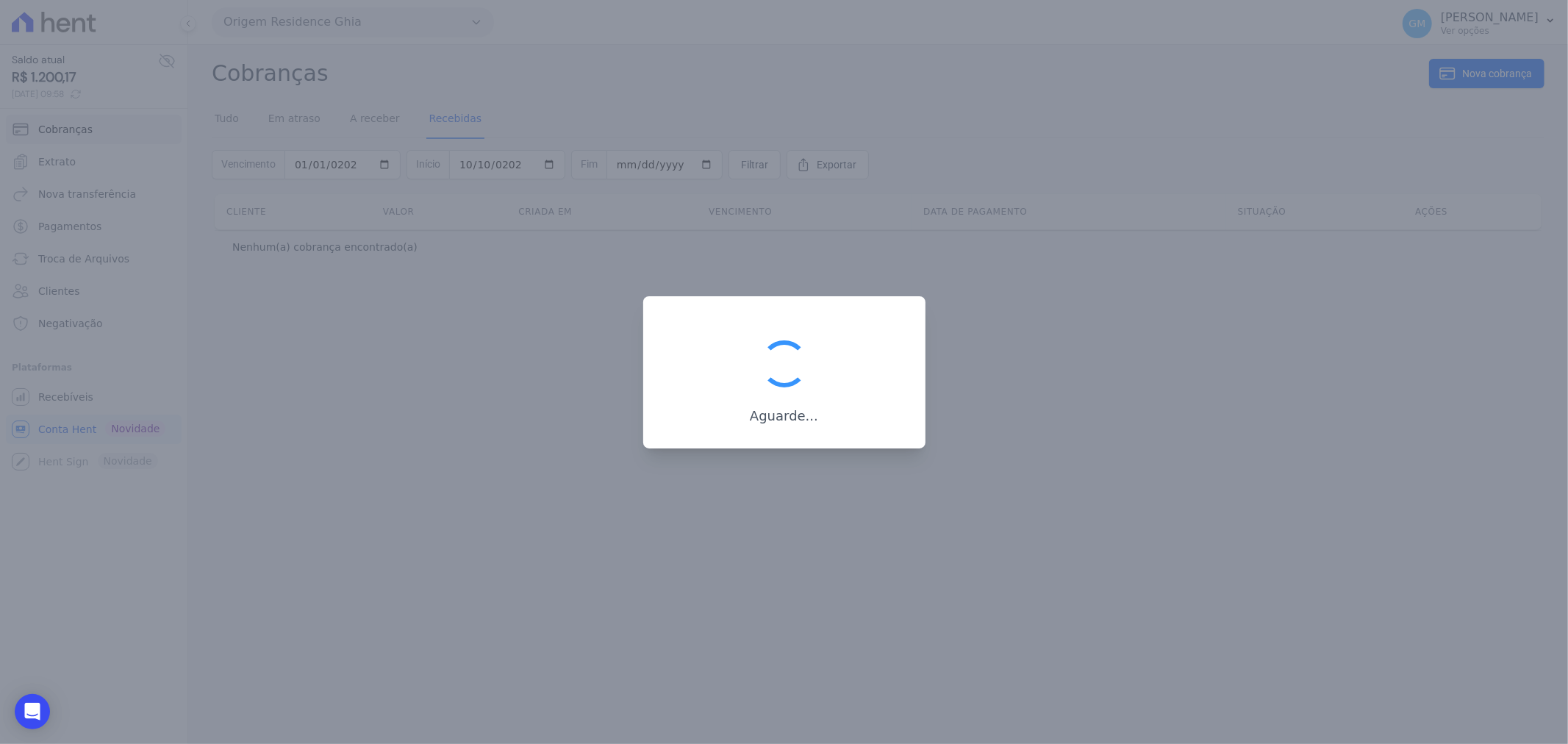
click at [670, 555] on div at bounding box center [784, 372] width 1568 height 744
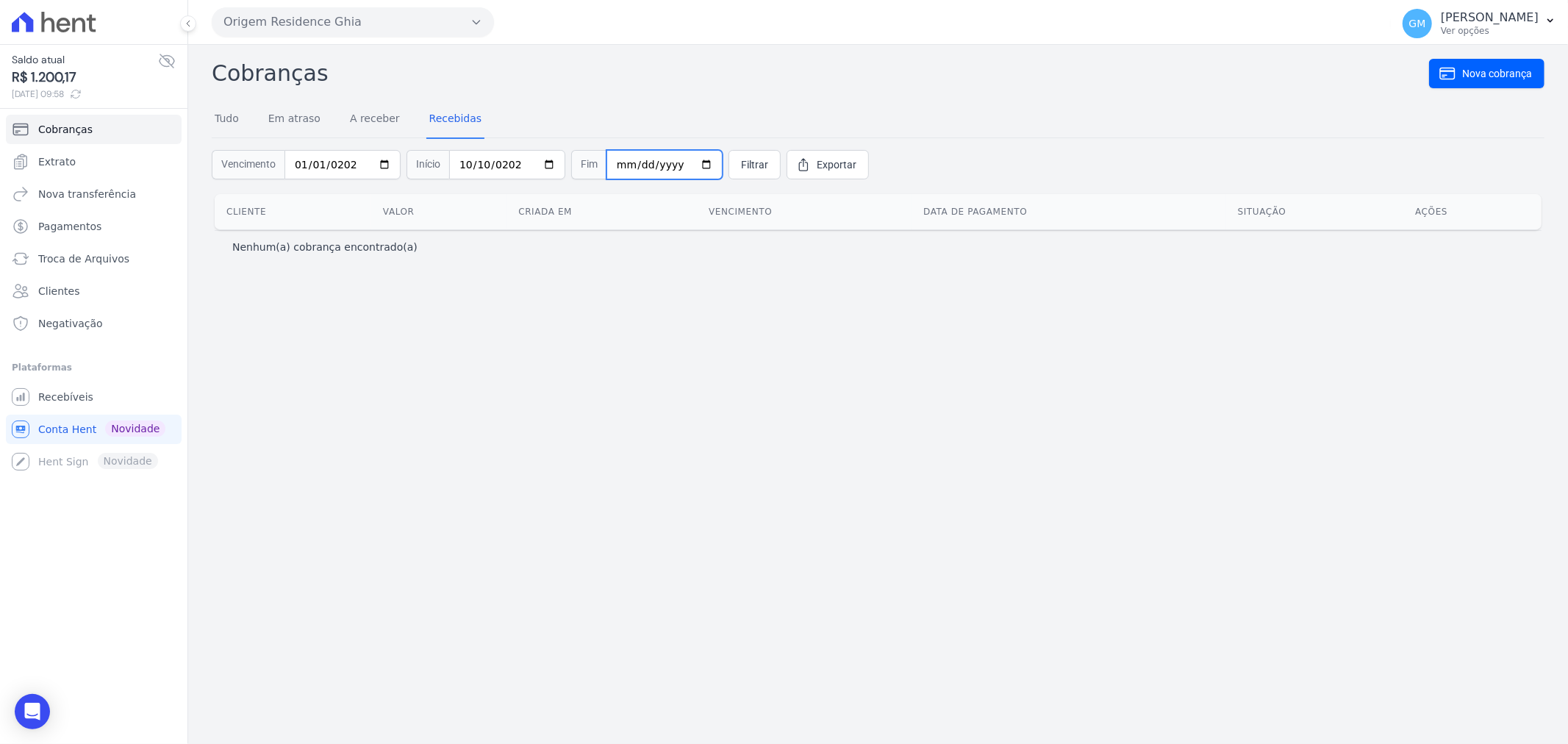
click at [684, 164] on input "date" at bounding box center [664, 165] width 116 height 29
type input "[DATE]"
click at [829, 165] on span "Exportar" at bounding box center [836, 165] width 39 height 15
click at [406, 418] on div "Cobranças Nova cobrança Tudo Em atraso A receber Recebidas Vencimento 2021-01-0…" at bounding box center [878, 394] width 1380 height 699
click at [66, 399] on span "Recebíveis" at bounding box center [65, 396] width 55 height 15
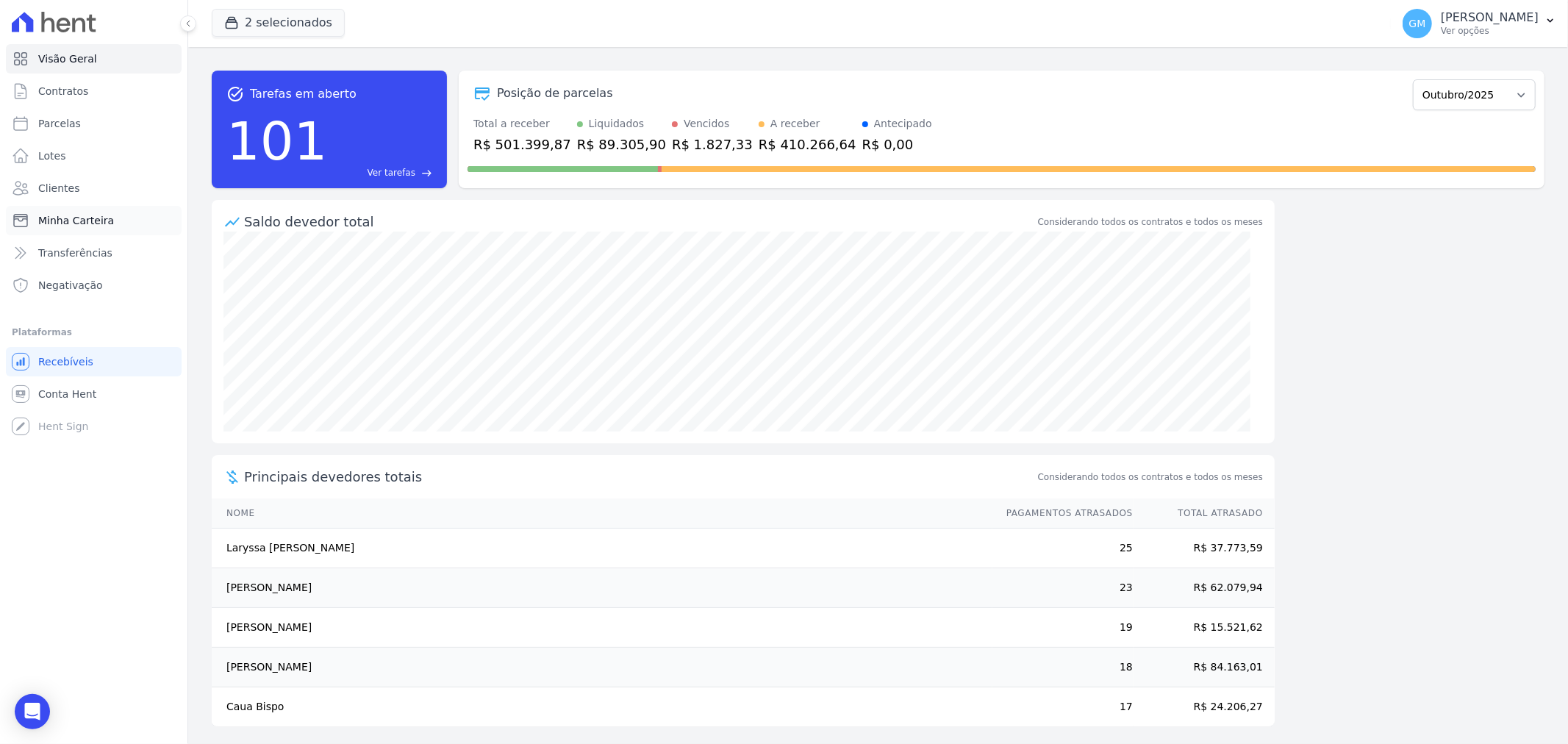
click at [77, 230] on link "Minha Carteira" at bounding box center [93, 220] width 175 height 29
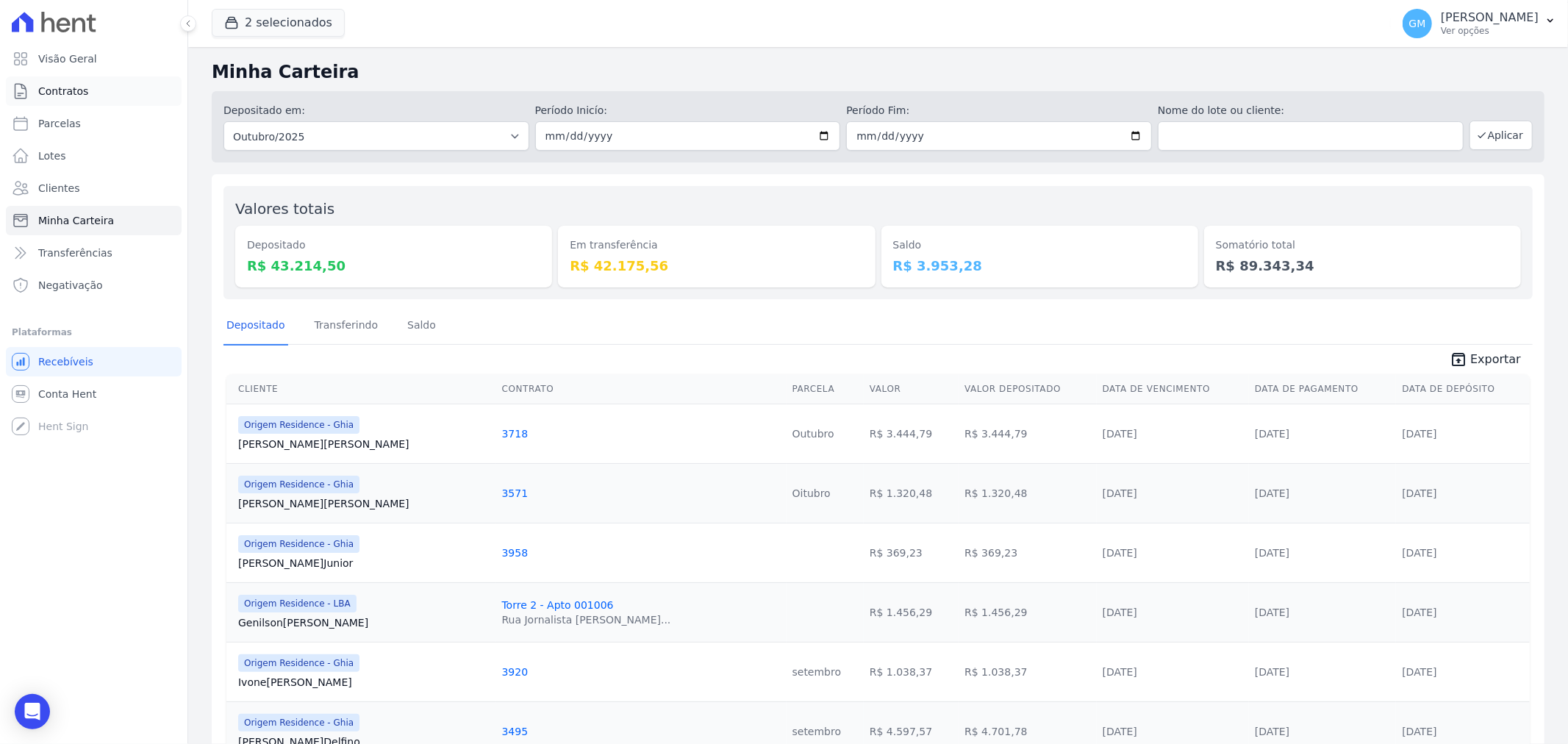
click at [74, 87] on span "Contratos" at bounding box center [63, 90] width 50 height 15
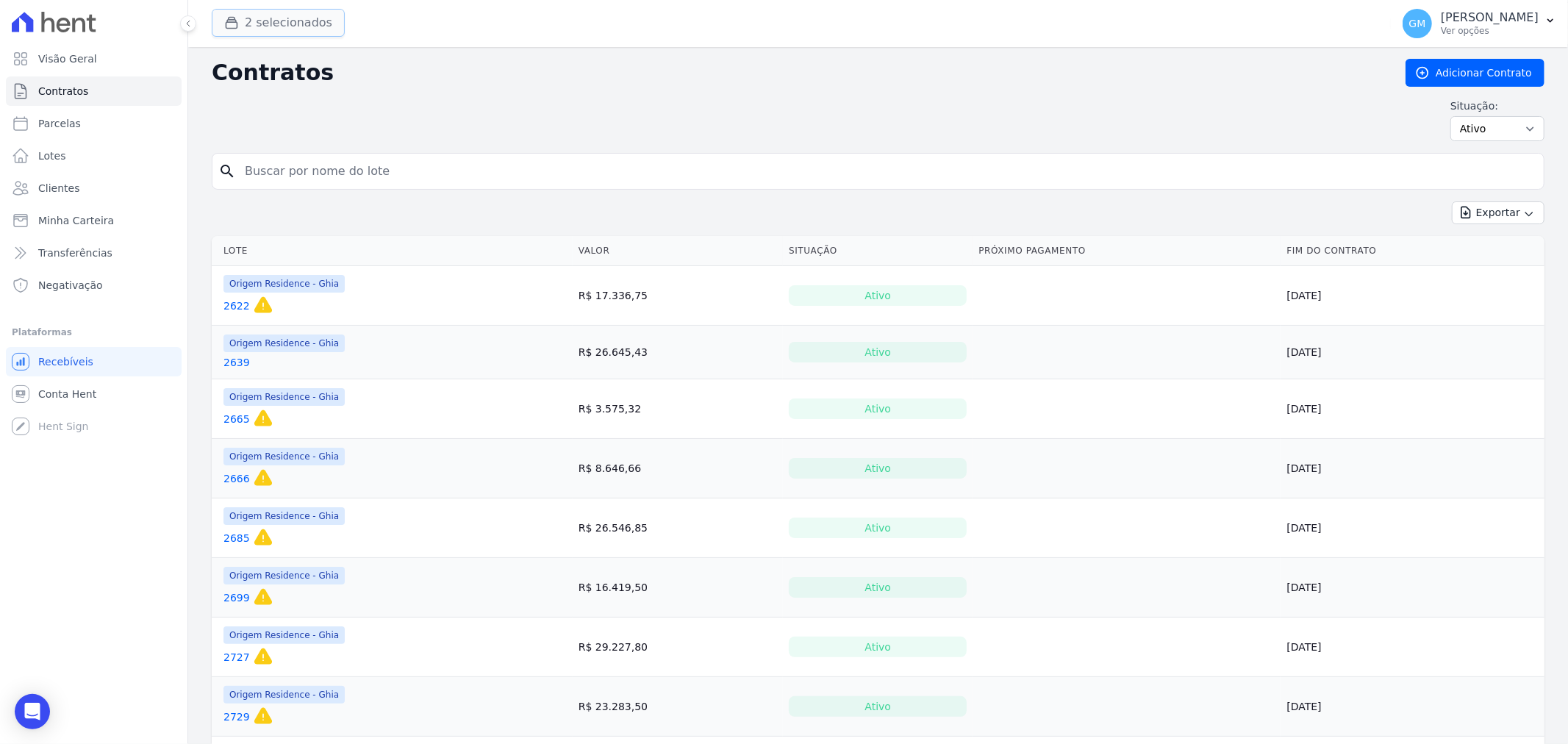
click at [297, 20] on button "2 selecionados" at bounding box center [278, 22] width 133 height 28
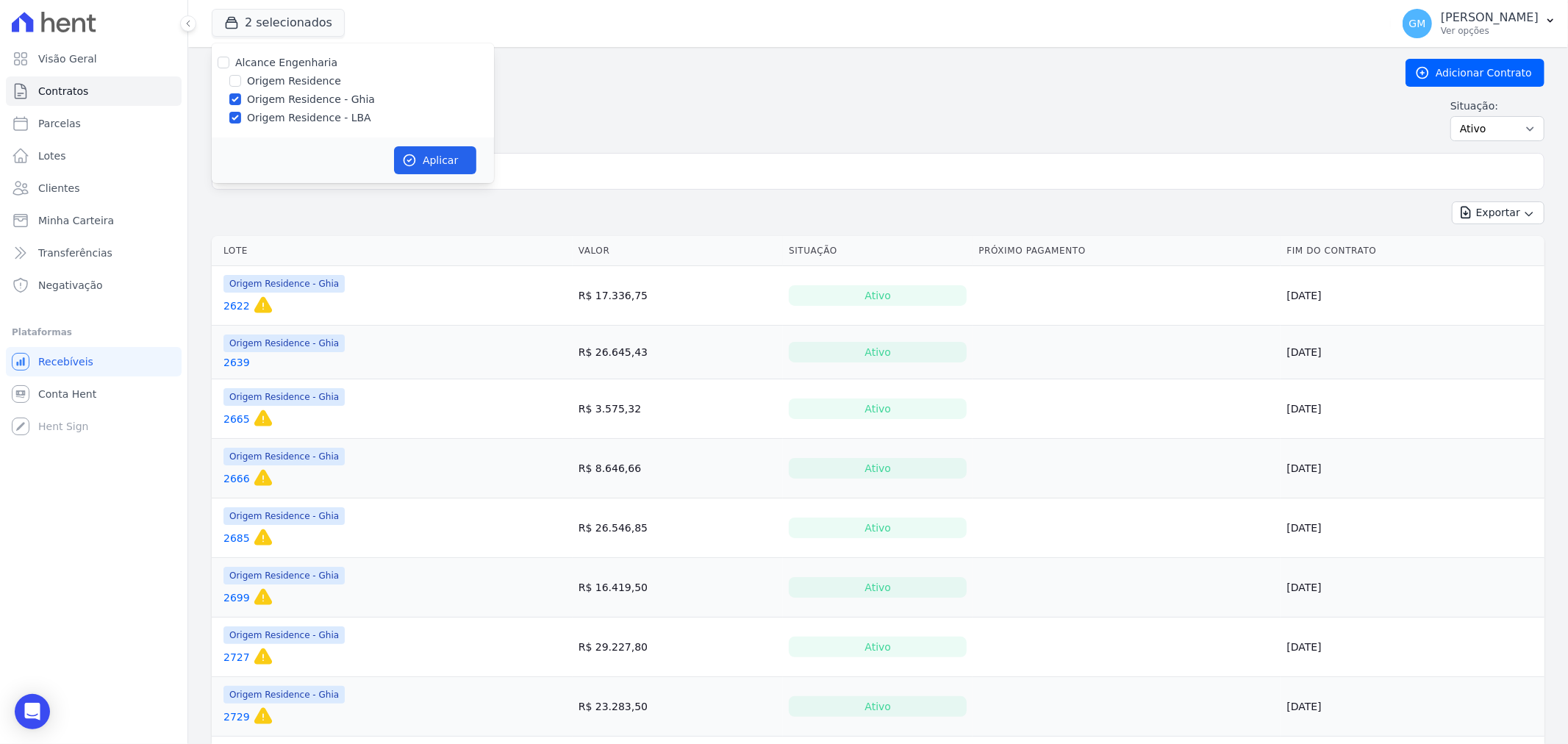
click at [266, 104] on label "Origem Residence - Ghia" at bounding box center [311, 100] width 128 height 15
click at [241, 104] on input "Origem Residence - Ghia" at bounding box center [235, 99] width 12 height 12
checkbox input "false"
click at [410, 146] on button "Aplicar" at bounding box center [435, 160] width 83 height 28
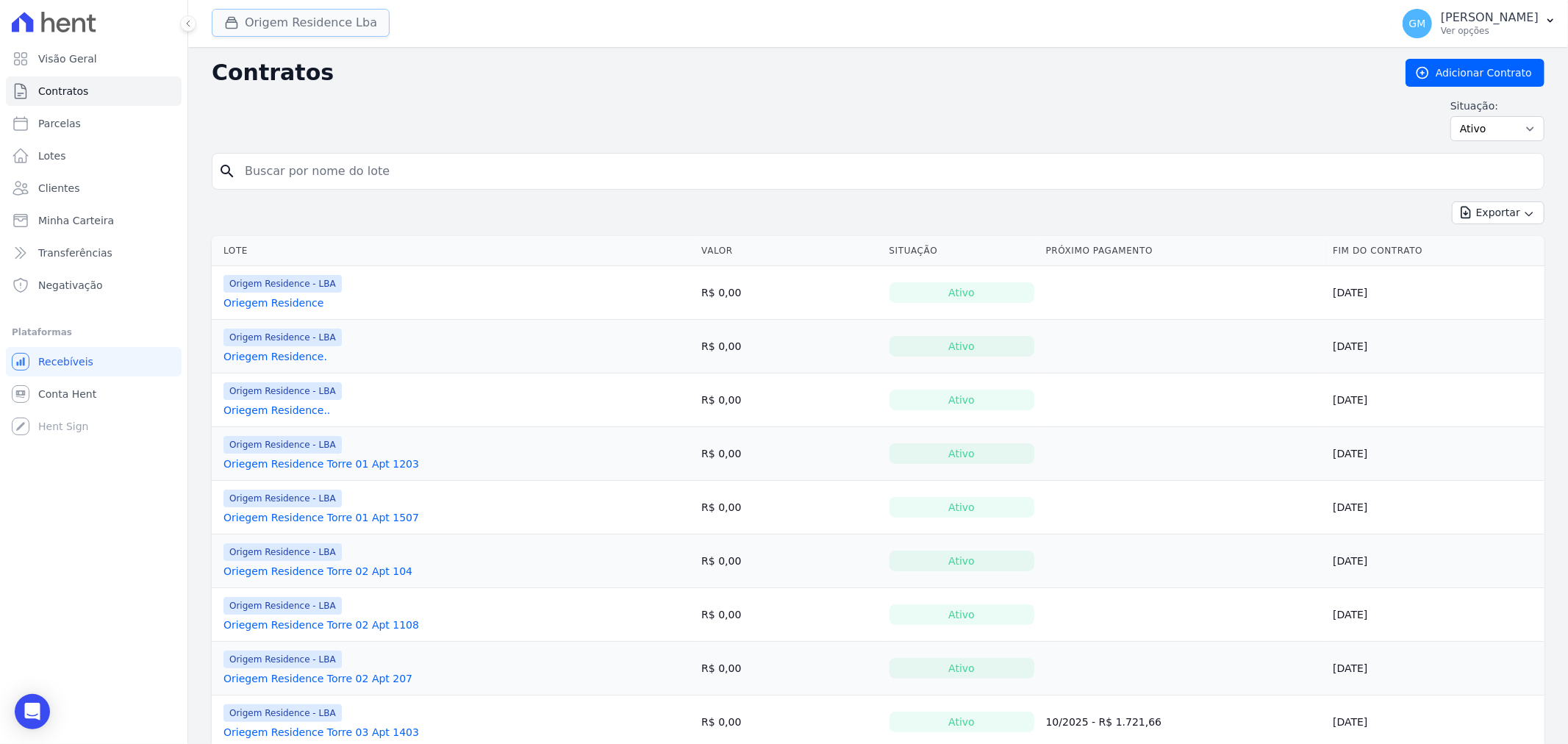
click at [269, 24] on button "Origem Residence Lba" at bounding box center [300, 22] width 178 height 28
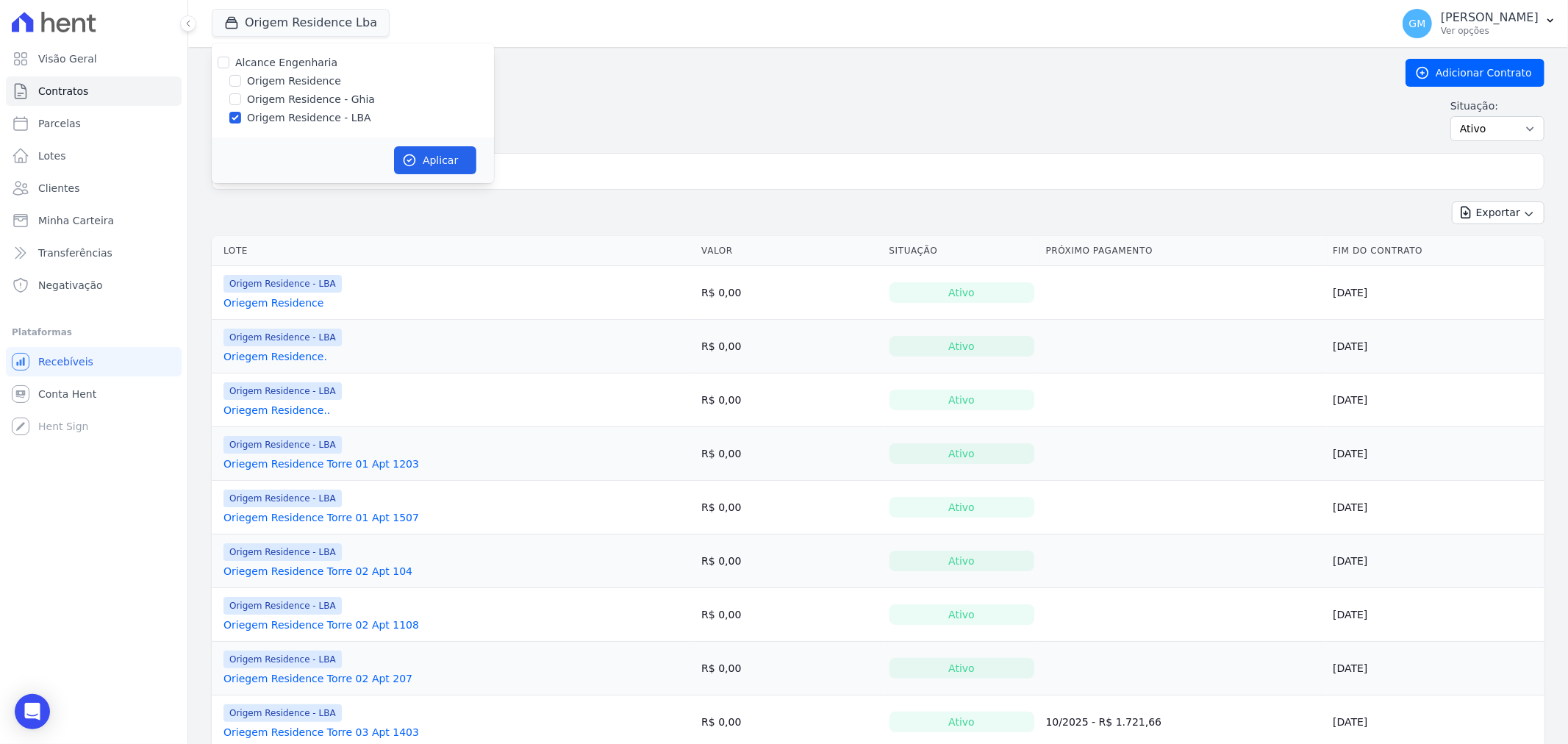
click at [1069, 126] on div "Situação: Ativo Todos Pausado Distratado Rascunho Expirado Encerrado" at bounding box center [877, 120] width 1332 height 42
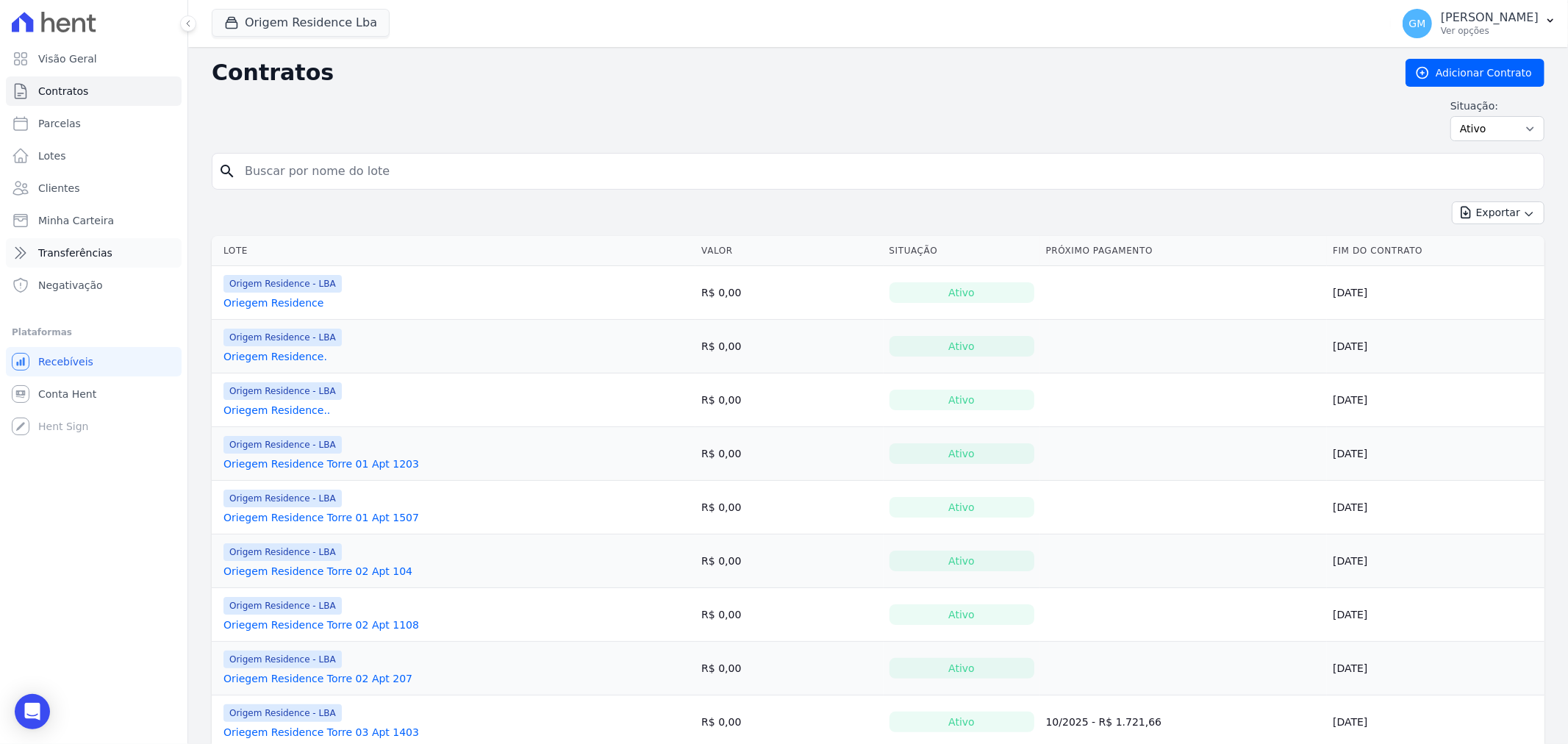
click at [97, 254] on span "Transferências" at bounding box center [75, 253] width 74 height 15
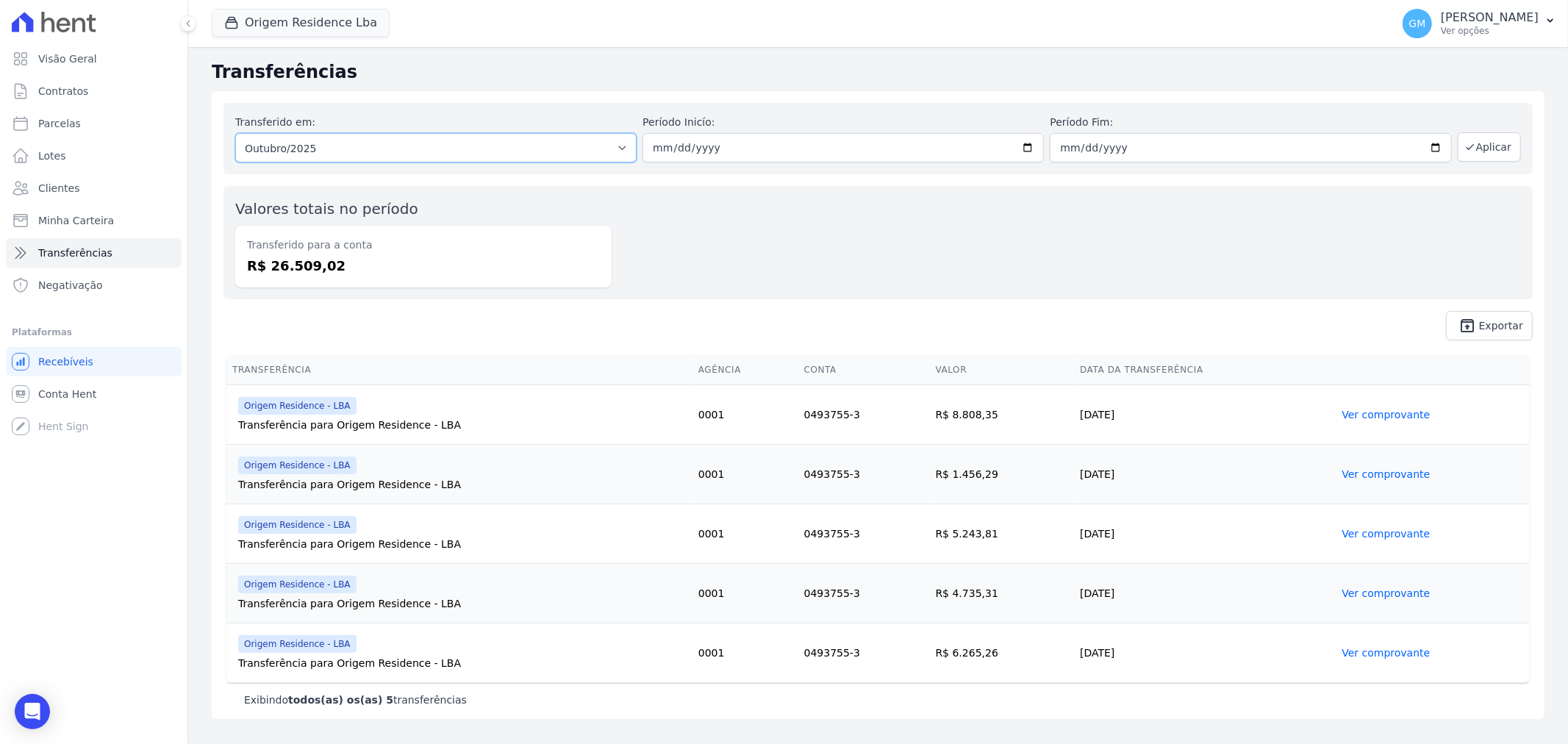
click at [393, 152] on select "Todos os meses Junho/2023 Julho/2023 Agosto/2023 Setembro/2023 Outubro/2023 Nov…" at bounding box center [436, 148] width 402 height 29
select select "all"
click at [236, 133] on select "Todos os meses Junho/2023 Julho/2023 Agosto/2023 Setembro/2023 Outubro/2023 Nov…" at bounding box center [436, 148] width 402 height 29
click at [1485, 151] on button "Aplicar" at bounding box center [1489, 147] width 63 height 29
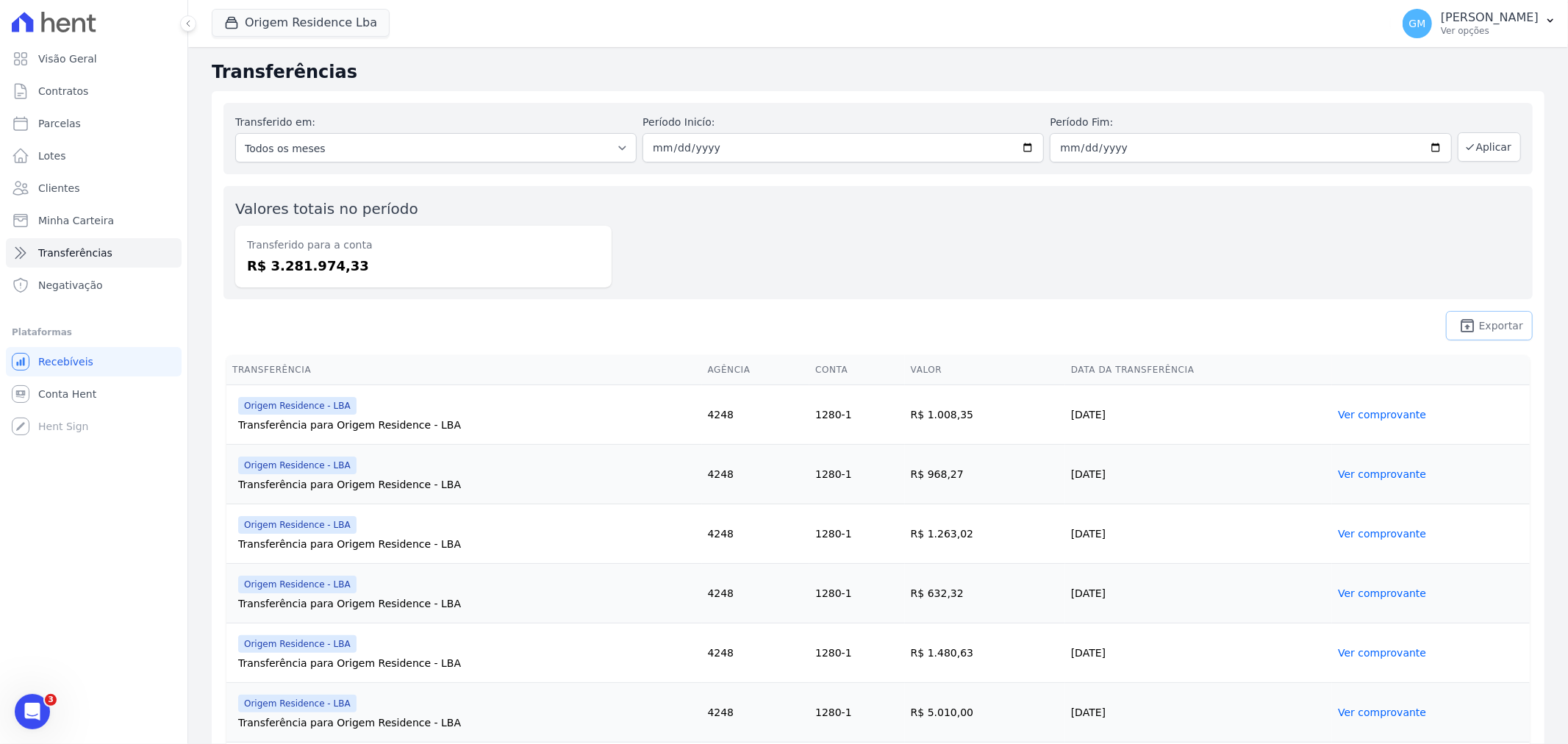
click at [1481, 321] on span "Exportar" at bounding box center [1501, 325] width 44 height 8
click at [144, 219] on link "Minha Carteira" at bounding box center [93, 220] width 175 height 29
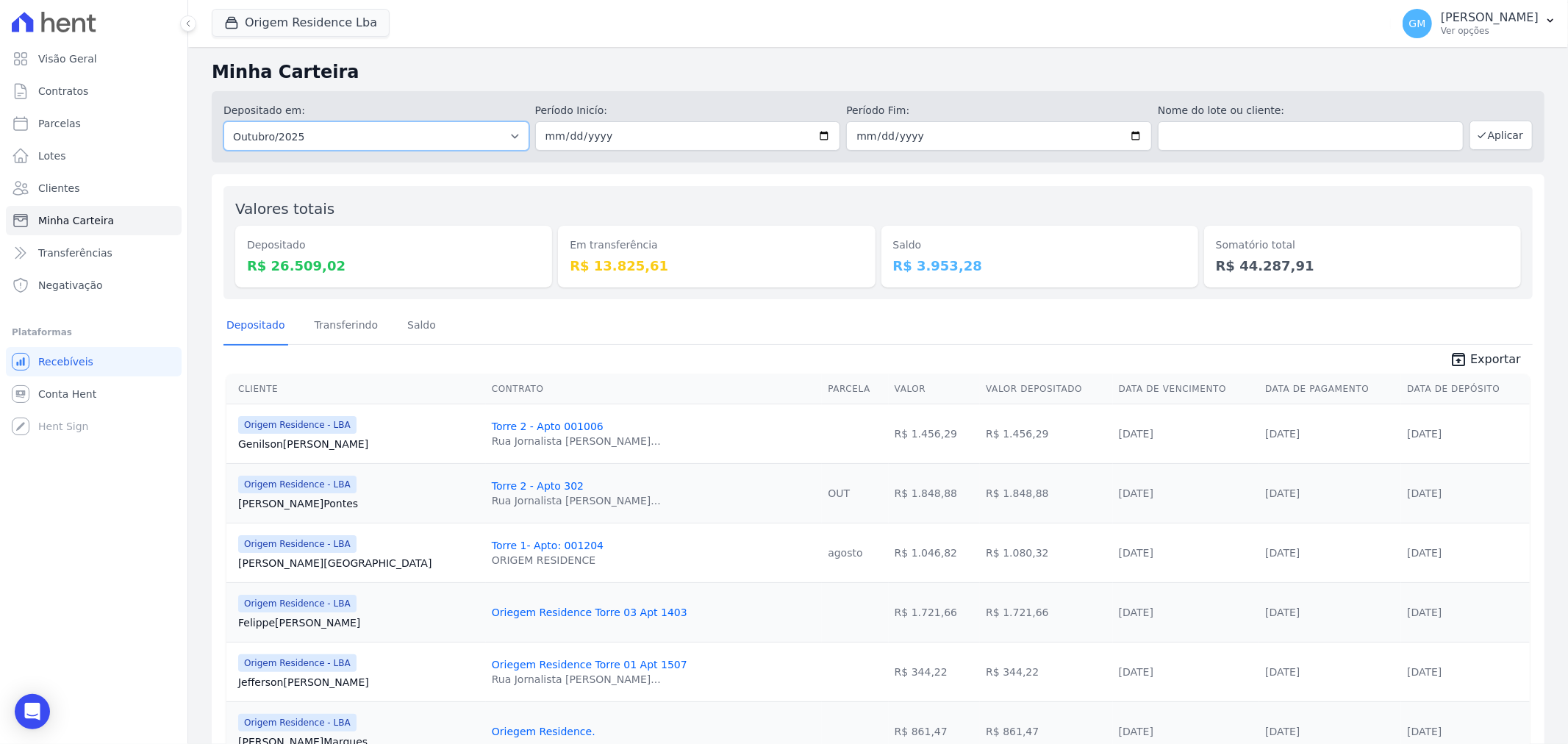
click at [516, 133] on select "Todos os meses Junho/2023 Julho/2023 Agosto/2023 Setembro/2023 Outubro/2023 Nov…" at bounding box center [376, 136] width 306 height 29
select select "all"
click at [223, 121] on select "Todos os meses Junho/2023 Julho/2023 Agosto/2023 Setembro/2023 Outubro/2023 Nov…" at bounding box center [376, 136] width 306 height 29
click at [115, 223] on link "Minha Carteira" at bounding box center [93, 220] width 175 height 29
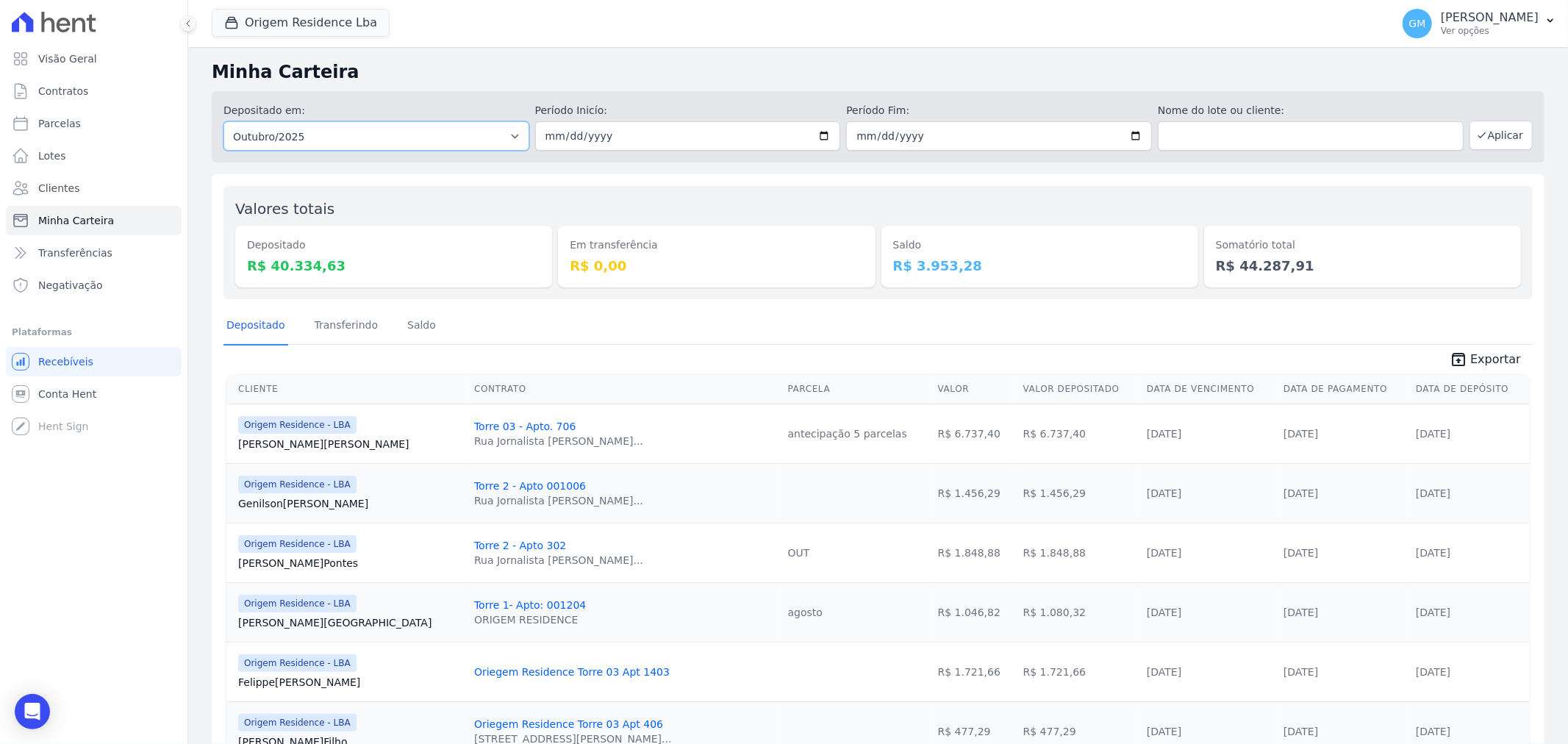
click at [512, 125] on select "Todos os meses Junho/2023 Julho/2023 Agosto/2023 Setembro/2023 Outubro/2023 Nov…" at bounding box center [376, 136] width 306 height 29
select select "all"
click at [223, 121] on select "Todos os meses Junho/2023 Julho/2023 Agosto/2023 Setembro/2023 Outubro/2023 Nov…" at bounding box center [376, 136] width 306 height 29
click at [1502, 143] on button "Aplicar" at bounding box center [1501, 135] width 63 height 29
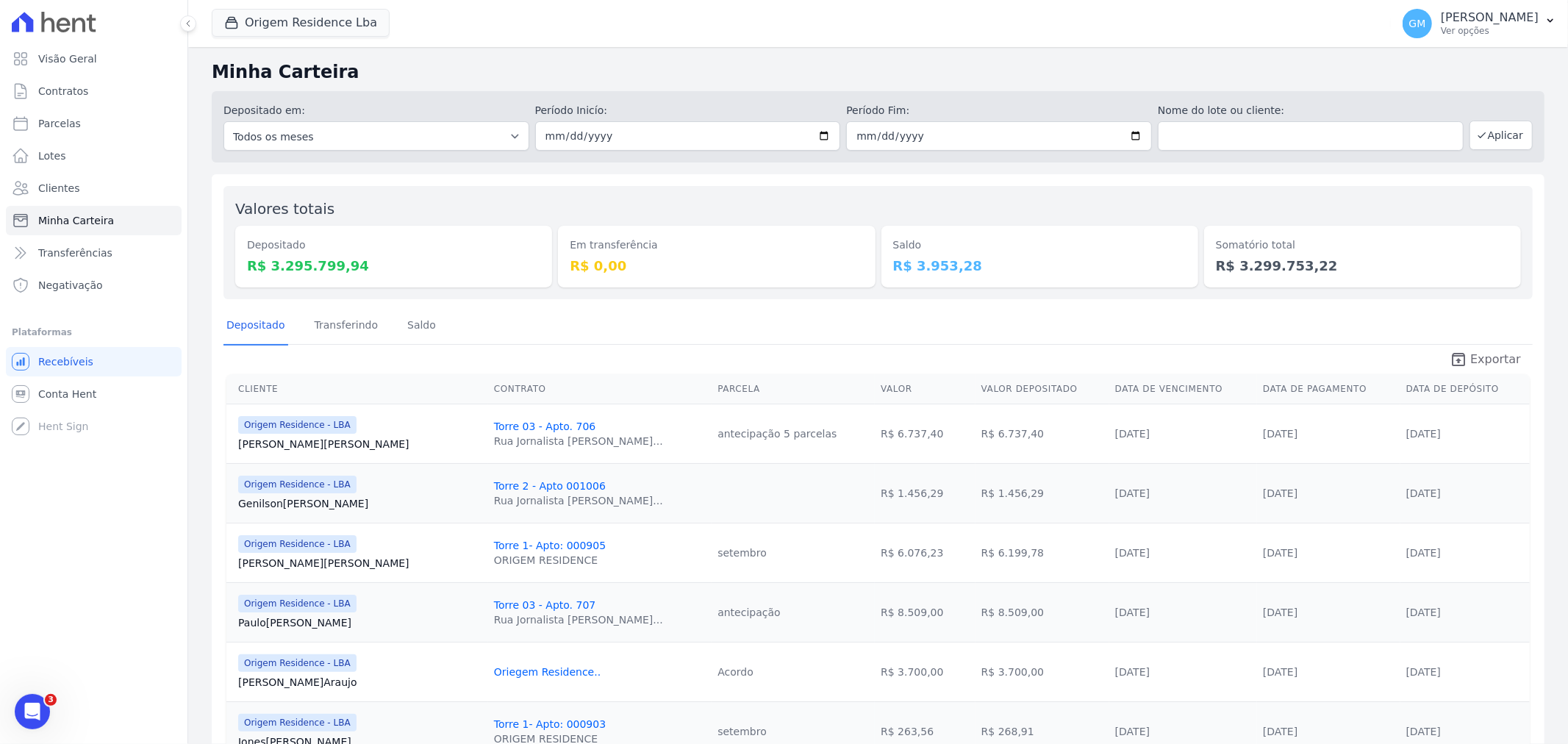
click at [1485, 356] on span "Exportar" at bounding box center [1495, 359] width 51 height 18
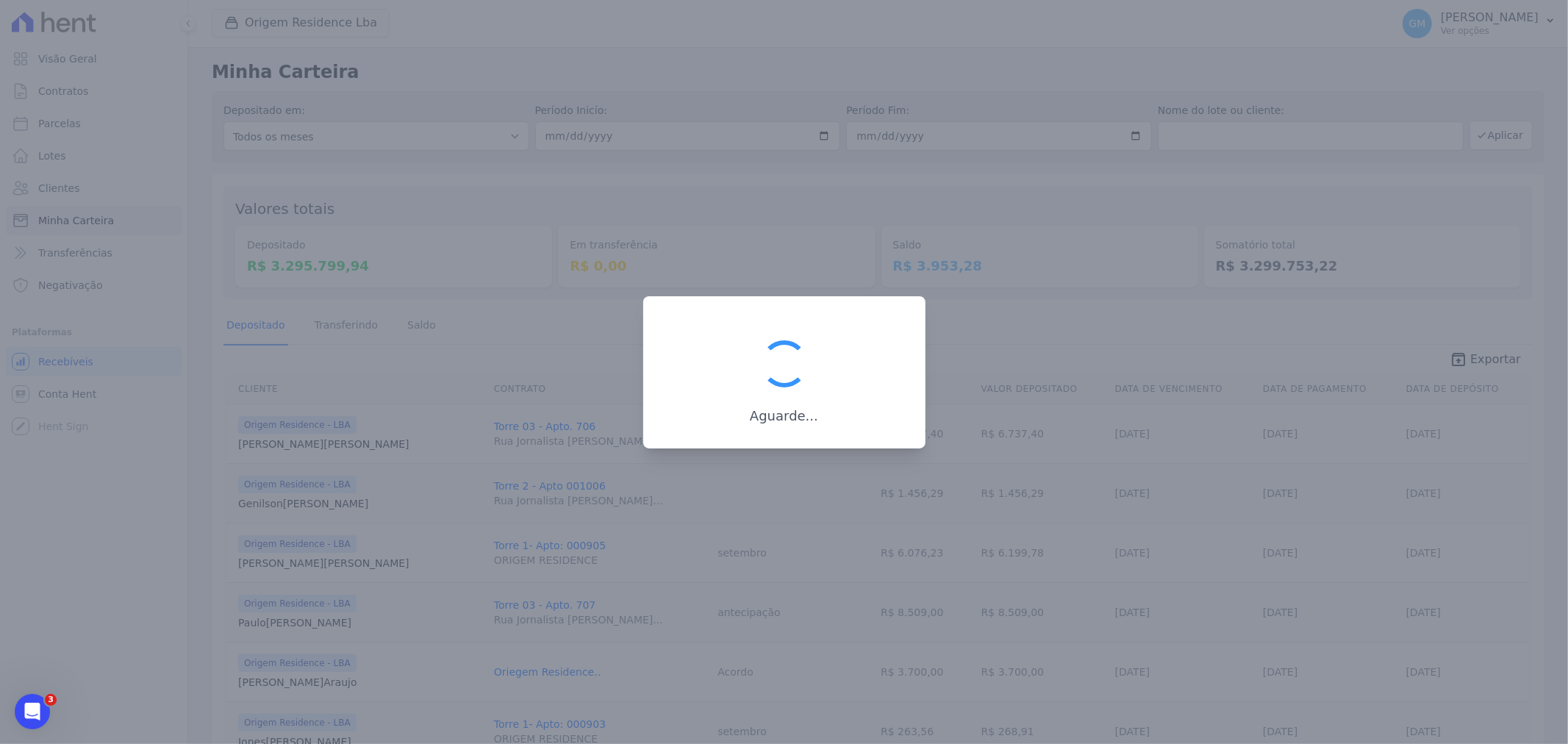
click at [1079, 297] on div at bounding box center [784, 372] width 1568 height 744
